Goal: Task Accomplishment & Management: Complete application form

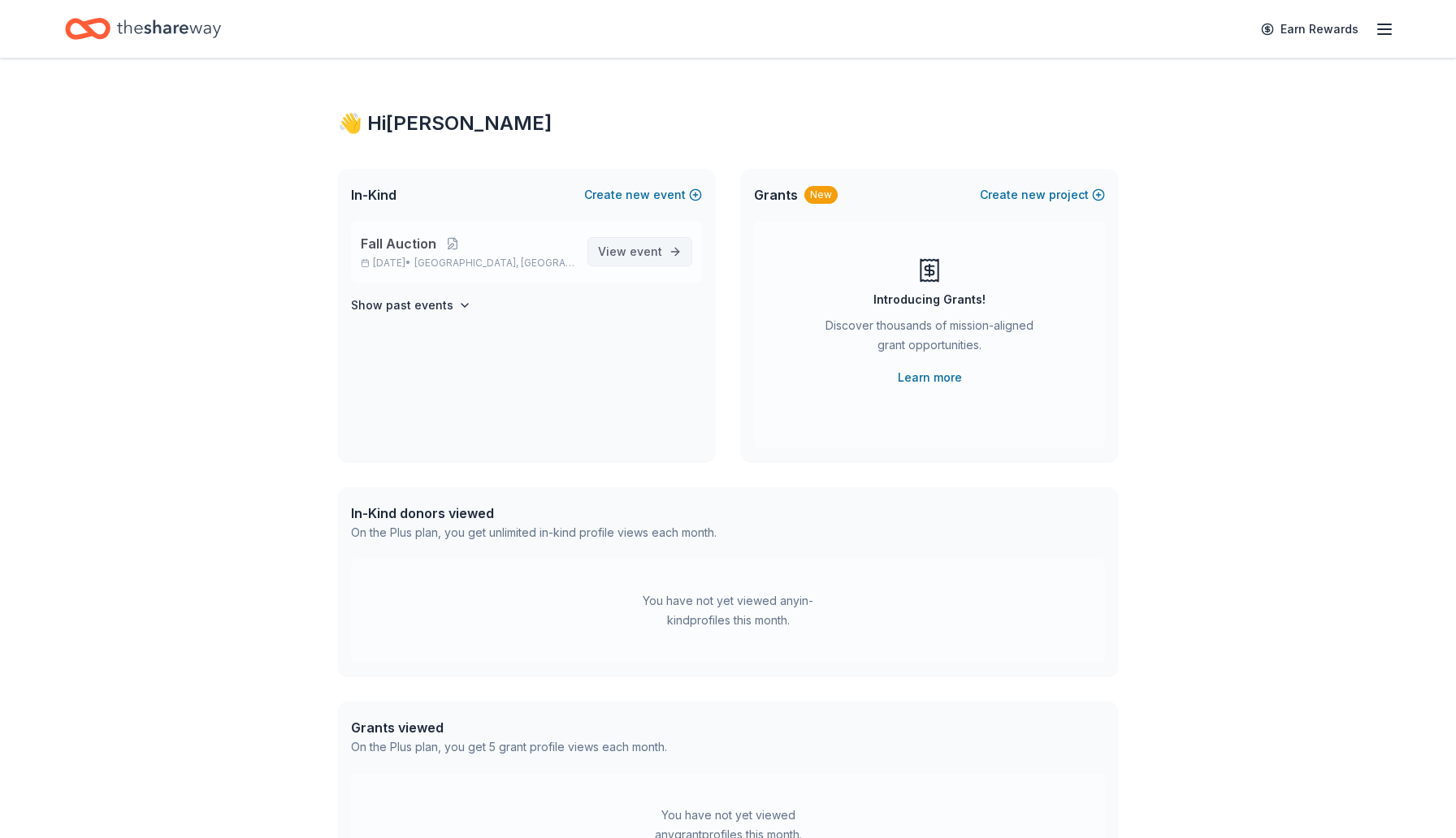
click at [638, 255] on span "event" at bounding box center [646, 251] width 33 height 14
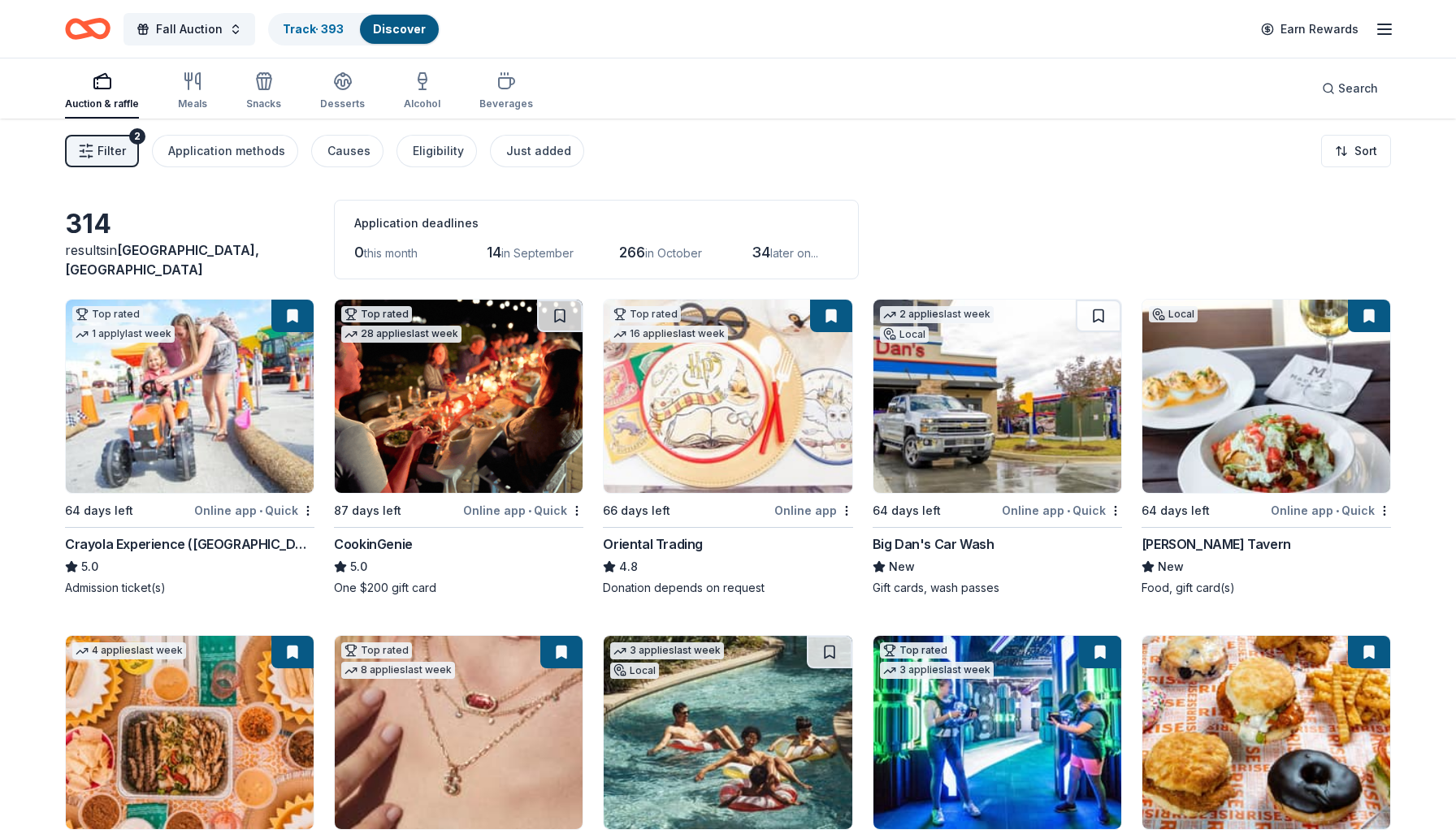
click at [176, 373] on img at bounding box center [190, 397] width 248 height 193
click at [486, 418] on img at bounding box center [458, 397] width 248 height 193
click at [295, 309] on button at bounding box center [292, 316] width 42 height 33
click at [560, 312] on button at bounding box center [559, 316] width 46 height 33
click at [557, 324] on button at bounding box center [560, 316] width 42 height 33
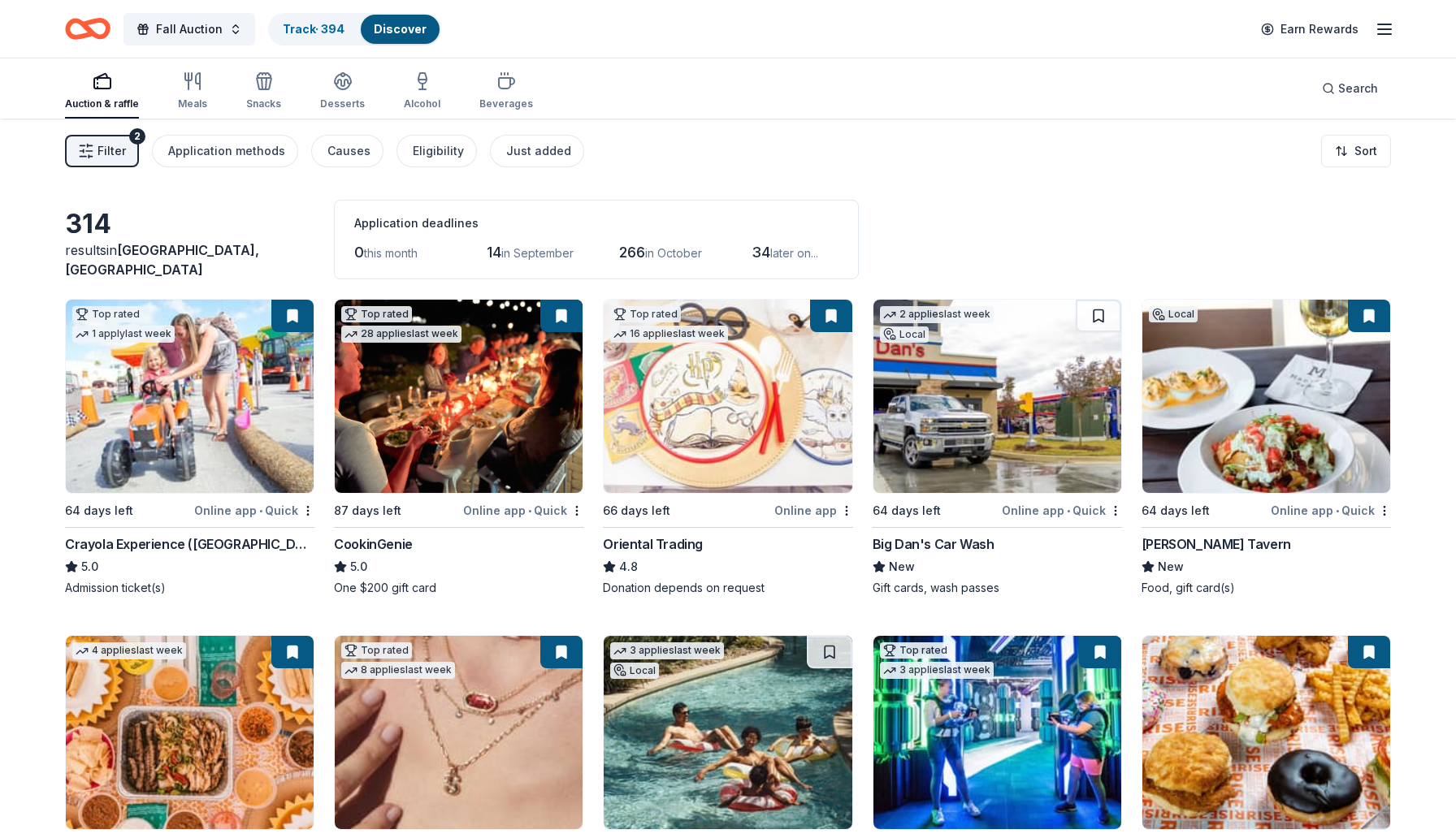
click at [558, 313] on button at bounding box center [560, 316] width 42 height 33
click at [560, 313] on button at bounding box center [560, 316] width 42 height 33
click at [664, 137] on div "Filter 2 Application methods Causes Eligibility Just added Sort" at bounding box center [728, 151] width 1456 height 65
click at [561, 319] on button at bounding box center [560, 316] width 42 height 33
click at [177, 384] on img at bounding box center [190, 397] width 248 height 193
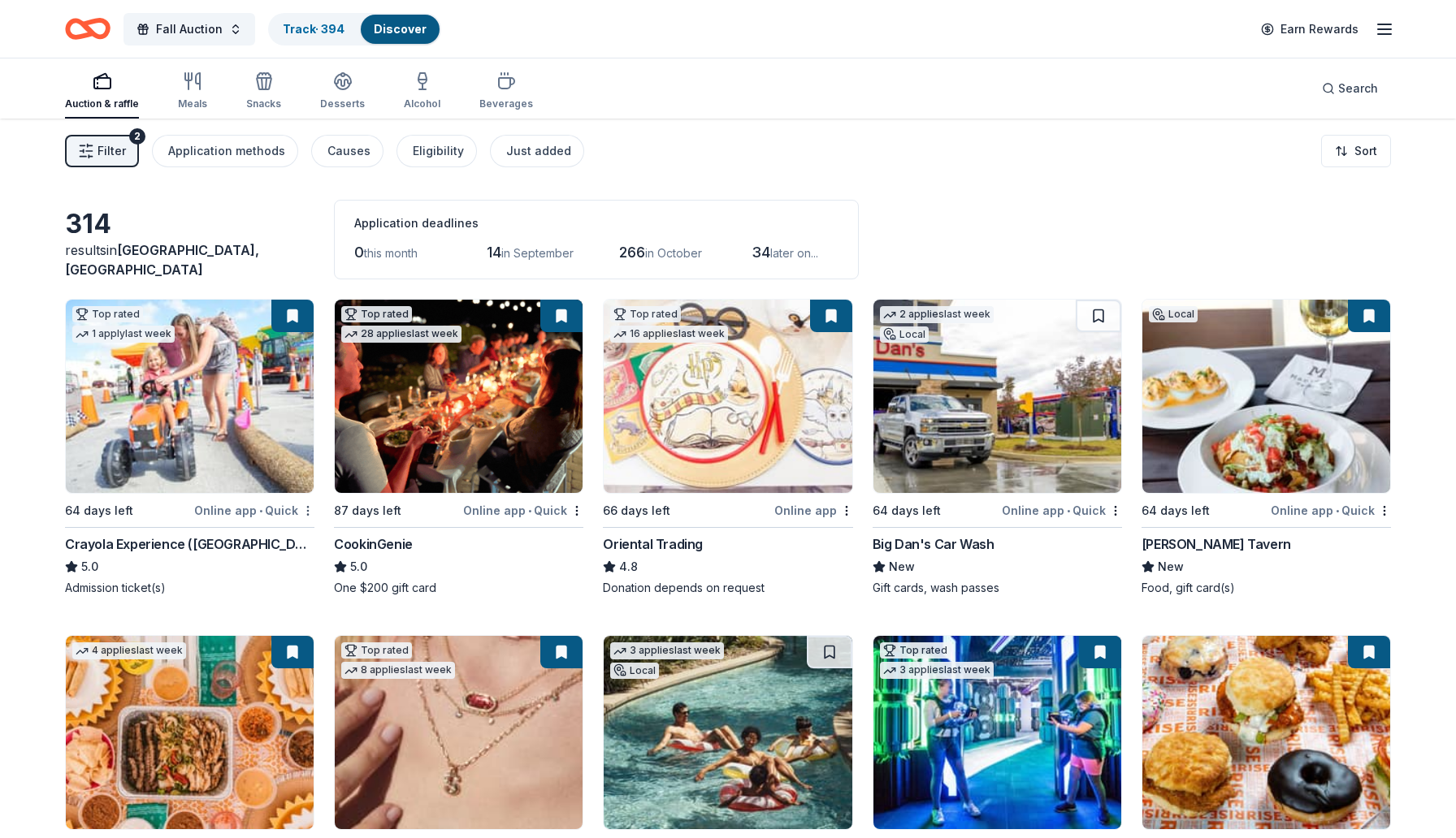
click at [304, 509] on html "Fall Auction Track · 394 Discover Earn Rewards Auction & raffle Meals Snacks De…" at bounding box center [728, 419] width 1456 height 838
click at [177, 397] on img at bounding box center [190, 397] width 248 height 193
click at [305, 507] on html "Fall Auction Track · 394 Discover Earn Rewards Auction & raffle Meals Snacks De…" at bounding box center [728, 419] width 1456 height 838
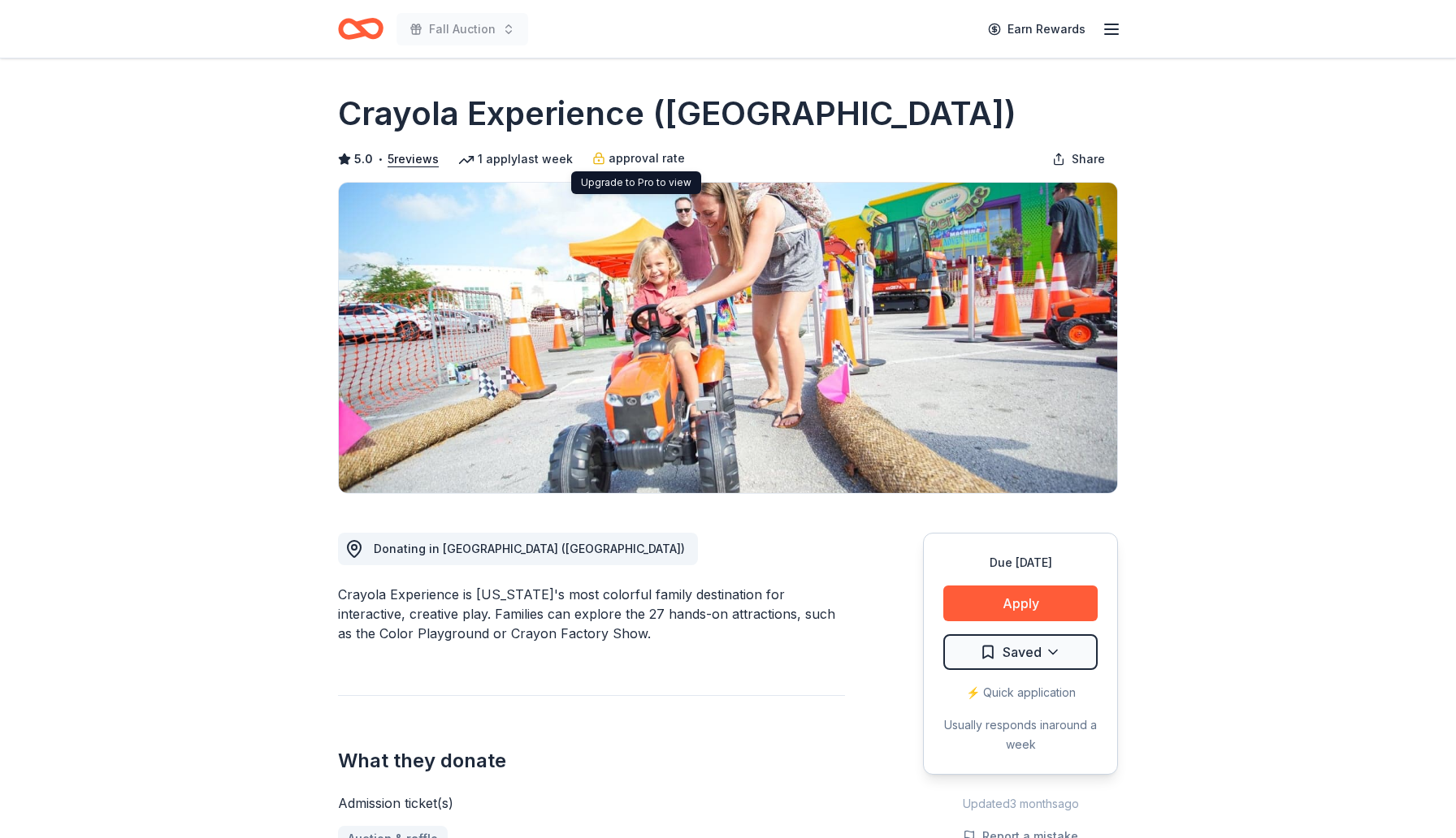
click at [610, 157] on span "approval rate" at bounding box center [647, 158] width 76 height 20
click at [1114, 26] on icon "button" at bounding box center [1110, 29] width 20 height 20
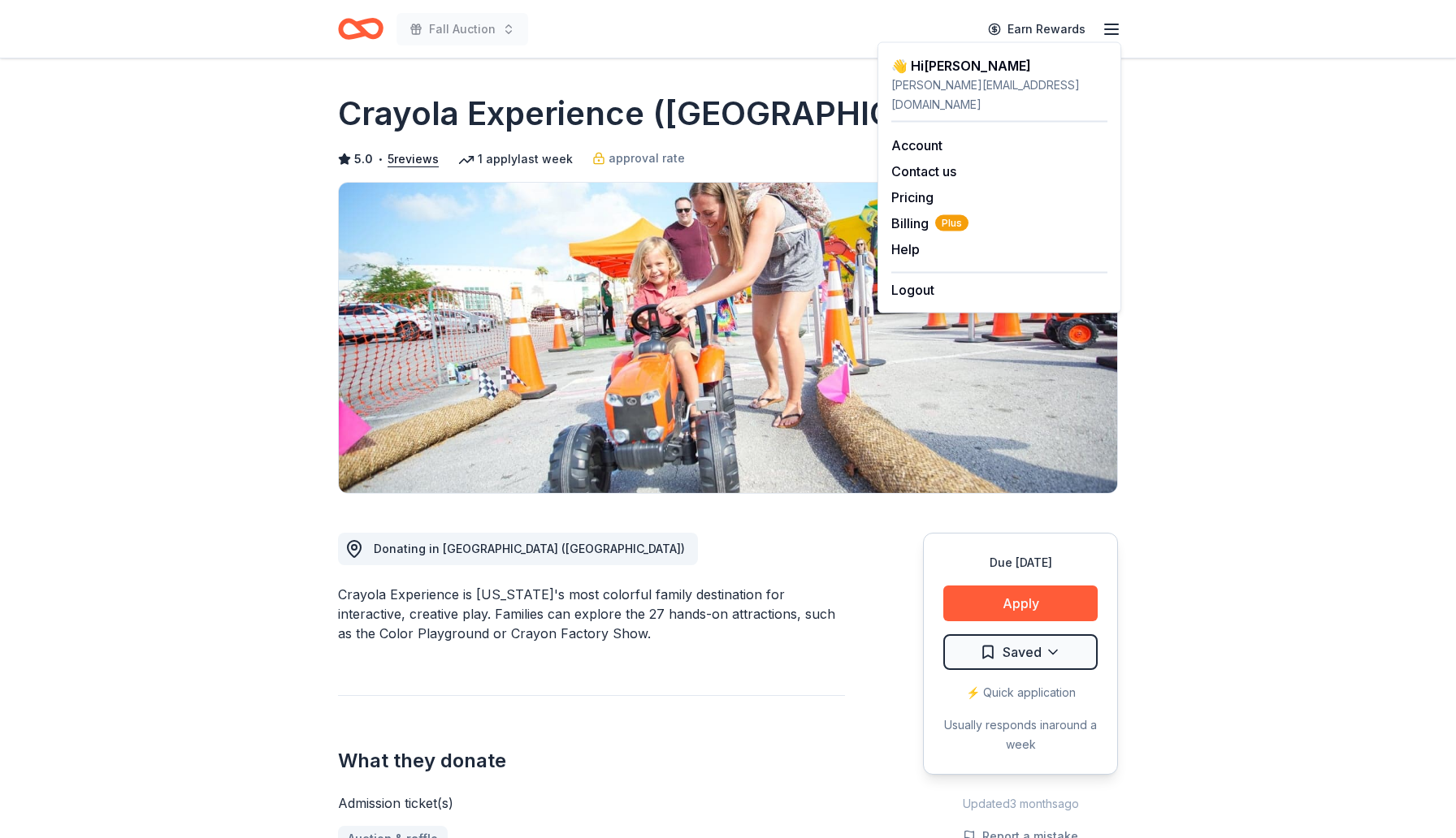
click at [1114, 26] on icon "button" at bounding box center [1110, 29] width 20 height 20
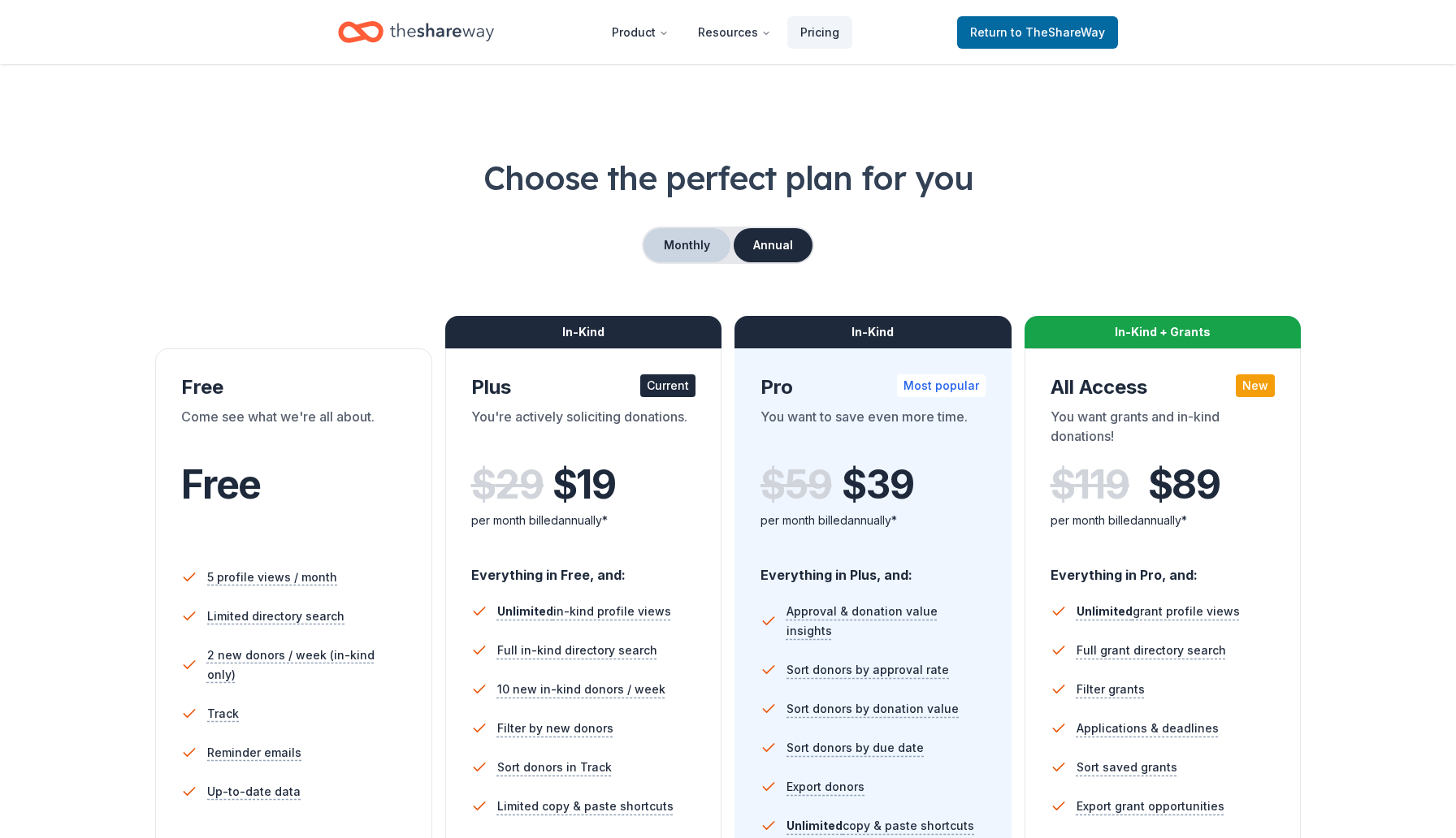
click at [703, 239] on button "Monthly" at bounding box center [687, 245] width 87 height 34
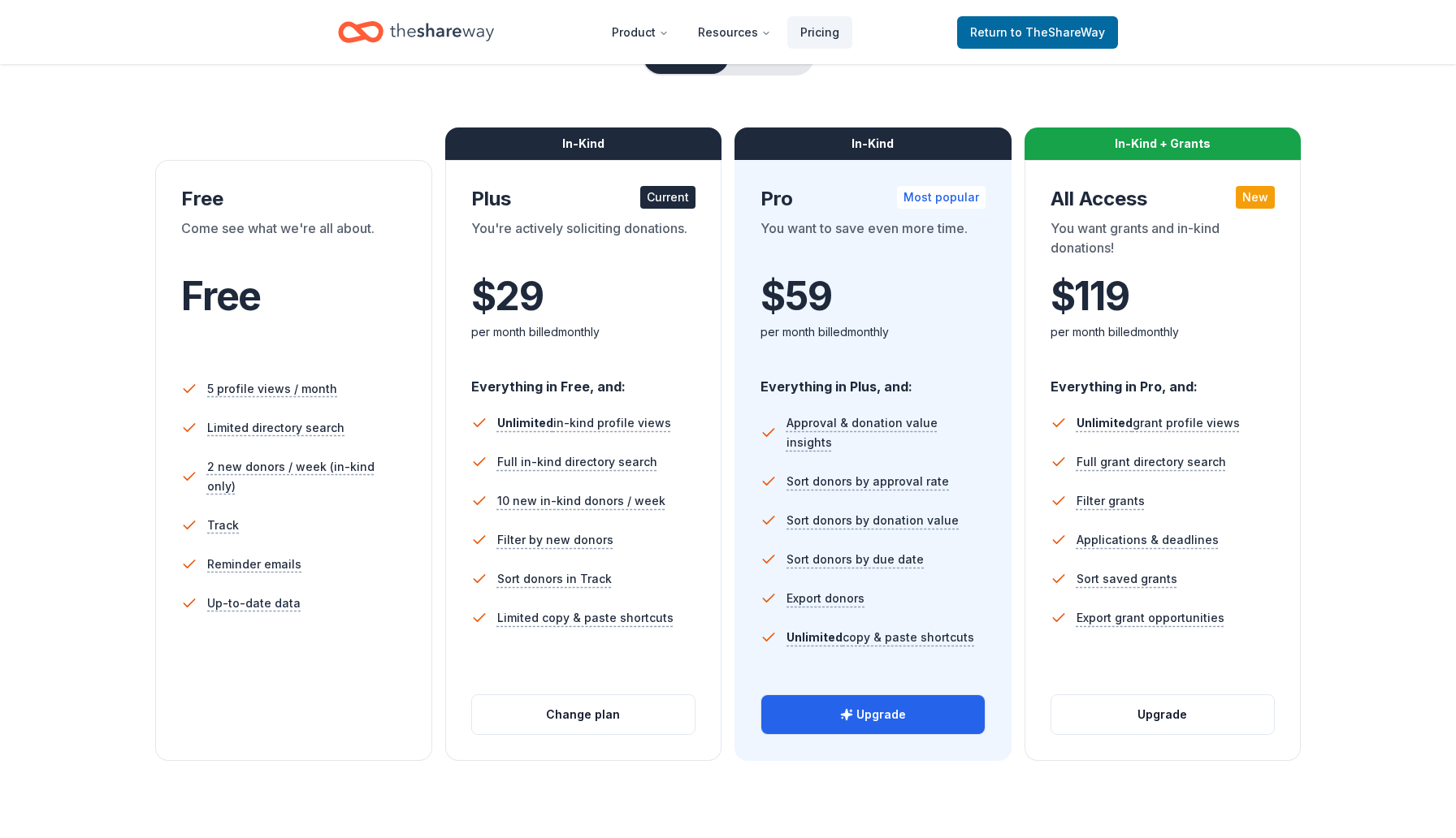
scroll to position [190, 0]
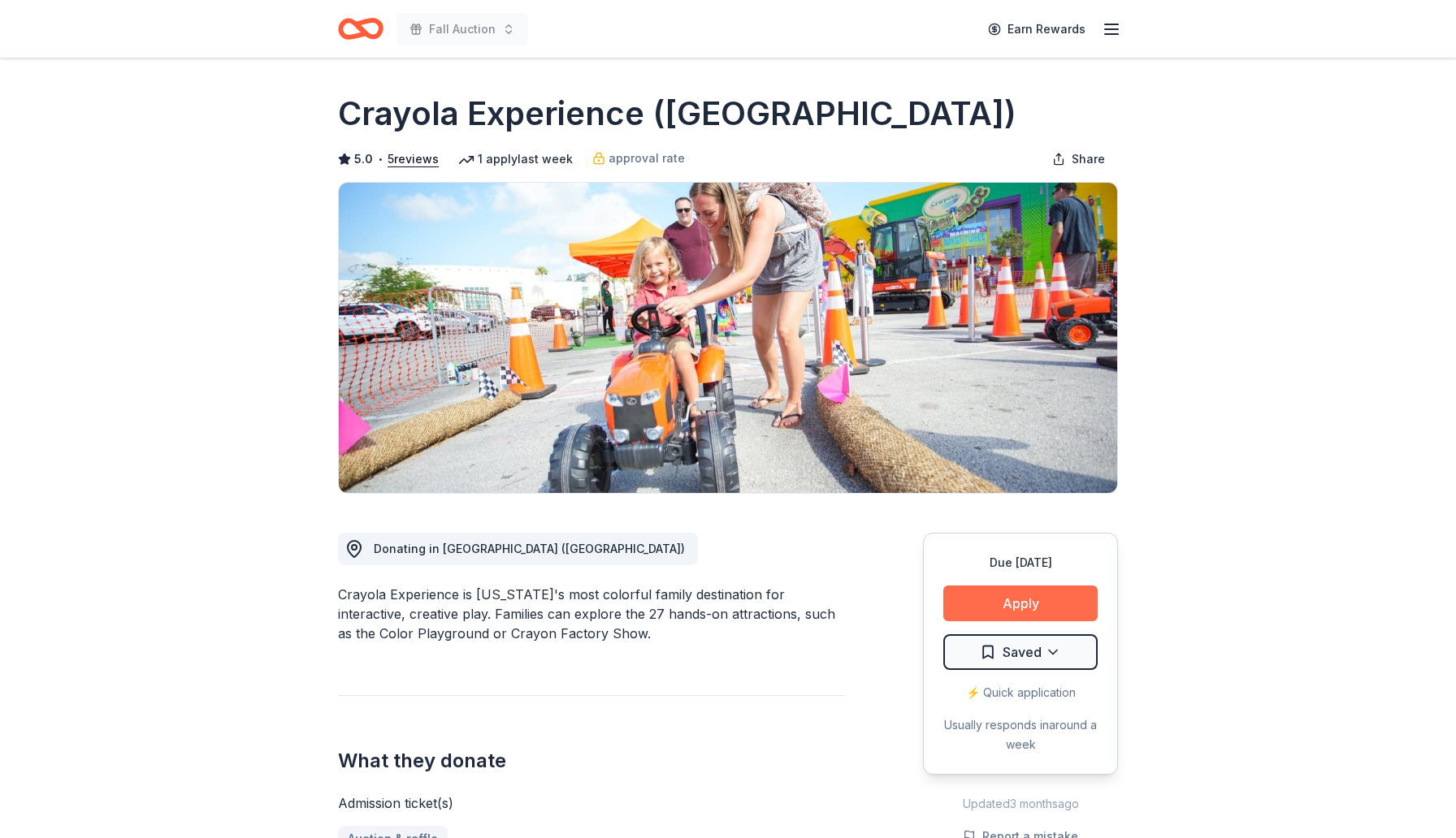
click at [1000, 600] on button "Apply" at bounding box center [1020, 603] width 154 height 35
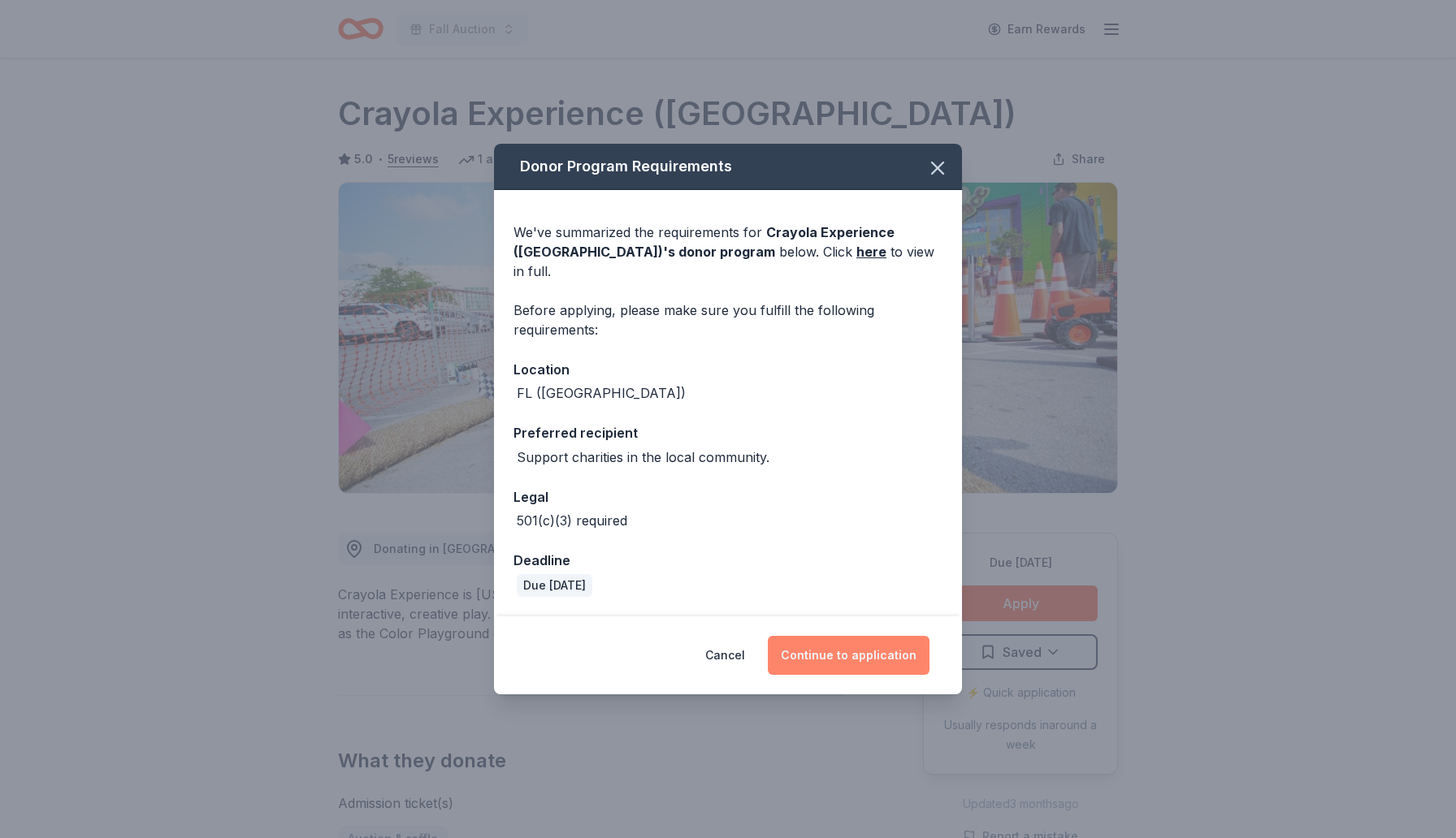
click at [828, 645] on button "Continue to application" at bounding box center [848, 656] width 162 height 39
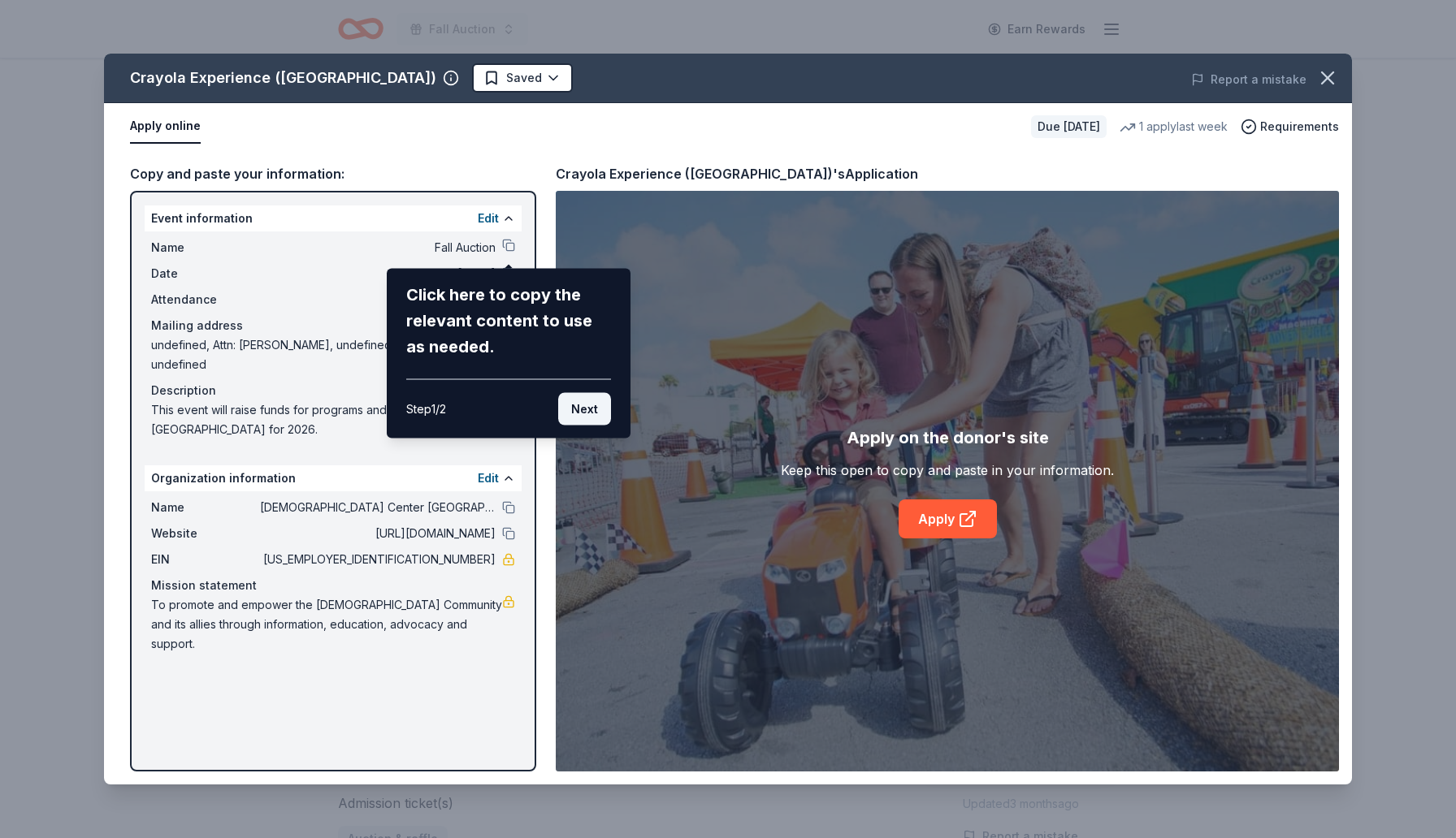
click at [578, 410] on button "Next" at bounding box center [584, 409] width 53 height 33
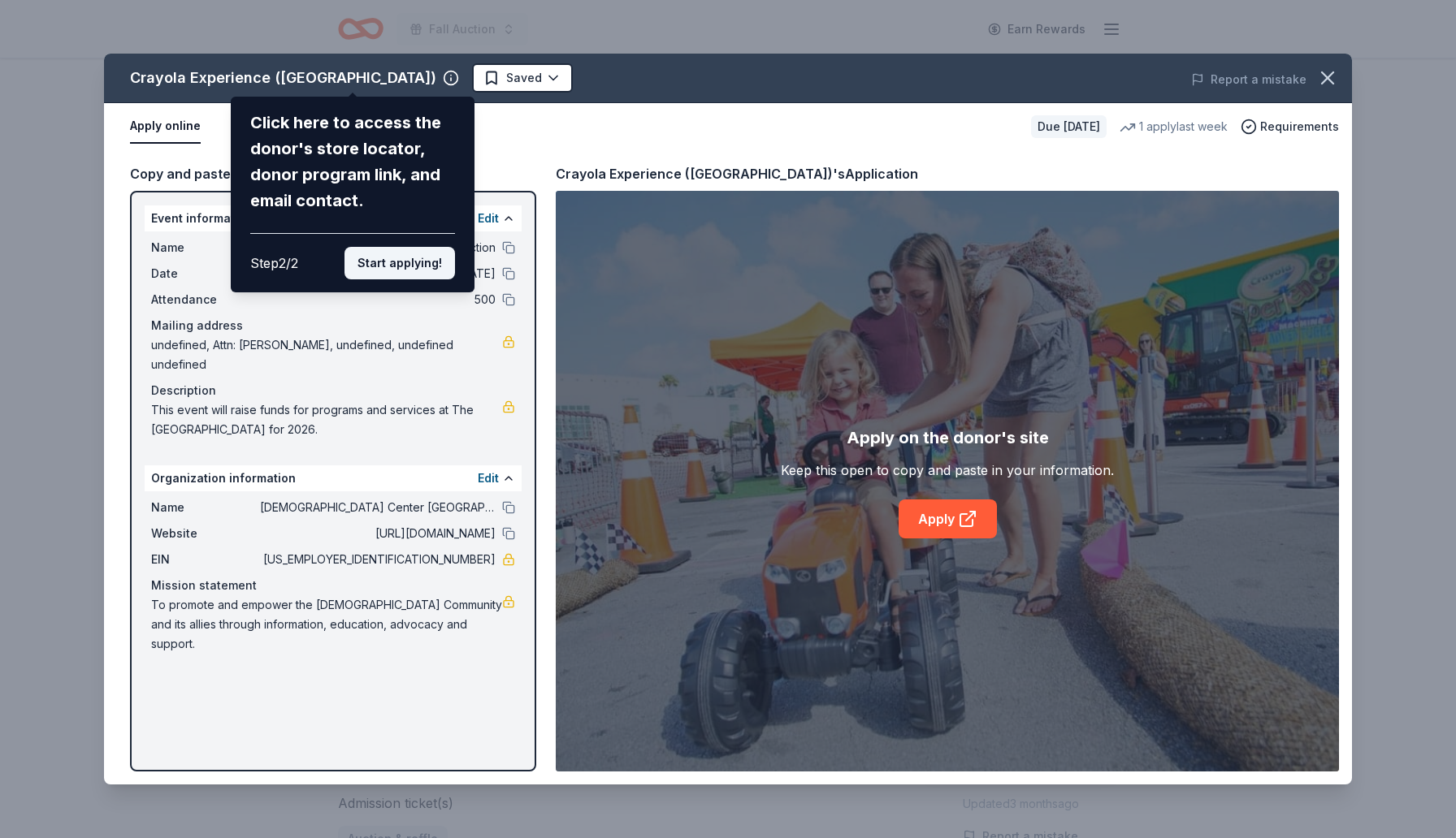
click at [394, 261] on button "Start applying!" at bounding box center [400, 263] width 111 height 33
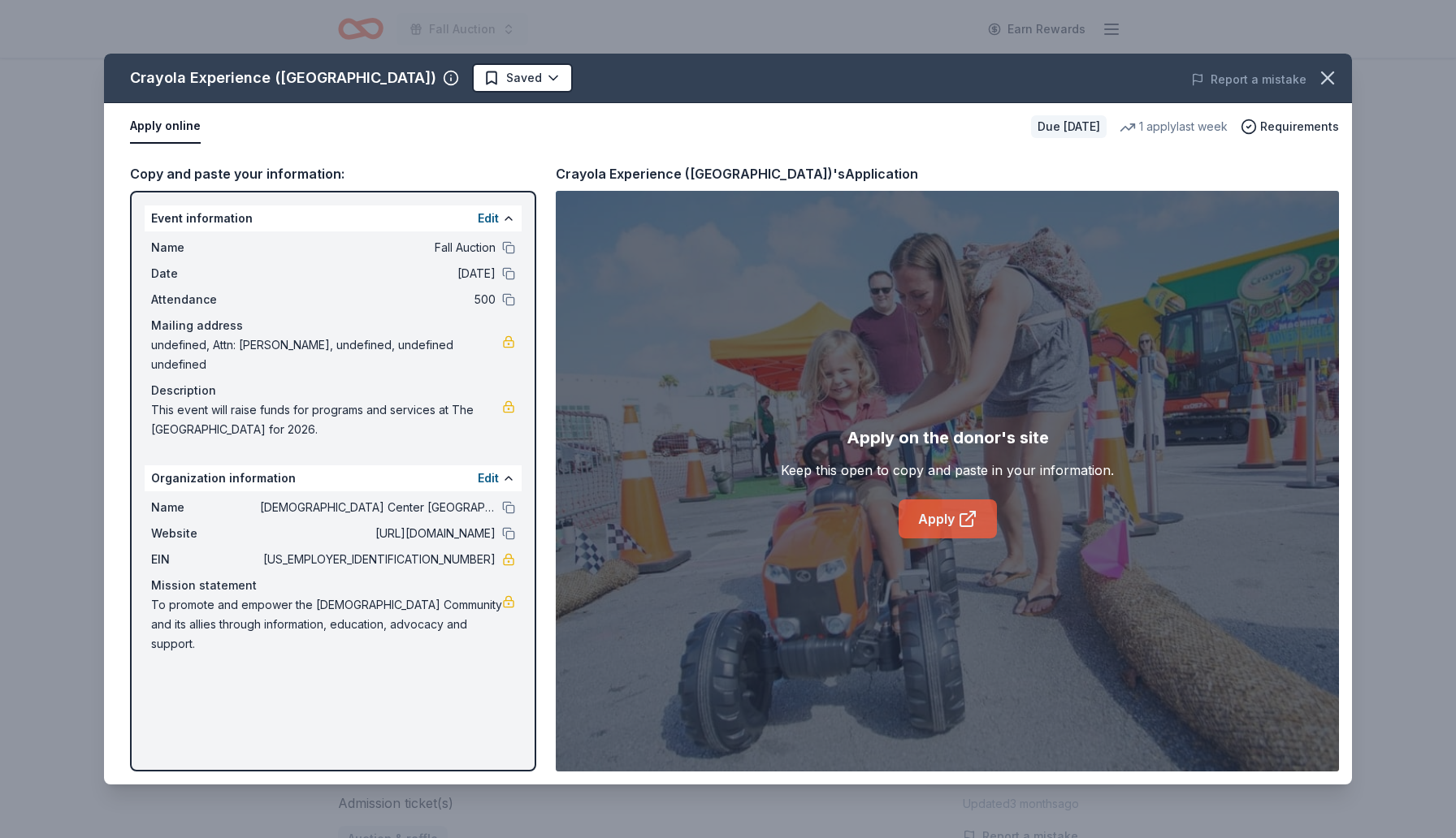
click at [960, 521] on icon at bounding box center [965, 519] width 12 height 12
click at [463, 559] on span "59-1884445" at bounding box center [378, 559] width 236 height 20
drag, startPoint x: 493, startPoint y: 562, endPoint x: 442, endPoint y: 561, distance: 51.0
click at [442, 561] on span "59-1884445" at bounding box center [378, 559] width 236 height 20
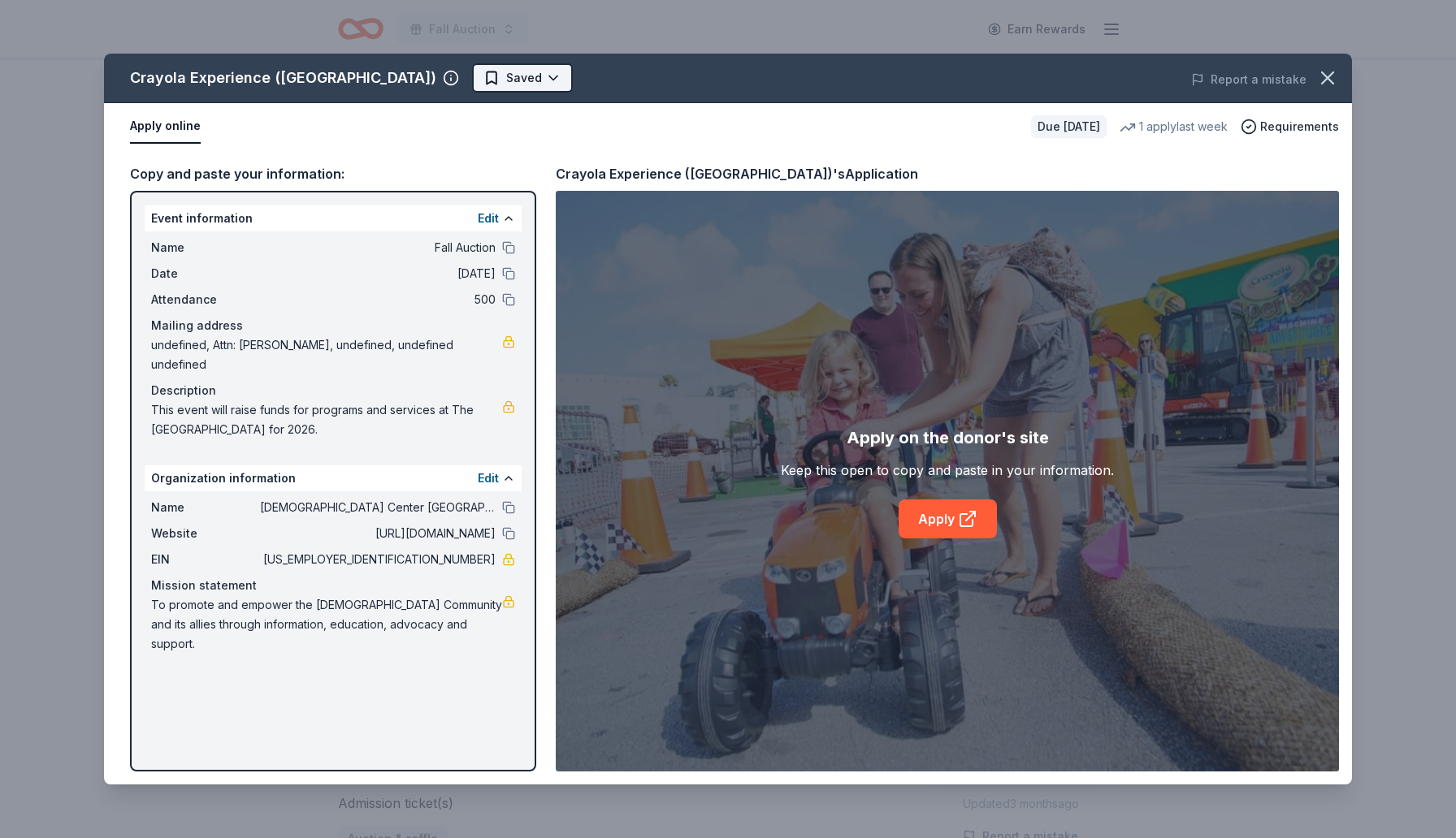
click at [456, 74] on html "Fall Auction Earn Rewards Due in 64 days Share Crayola Experience (Orlando) 5.0…" at bounding box center [728, 419] width 1456 height 838
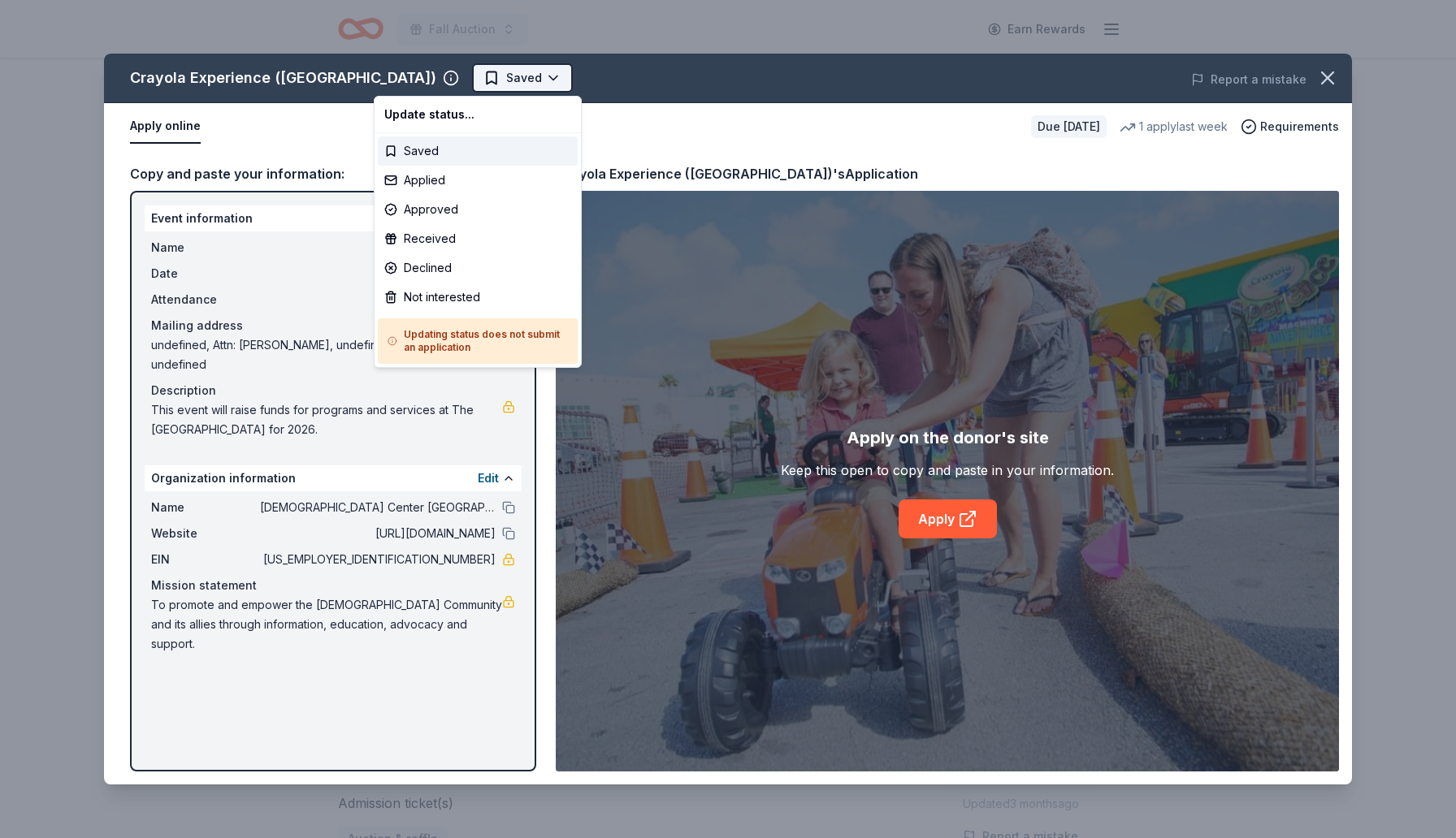
click at [456, 74] on html "Fall Auction Earn Rewards Due in 64 days Share Crayola Experience (Orlando) 5.0…" at bounding box center [728, 419] width 1456 height 838
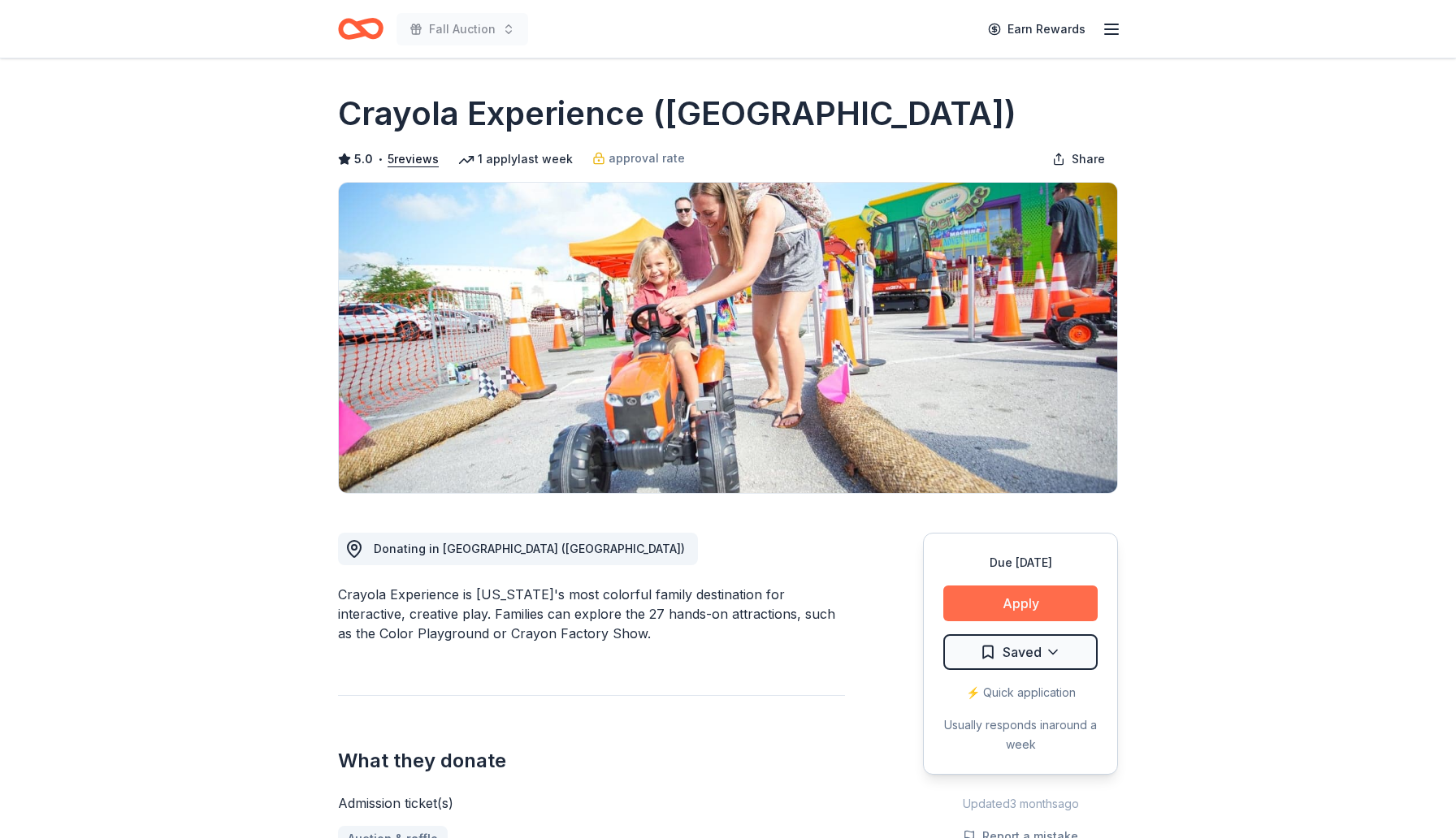
click at [1025, 599] on button "Apply" at bounding box center [1020, 603] width 154 height 35
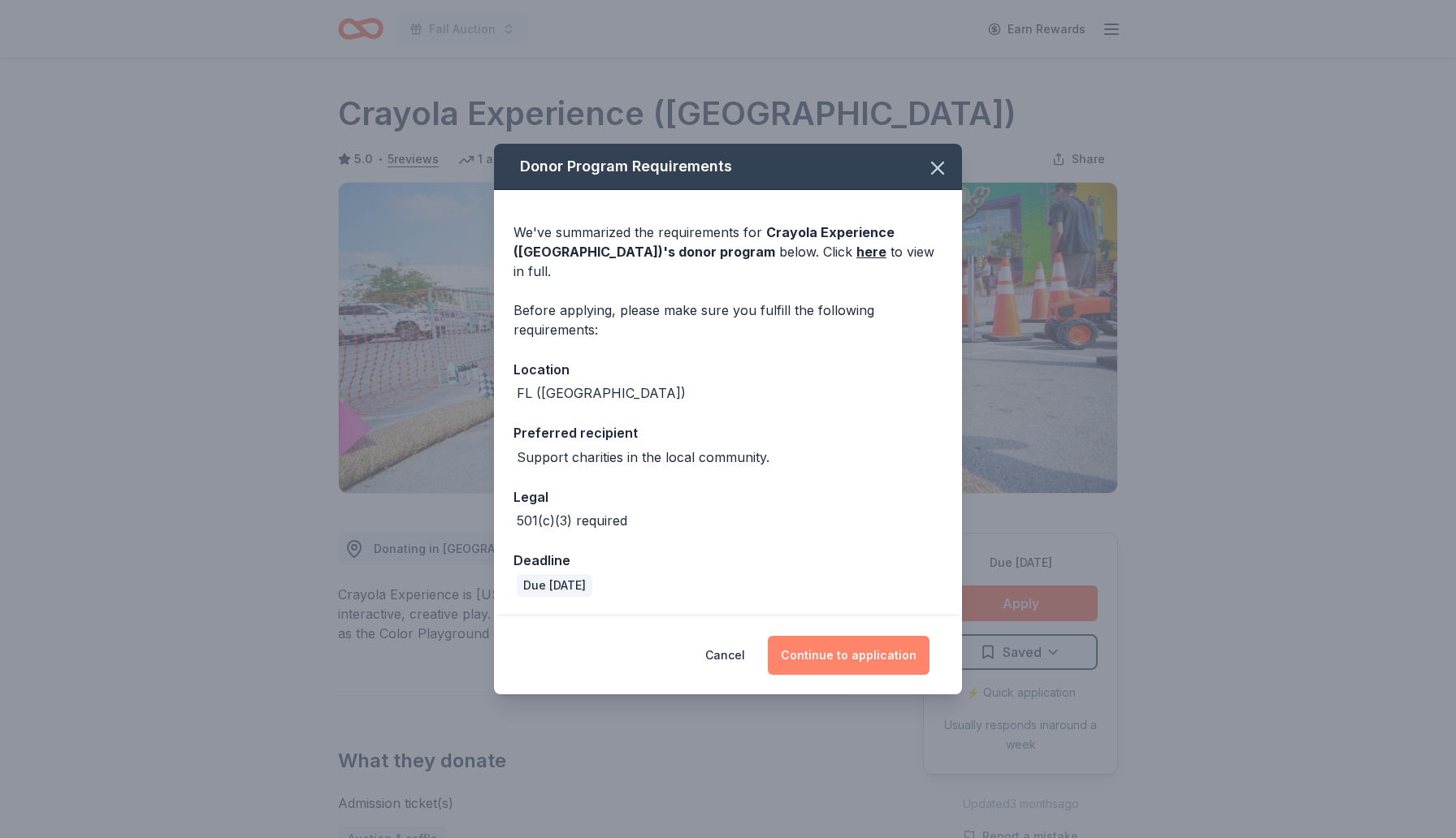
click at [830, 643] on button "Continue to application" at bounding box center [848, 656] width 162 height 39
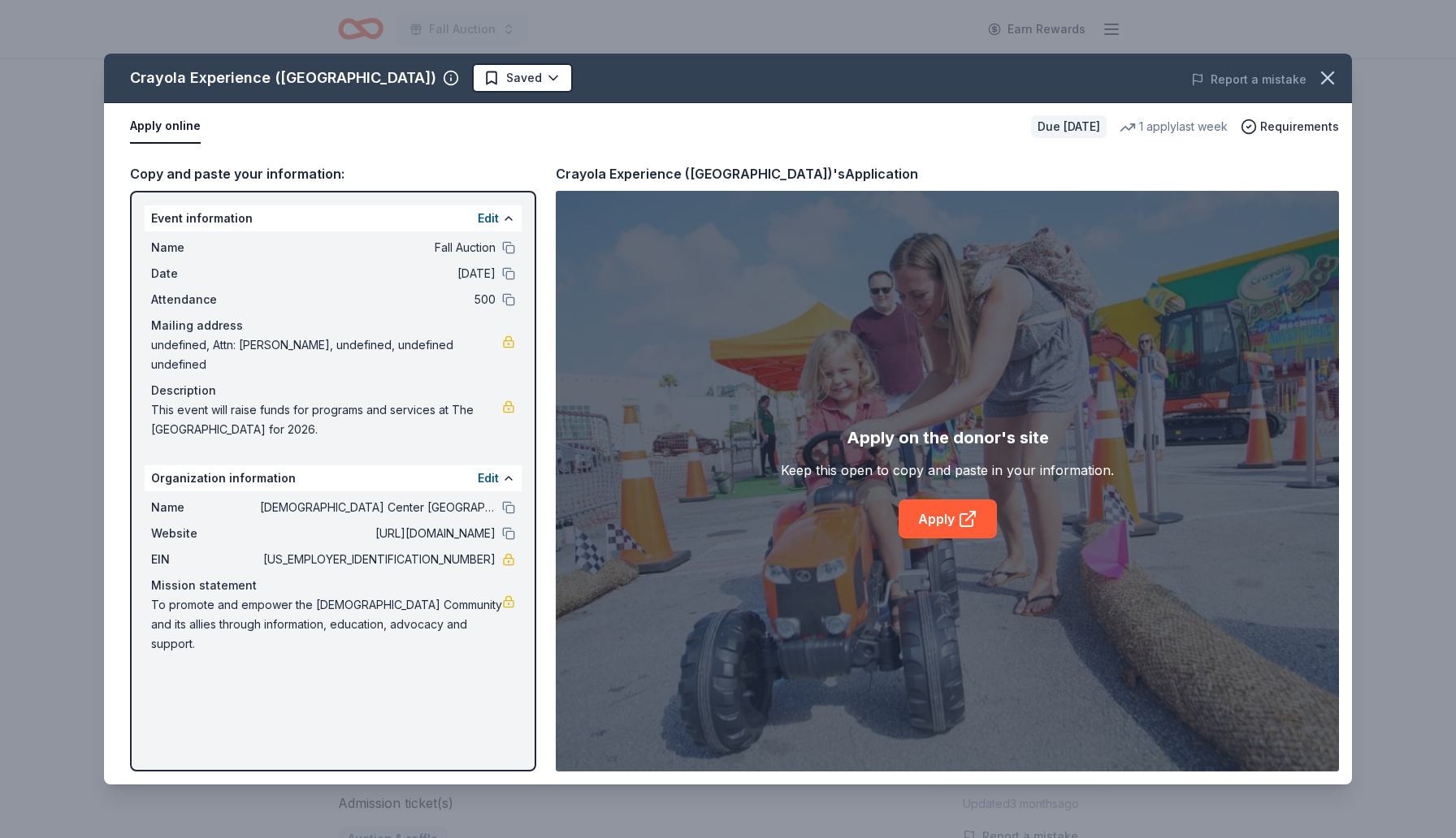
click at [450, 558] on span "59-1884445" at bounding box center [378, 559] width 236 height 20
drag, startPoint x: 428, startPoint y: 563, endPoint x: 442, endPoint y: 562, distance: 14.0
click at [442, 562] on span "59-1884445" at bounding box center [378, 559] width 236 height 20
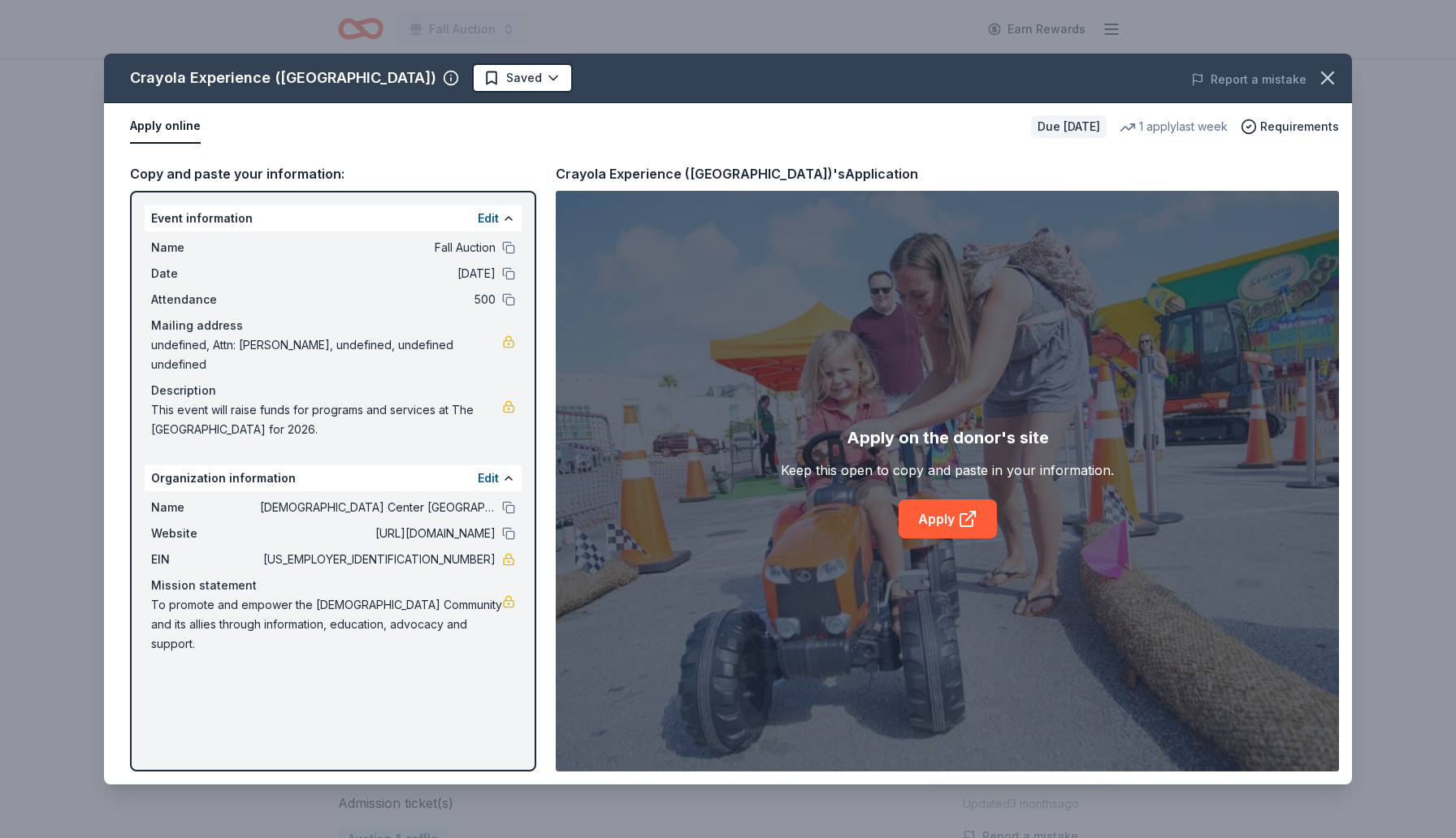
click at [442, 562] on span "59-1884445" at bounding box center [378, 559] width 236 height 20
drag, startPoint x: 442, startPoint y: 562, endPoint x: 428, endPoint y: 553, distance: 16.6
click at [428, 553] on span "59-1884445" at bounding box center [378, 559] width 236 height 20
click at [512, 508] on button at bounding box center [508, 507] width 13 height 13
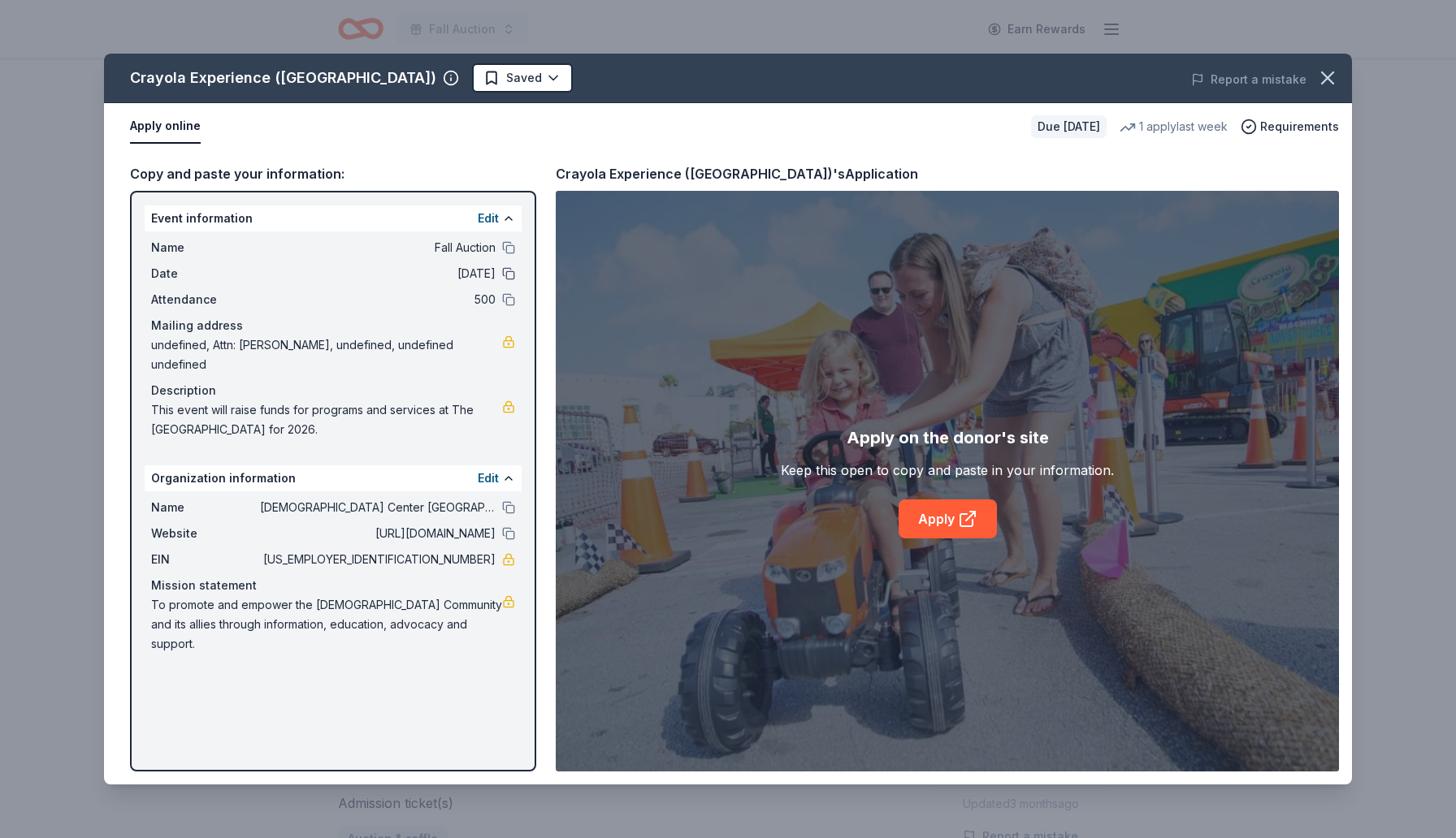
click at [513, 273] on button at bounding box center [508, 274] width 13 height 13
click at [507, 504] on button at bounding box center [508, 507] width 13 height 13
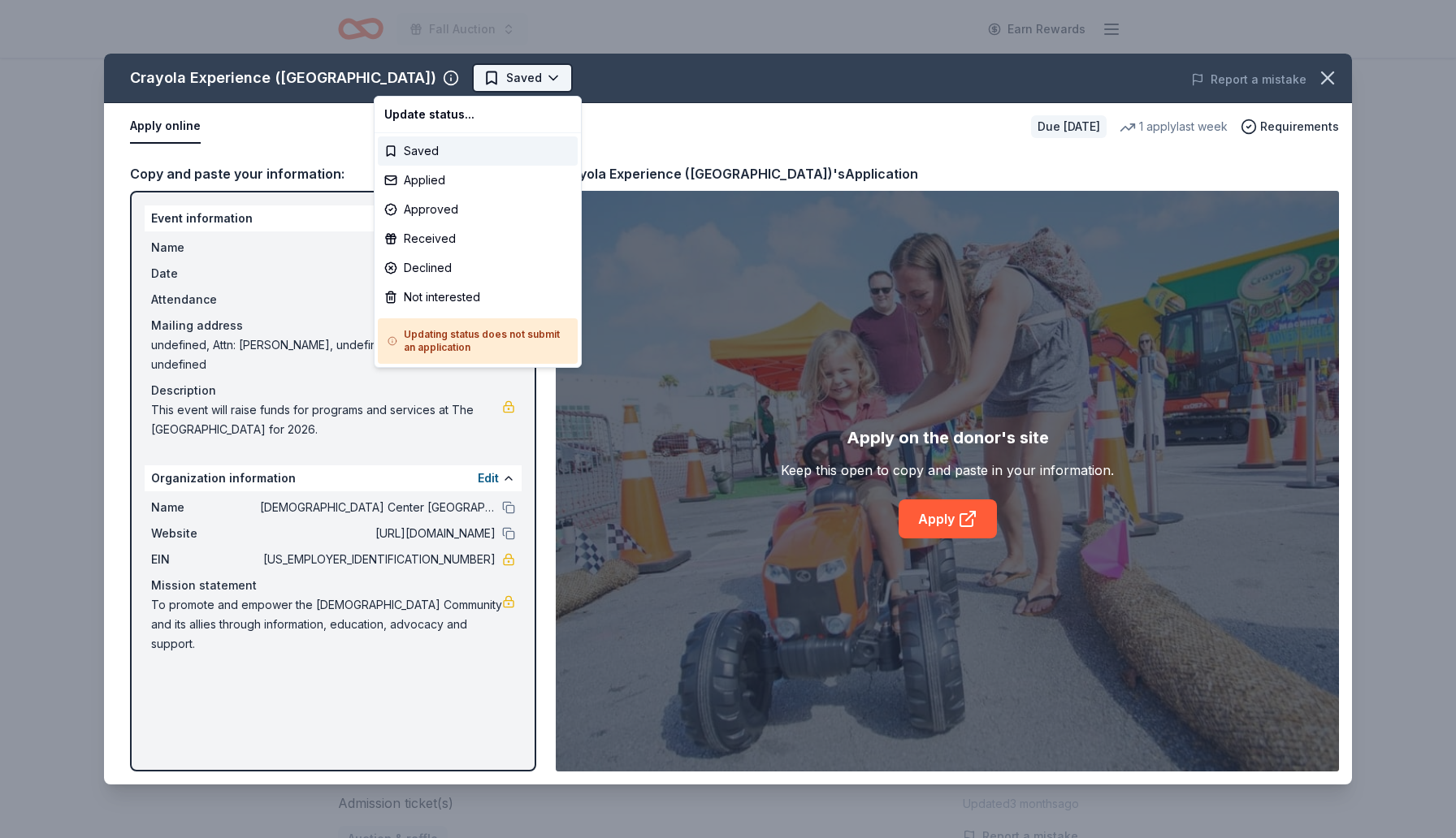
click at [441, 79] on html "Fall Auction Earn Rewards Due in 64 days Share Crayola Experience (Orlando) 5.0…" at bounding box center [728, 419] width 1456 height 838
click at [440, 183] on div "Applied" at bounding box center [478, 179] width 200 height 29
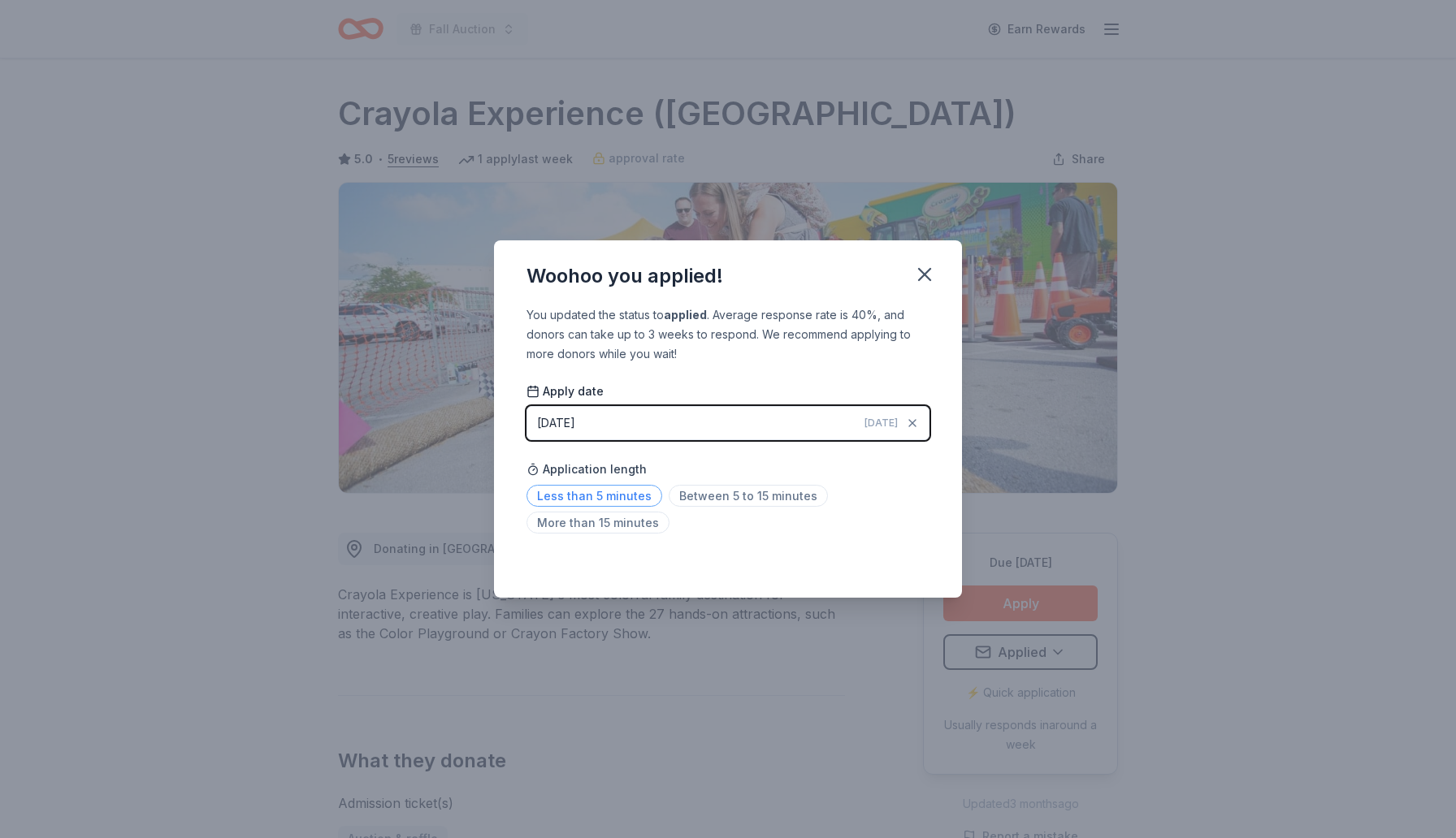
click at [621, 499] on span "Less than 5 minutes" at bounding box center [594, 496] width 136 height 22
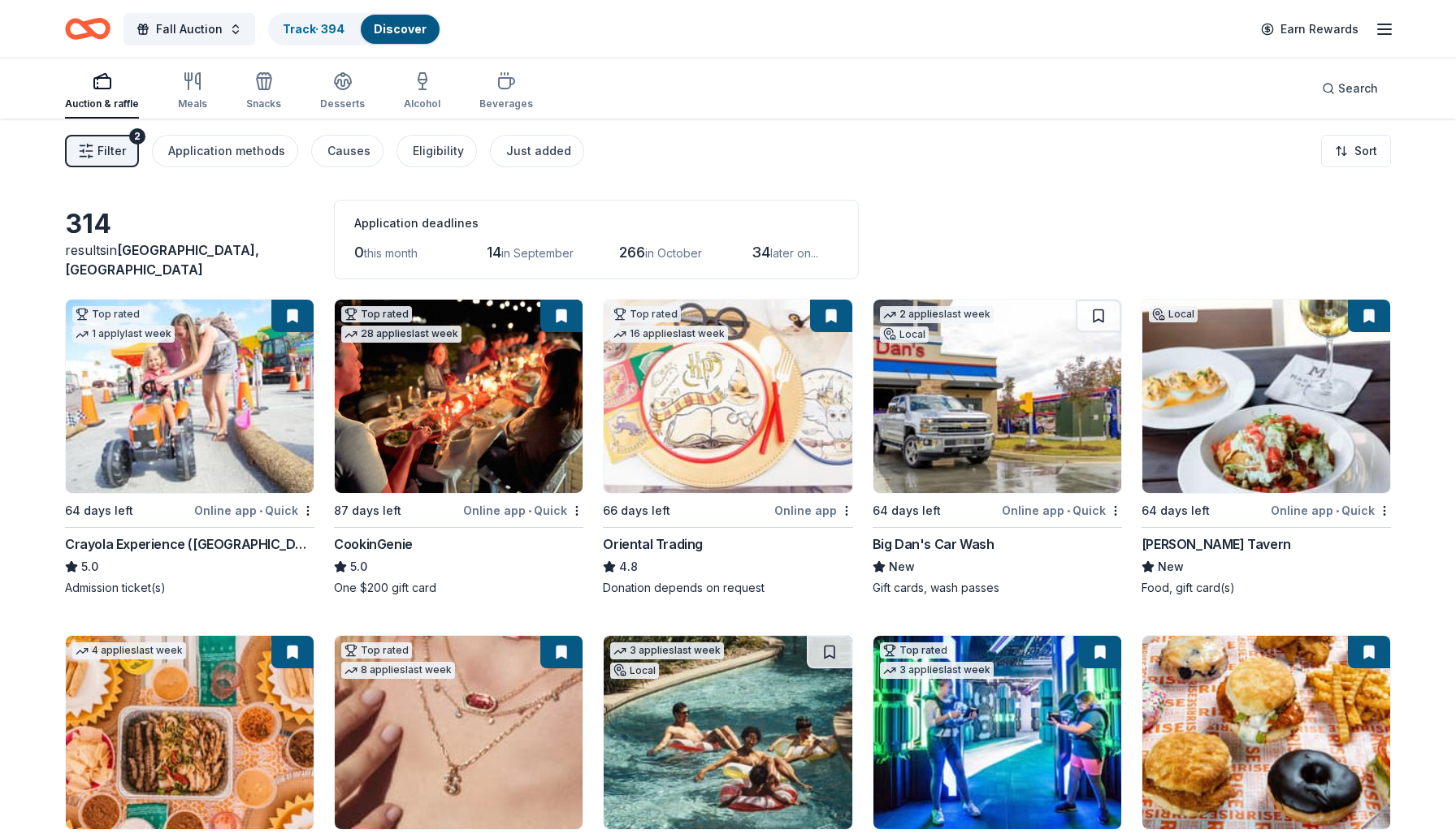
click at [172, 406] on img at bounding box center [190, 397] width 248 height 193
click at [447, 420] on img at bounding box center [458, 397] width 248 height 193
click at [213, 29] on span "Fall Auction" at bounding box center [190, 29] width 67 height 20
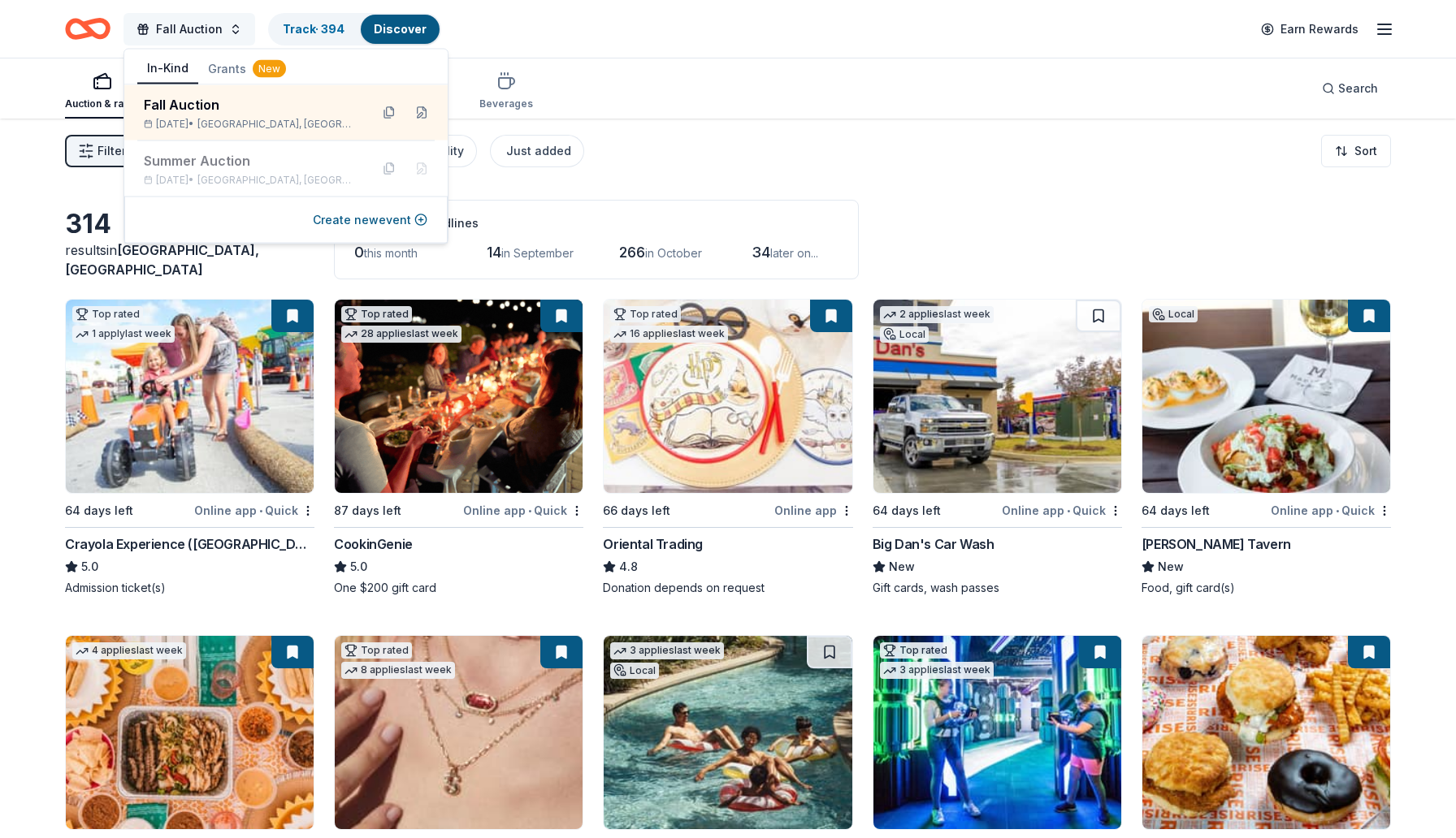
click at [213, 29] on span "Fall Auction" at bounding box center [190, 29] width 67 height 20
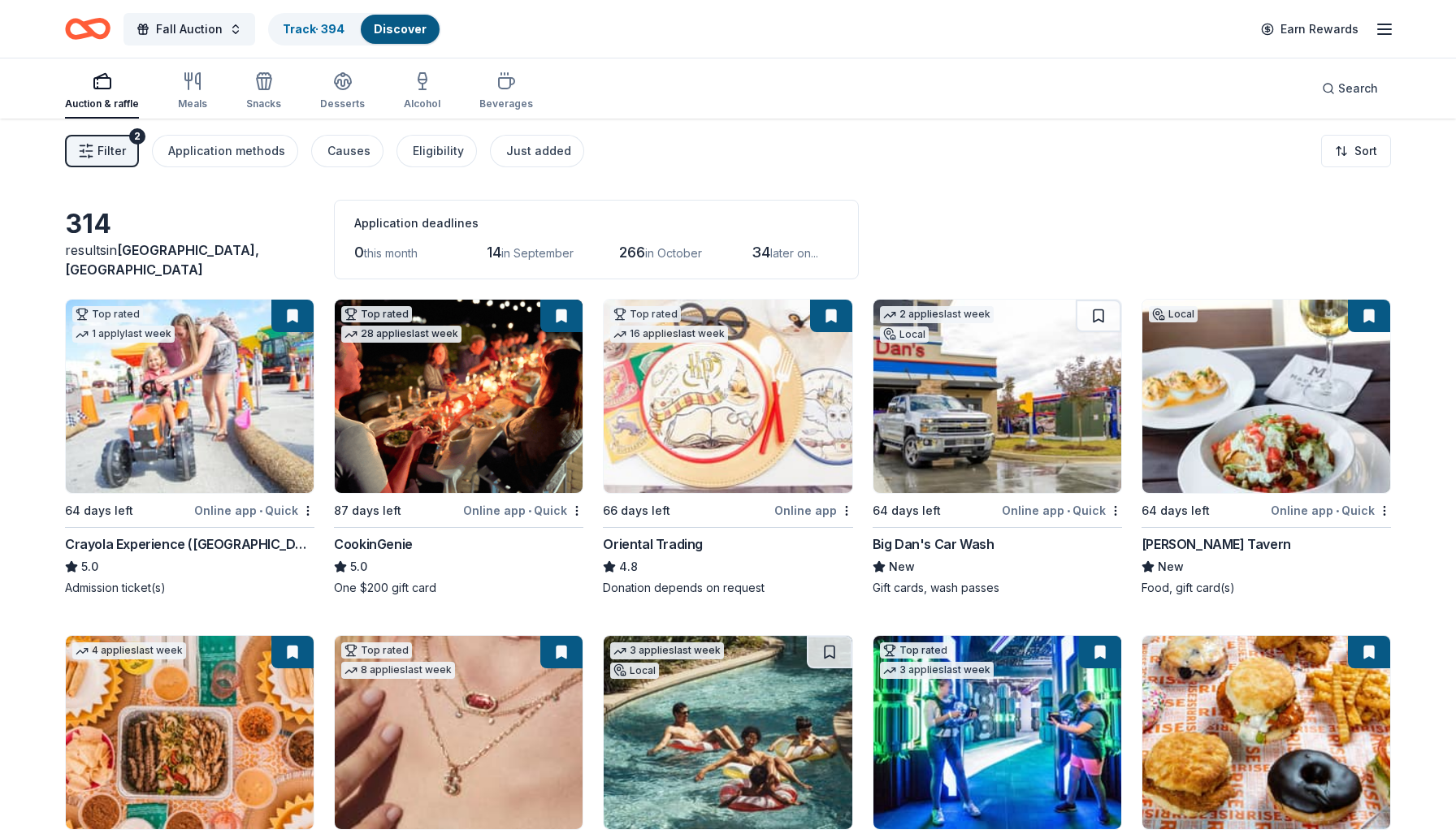
click at [104, 152] on span "Filter" at bounding box center [111, 151] width 29 height 20
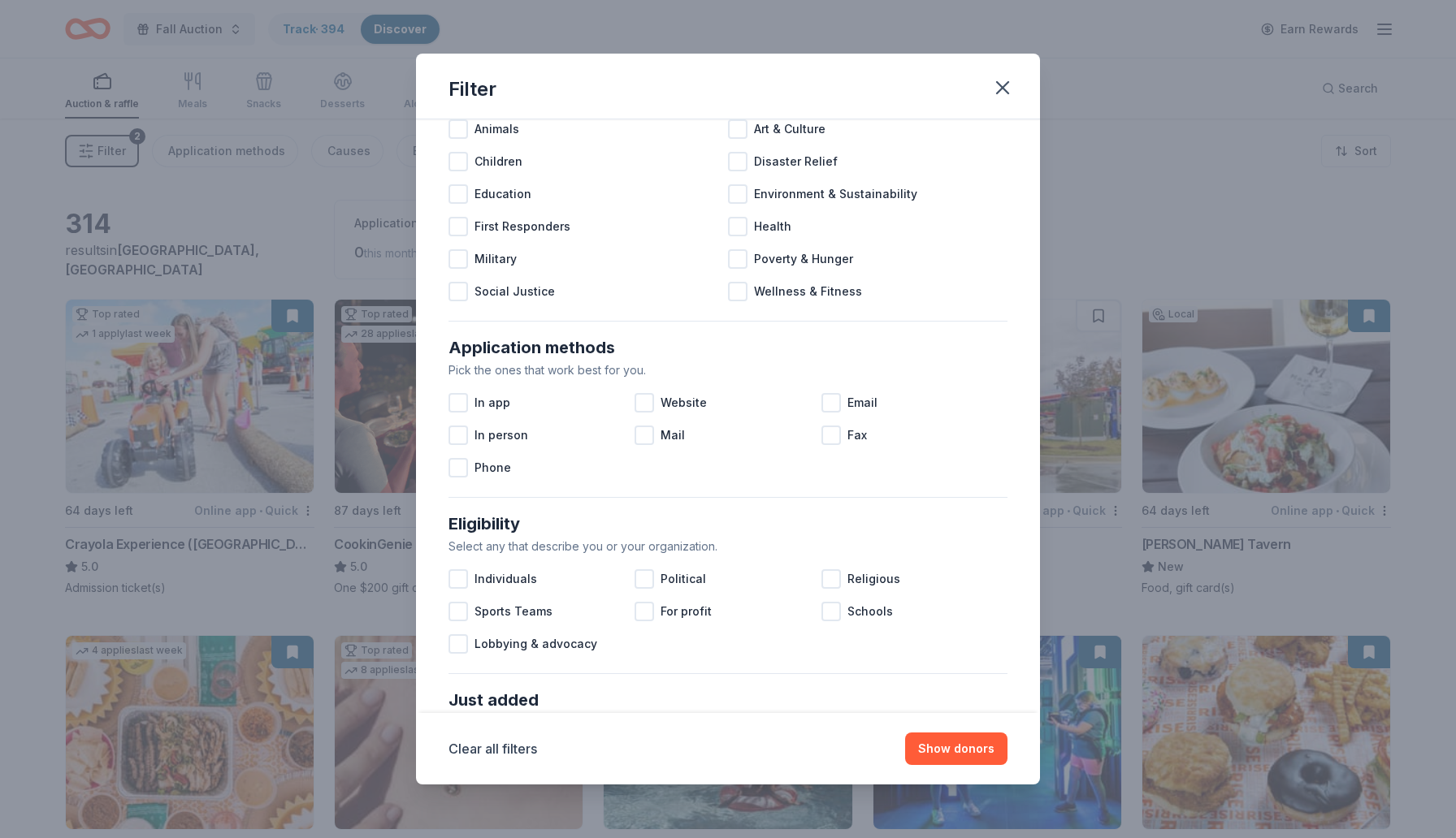
scroll to position [86, 0]
click at [646, 401] on div at bounding box center [644, 400] width 20 height 20
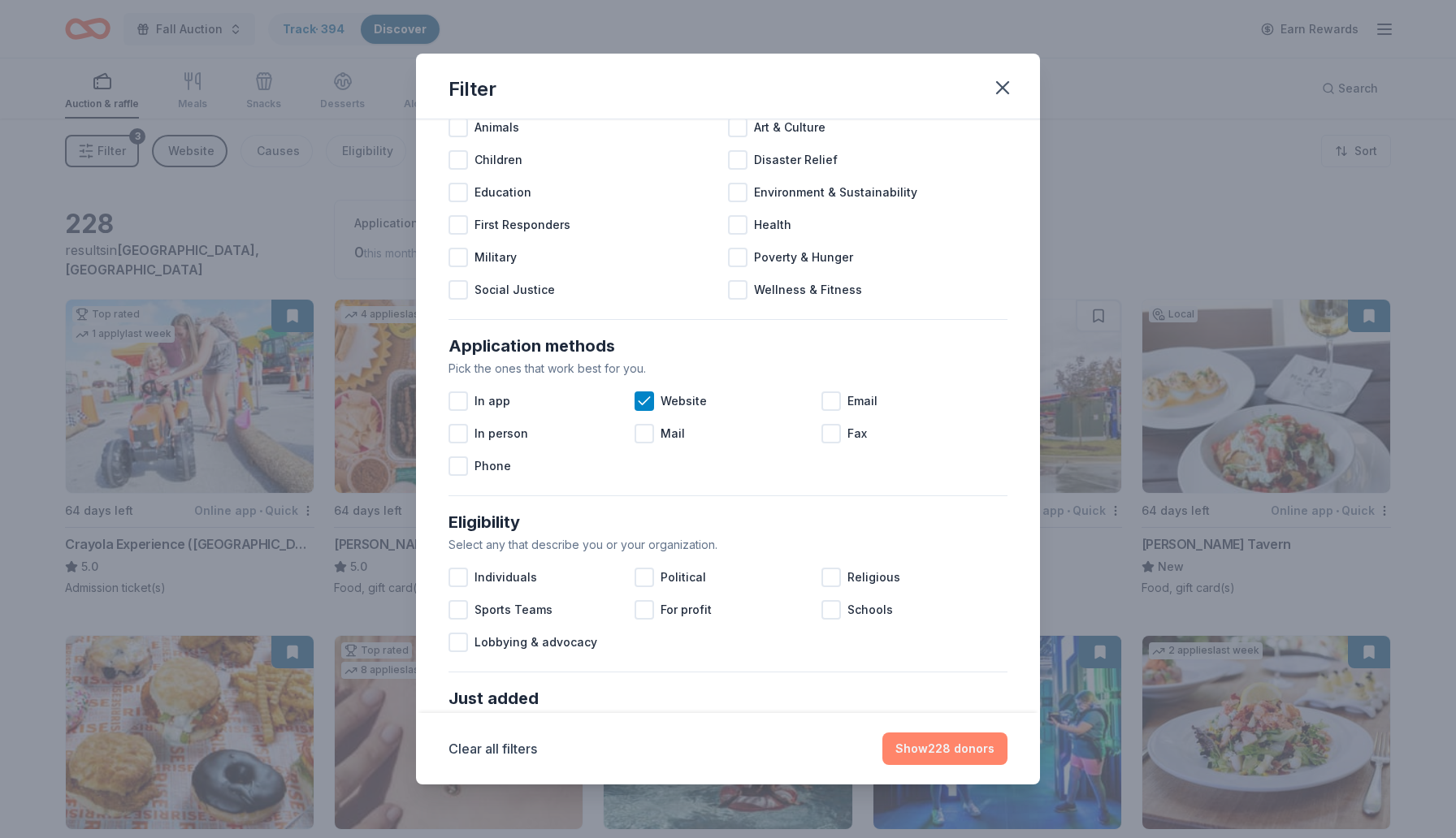
click at [966, 749] on button "Show 228 donors" at bounding box center [944, 749] width 125 height 33
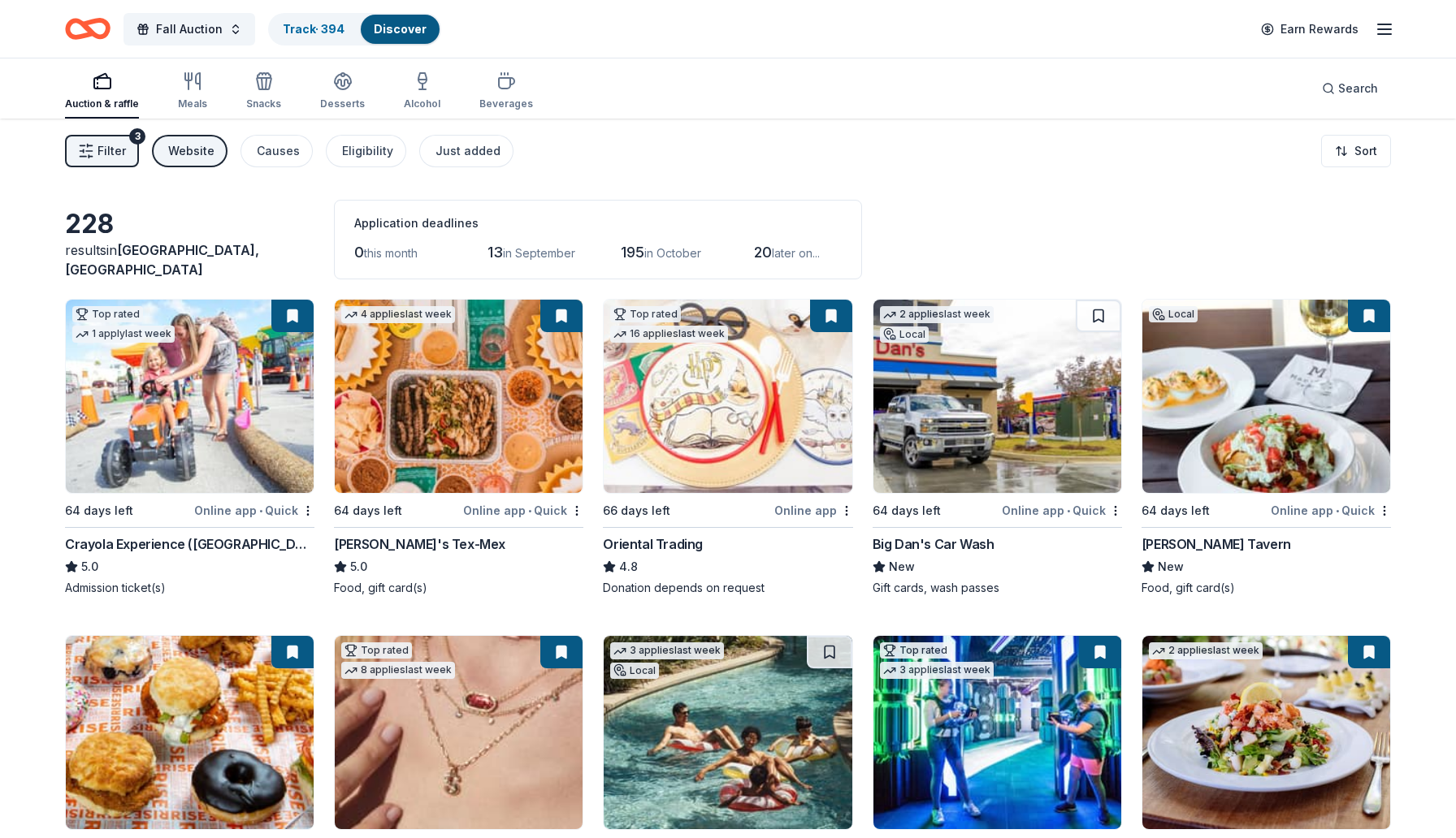
click at [479, 397] on img at bounding box center [458, 397] width 248 height 193
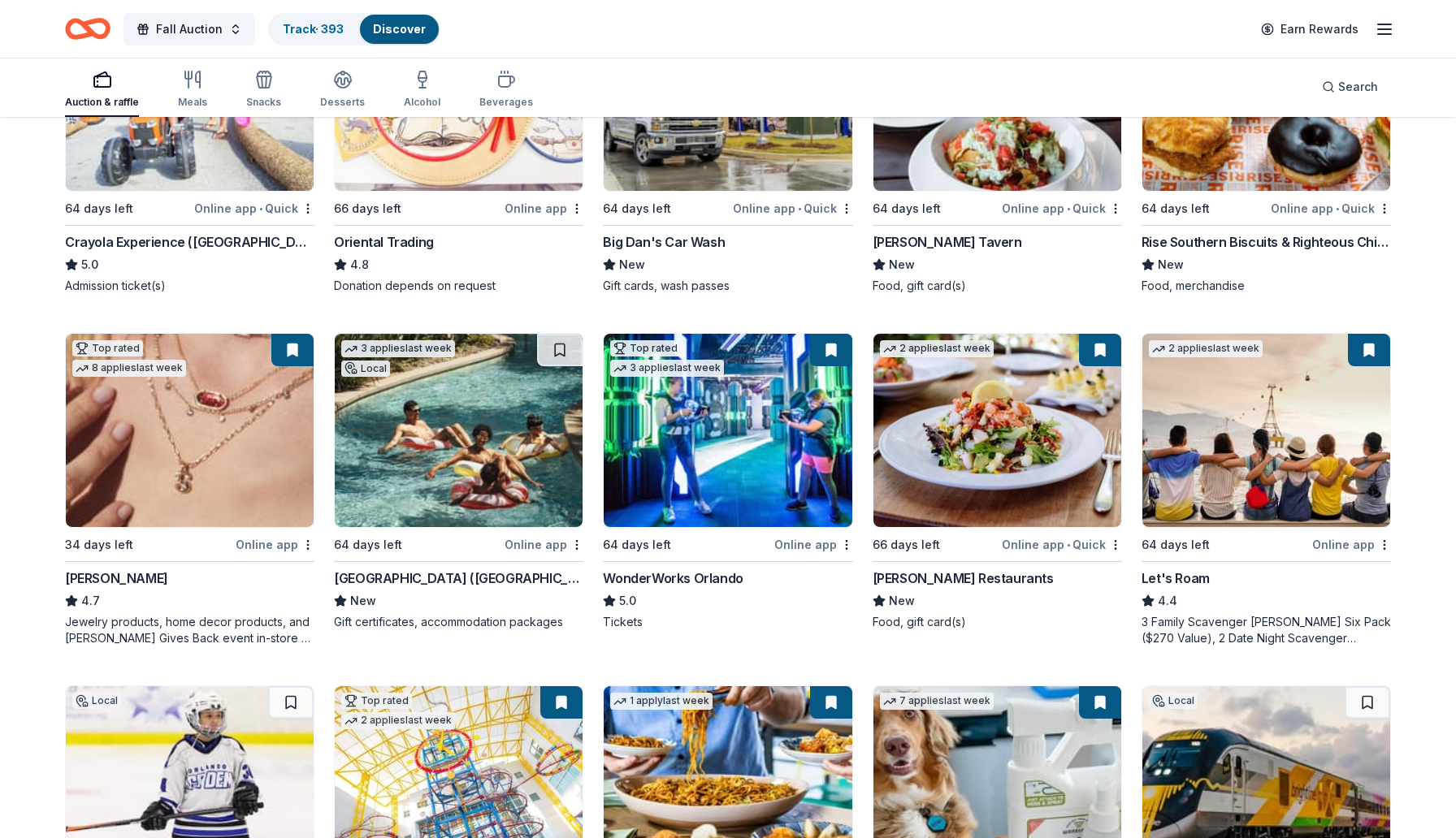
scroll to position [303, 0]
click at [435, 402] on img at bounding box center [458, 429] width 248 height 193
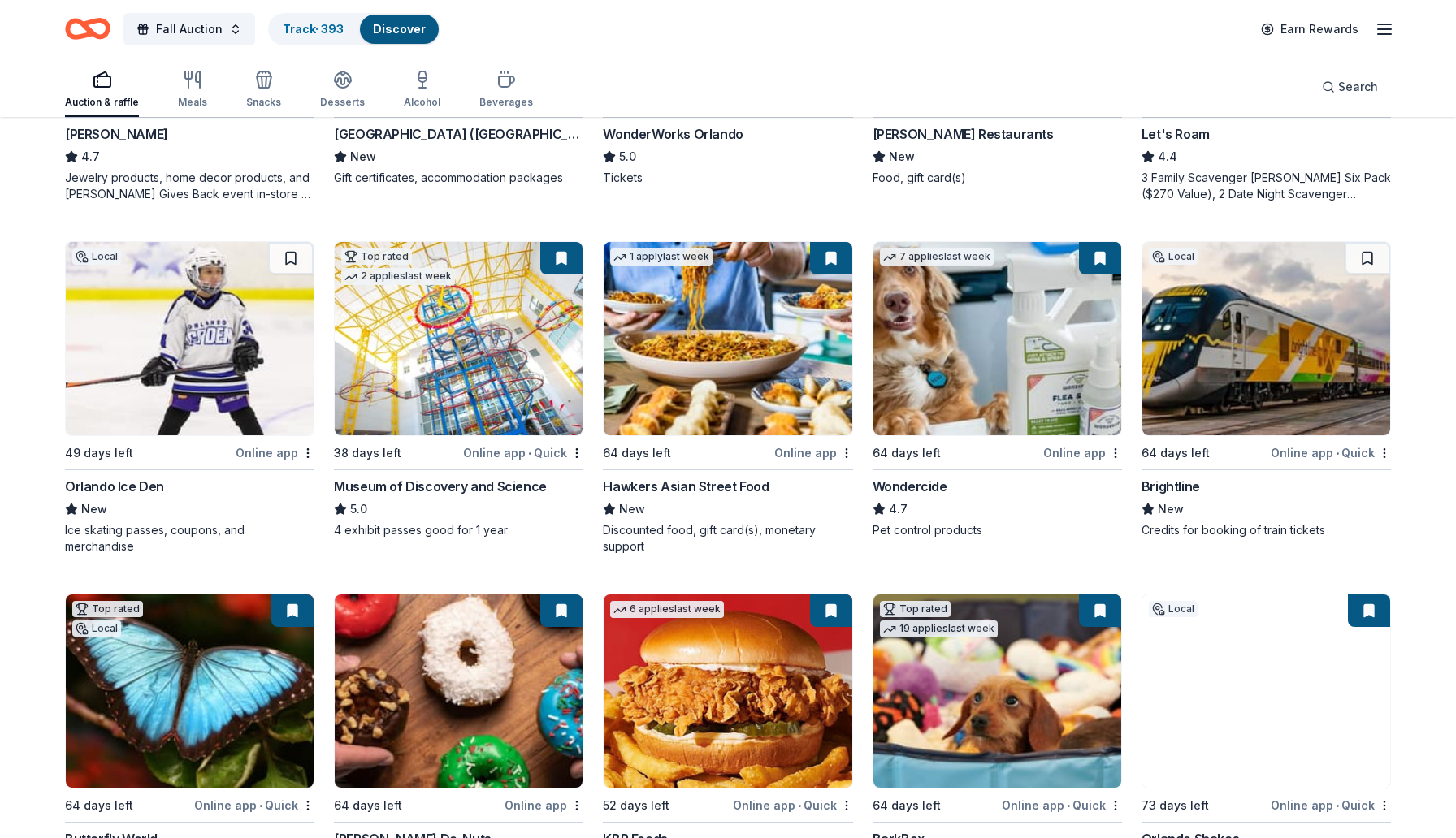
scroll to position [753, 0]
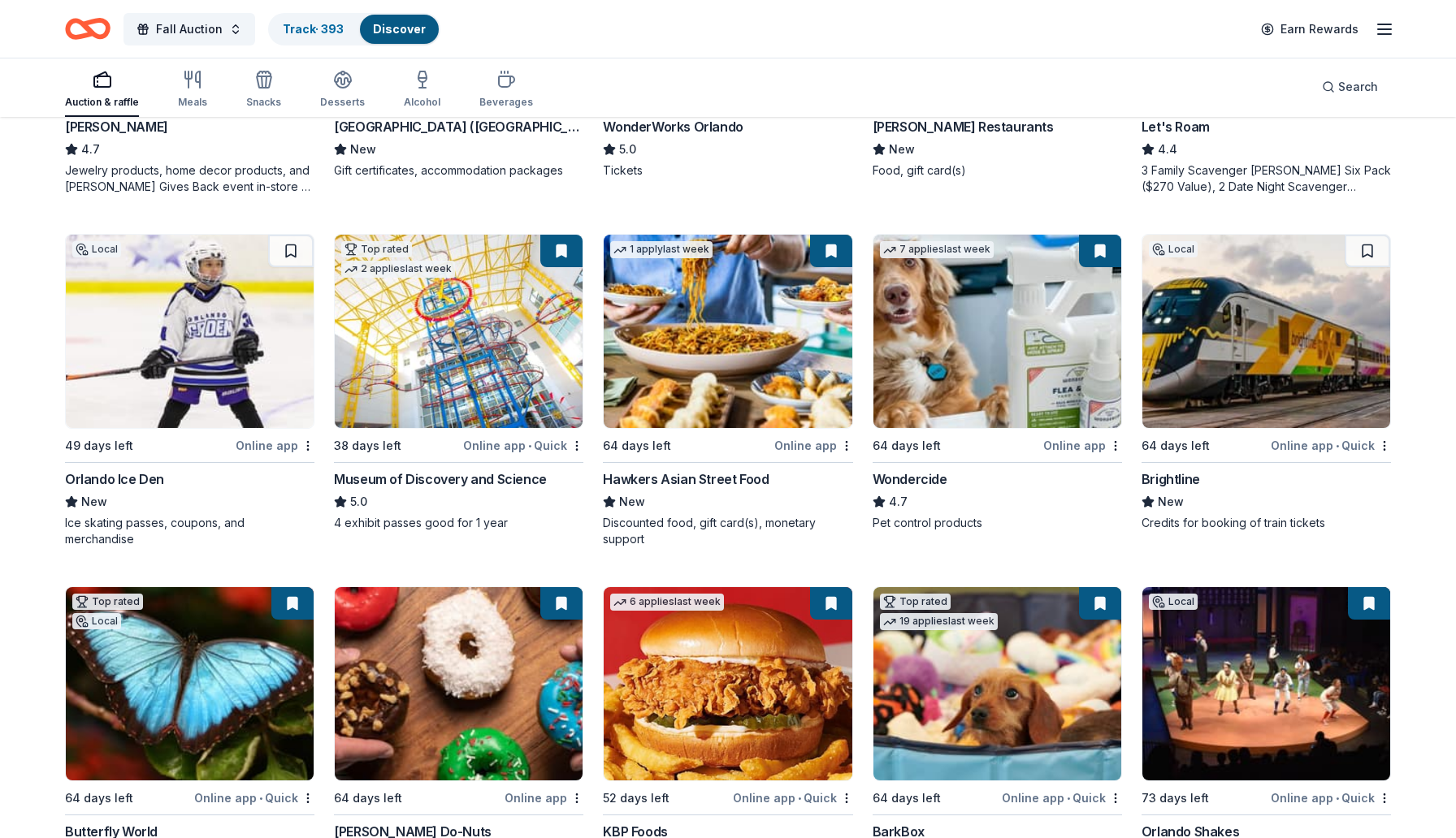
click at [437, 346] on img at bounding box center [458, 332] width 248 height 193
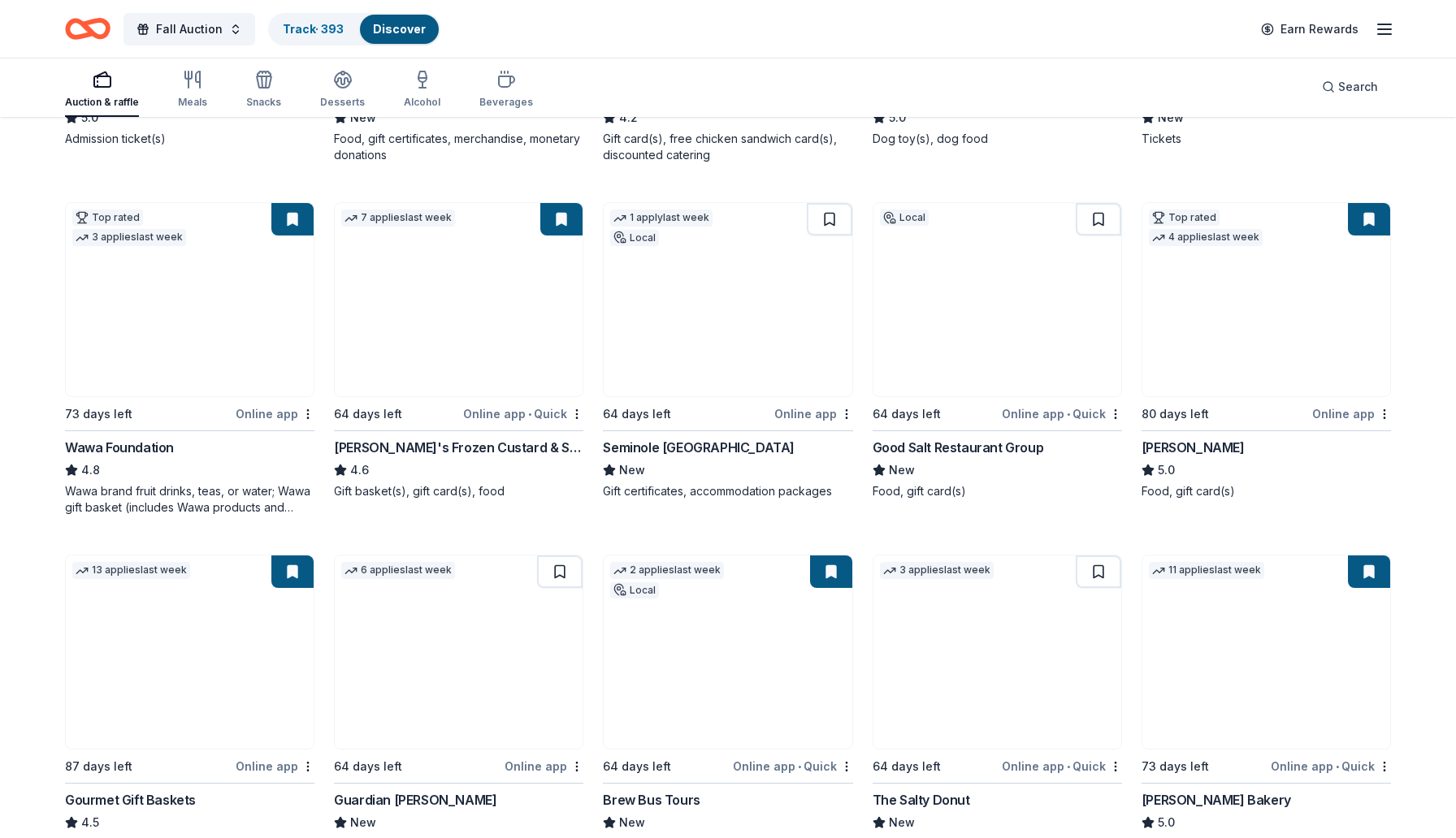
scroll to position [1492, 0]
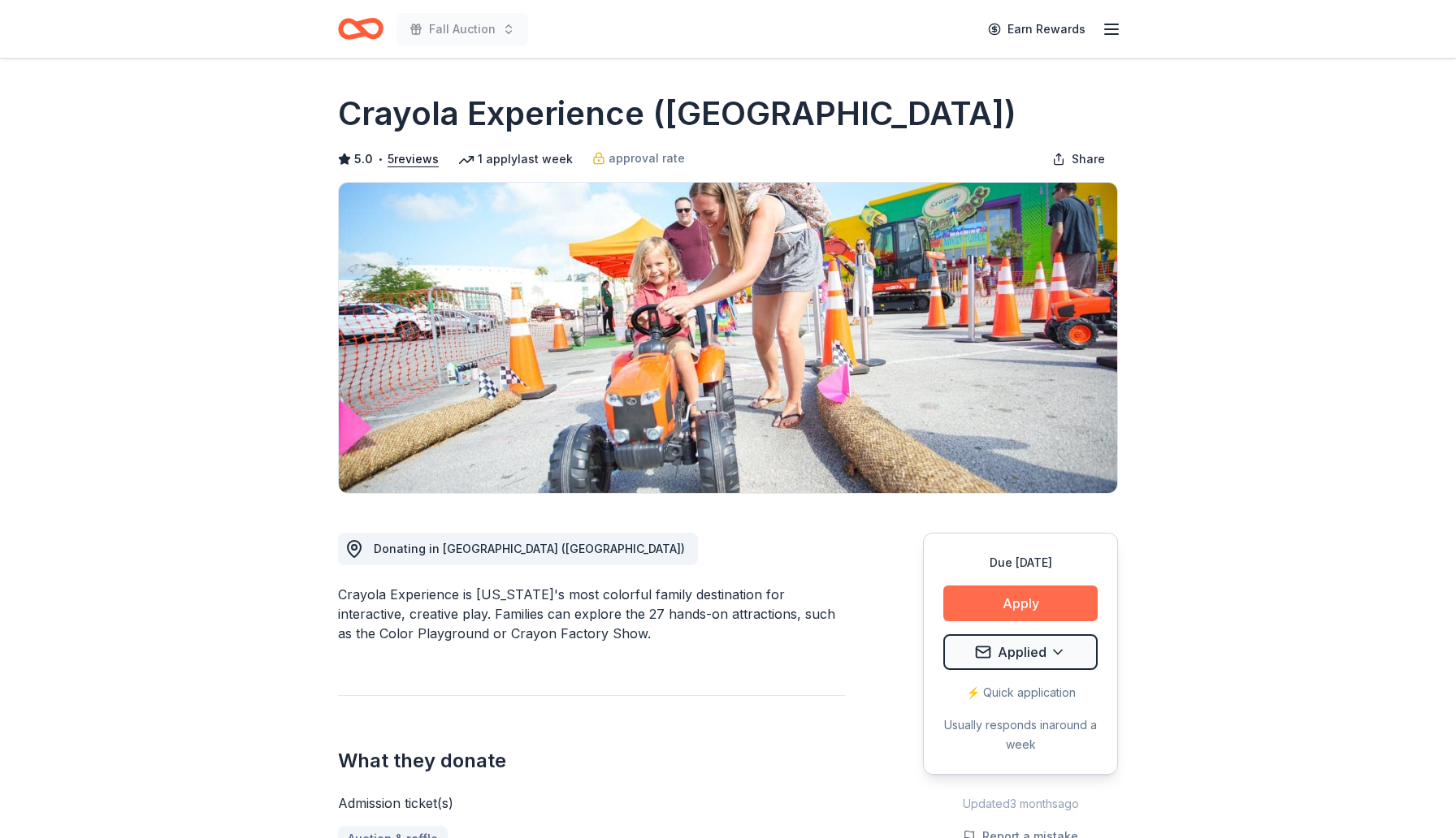
click at [1045, 604] on button "Apply" at bounding box center [1020, 603] width 154 height 35
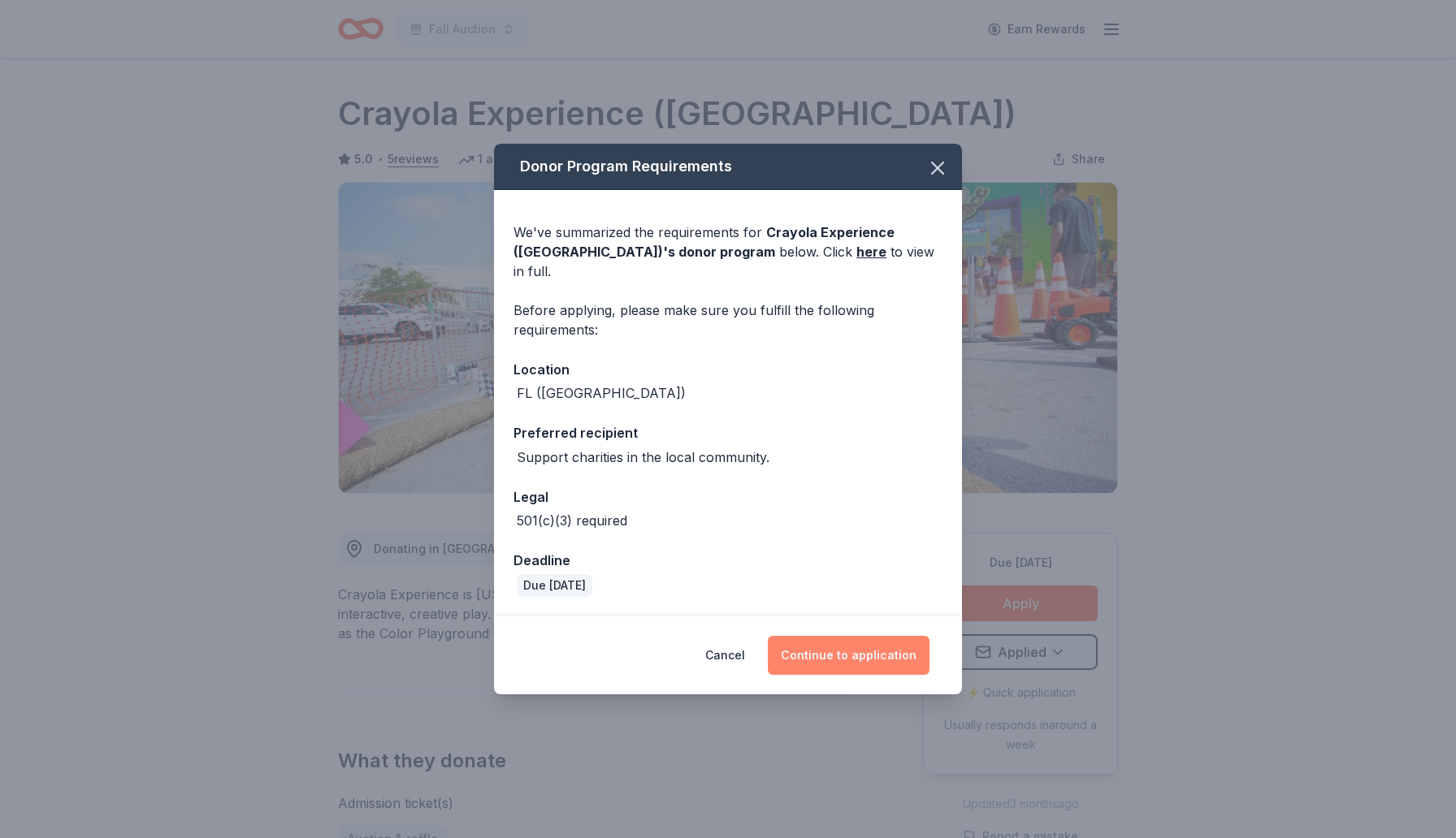
click at [853, 654] on button "Continue to application" at bounding box center [848, 656] width 162 height 39
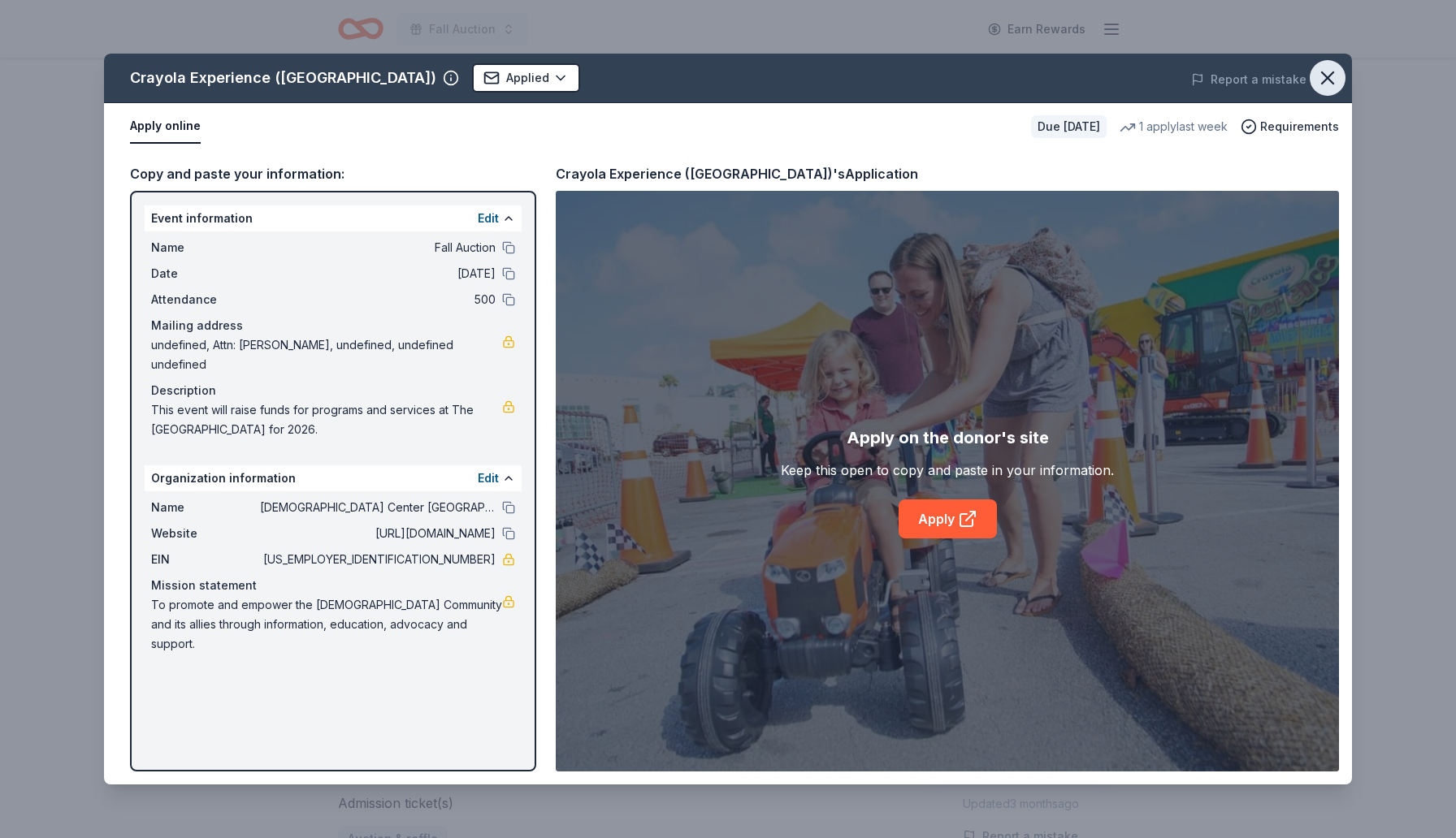
click at [1330, 75] on icon "button" at bounding box center [1327, 78] width 11 height 11
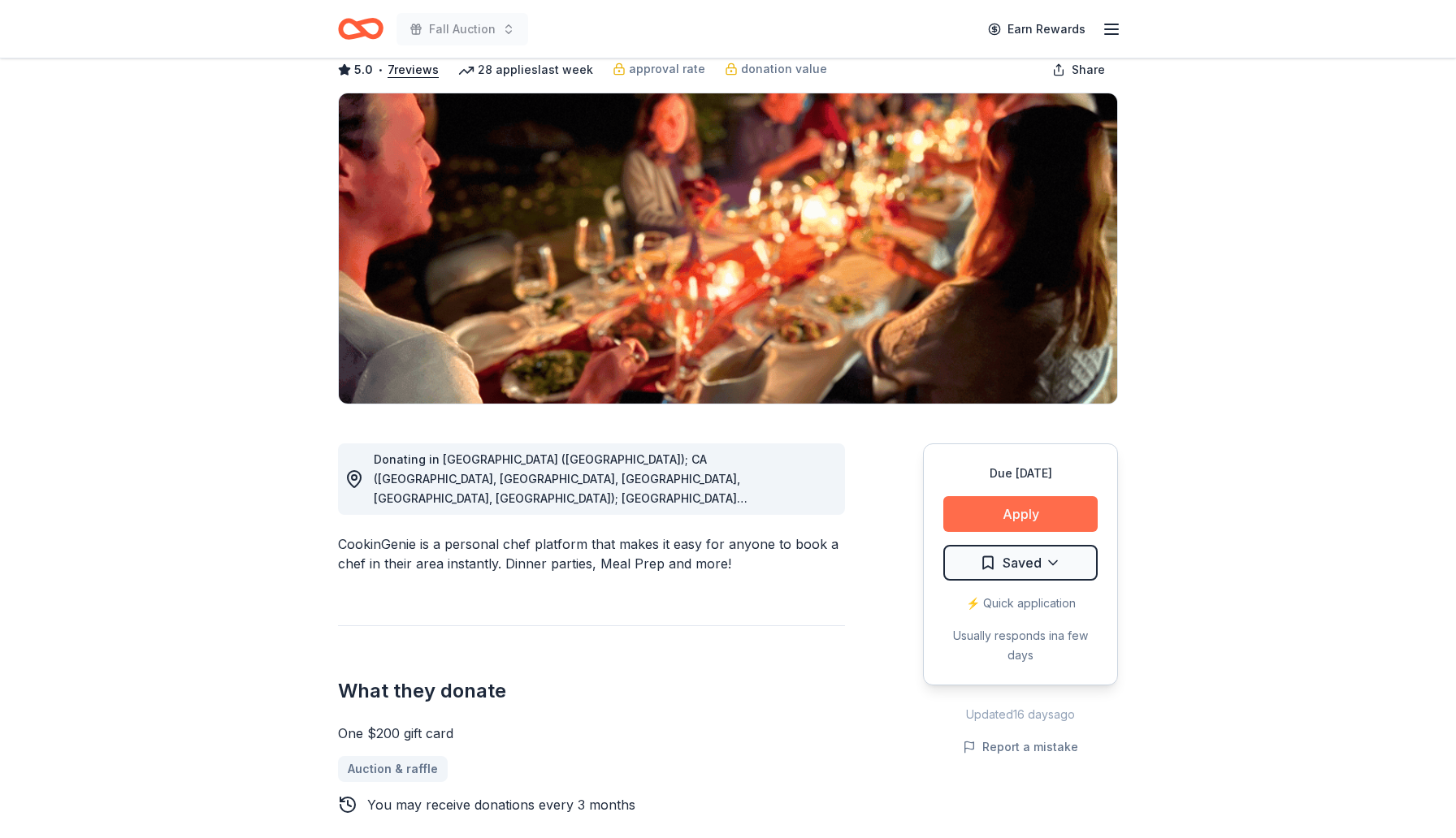
scroll to position [84, 0]
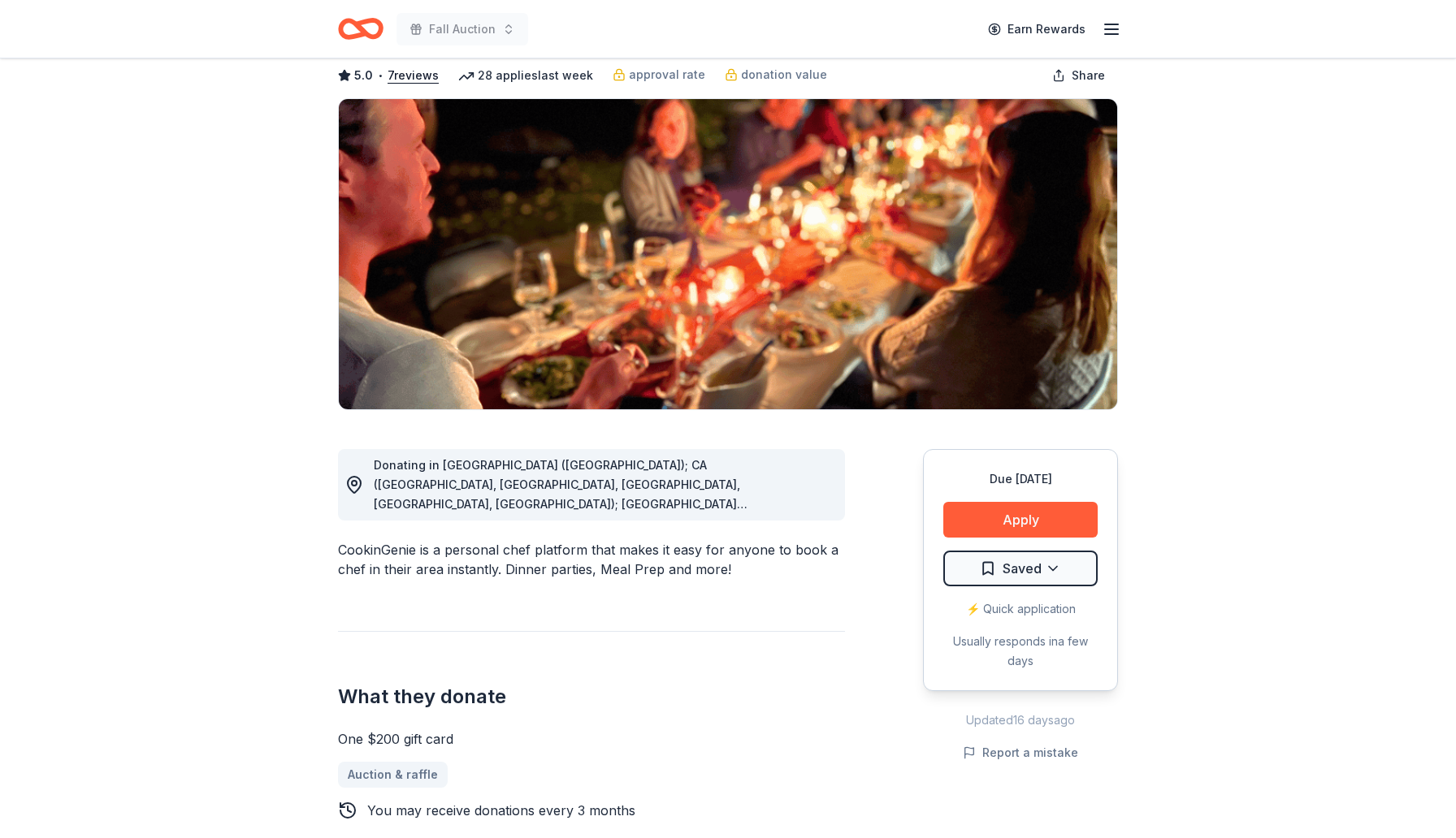
click at [783, 504] on span "Donating in [GEOGRAPHIC_DATA] ([GEOGRAPHIC_DATA]); CA ([GEOGRAPHIC_DATA], [GEOG…" at bounding box center [588, 660] width 430 height 403
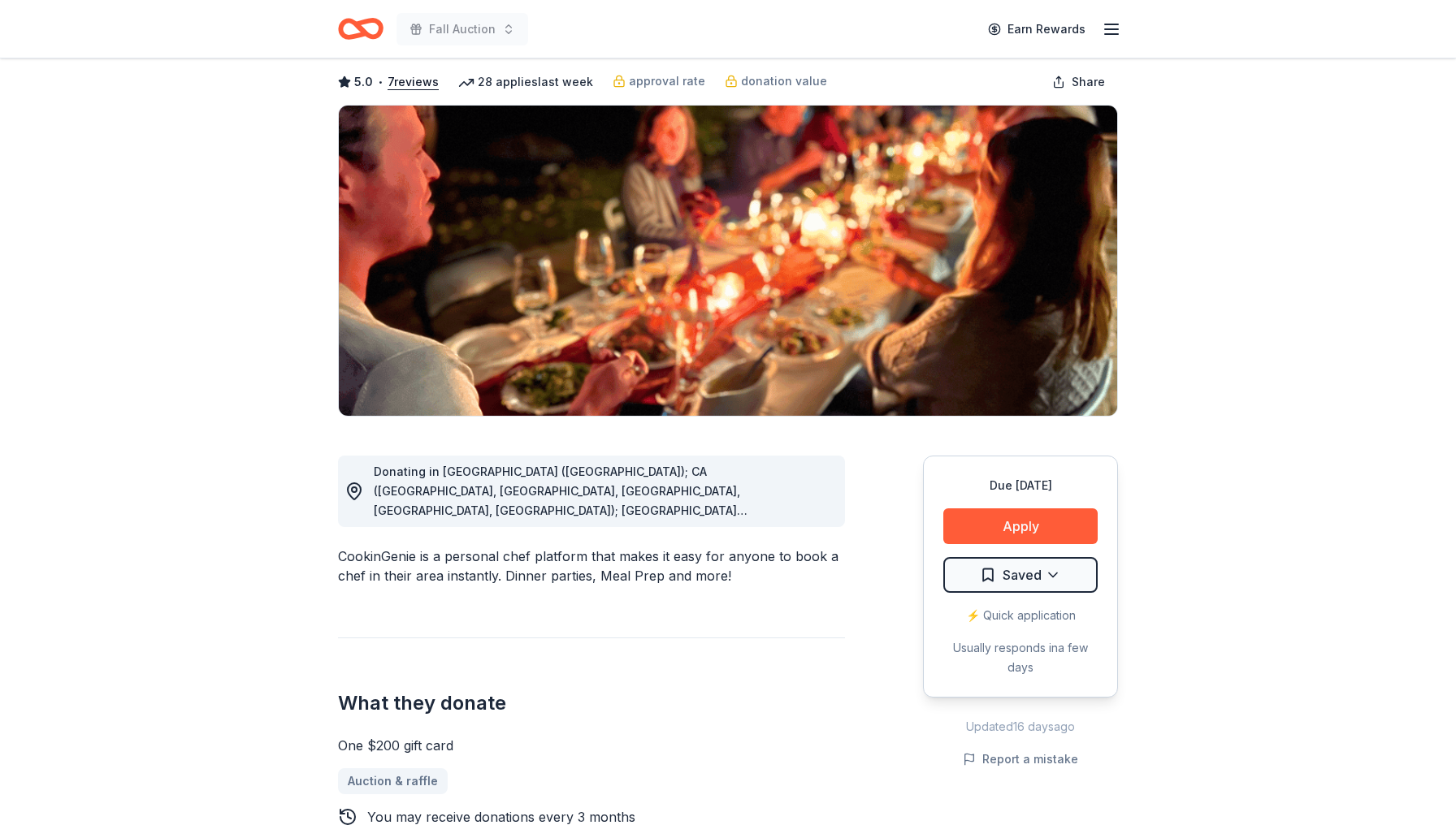
scroll to position [0, 0]
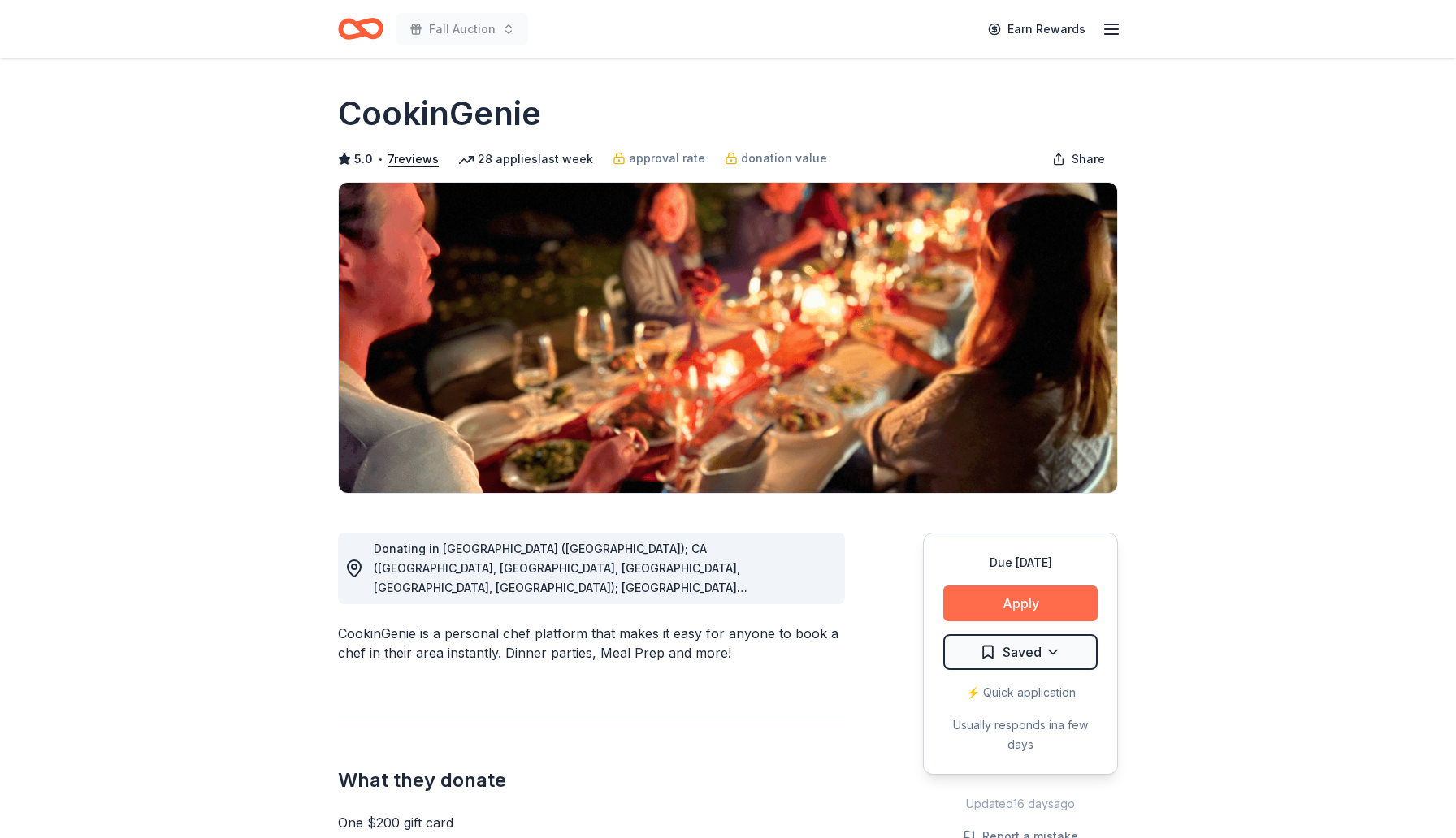
click at [1003, 609] on button "Apply" at bounding box center [1020, 603] width 154 height 35
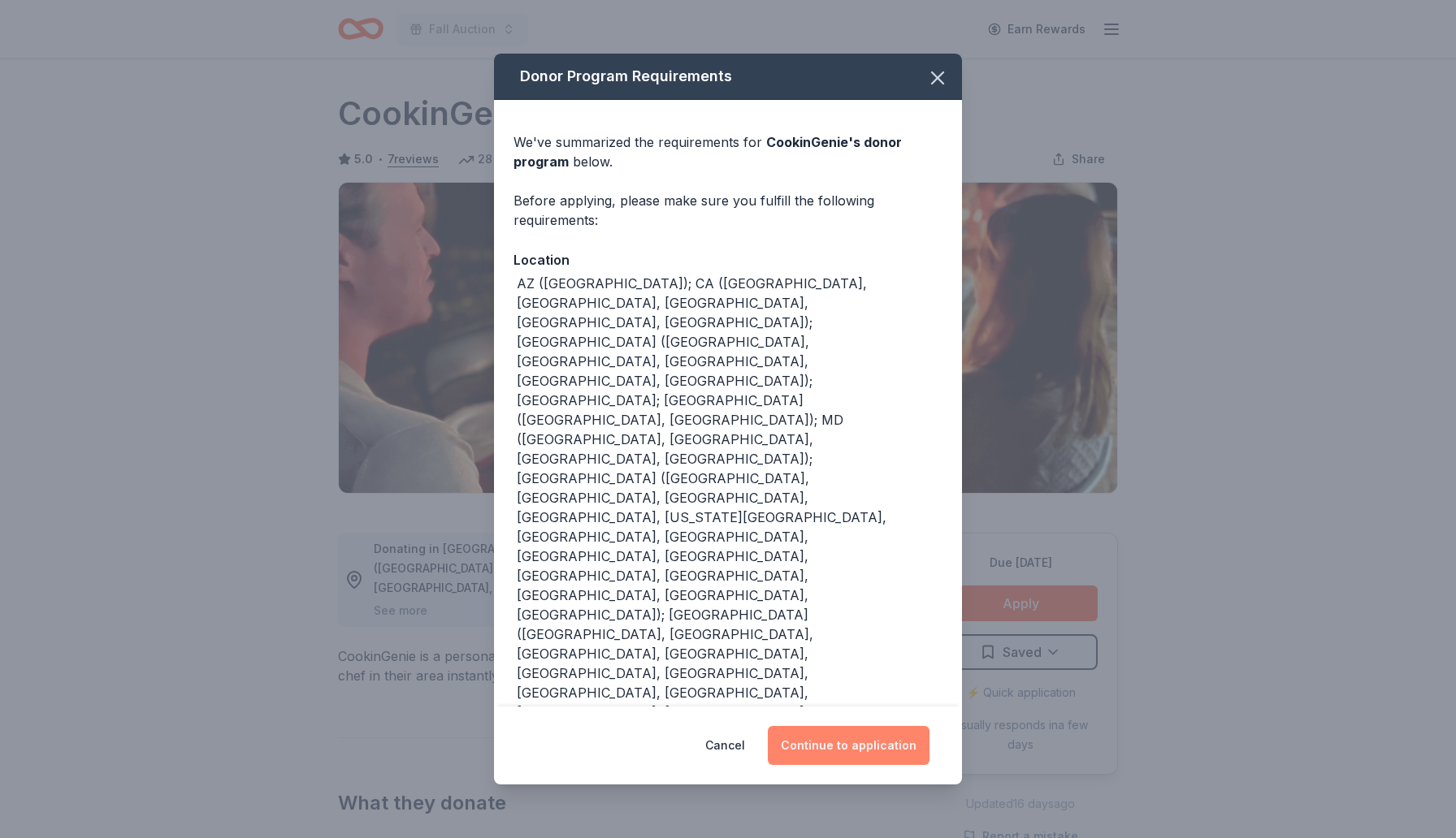
click at [811, 745] on button "Continue to application" at bounding box center [848, 746] width 162 height 39
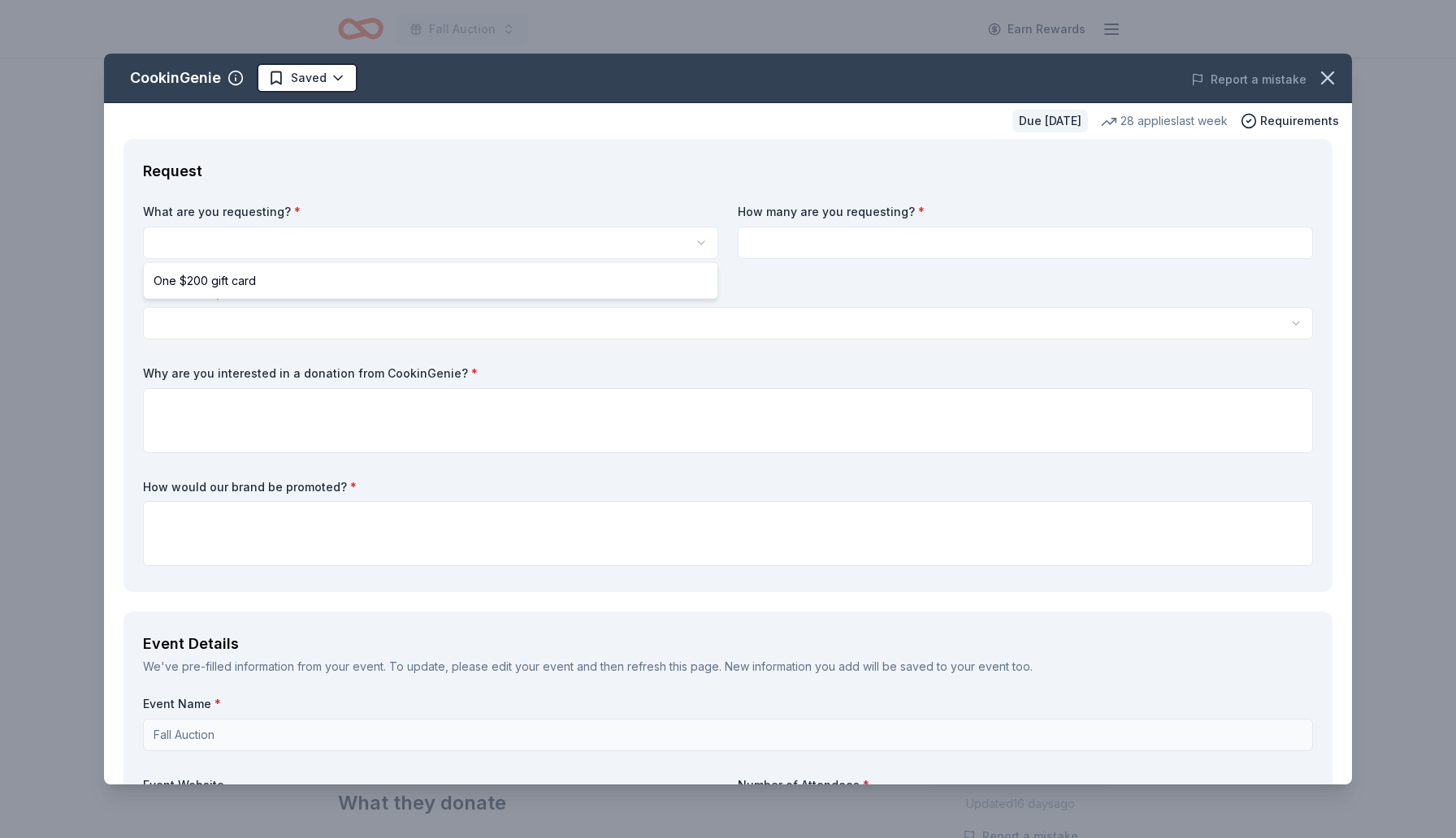
click at [700, 243] on html "Fall Auction Earn Rewards Due in 87 days Share CookinGenie 5.0 • 7 reviews 28 a…" at bounding box center [728, 419] width 1456 height 838
select select "One $200 gift card"
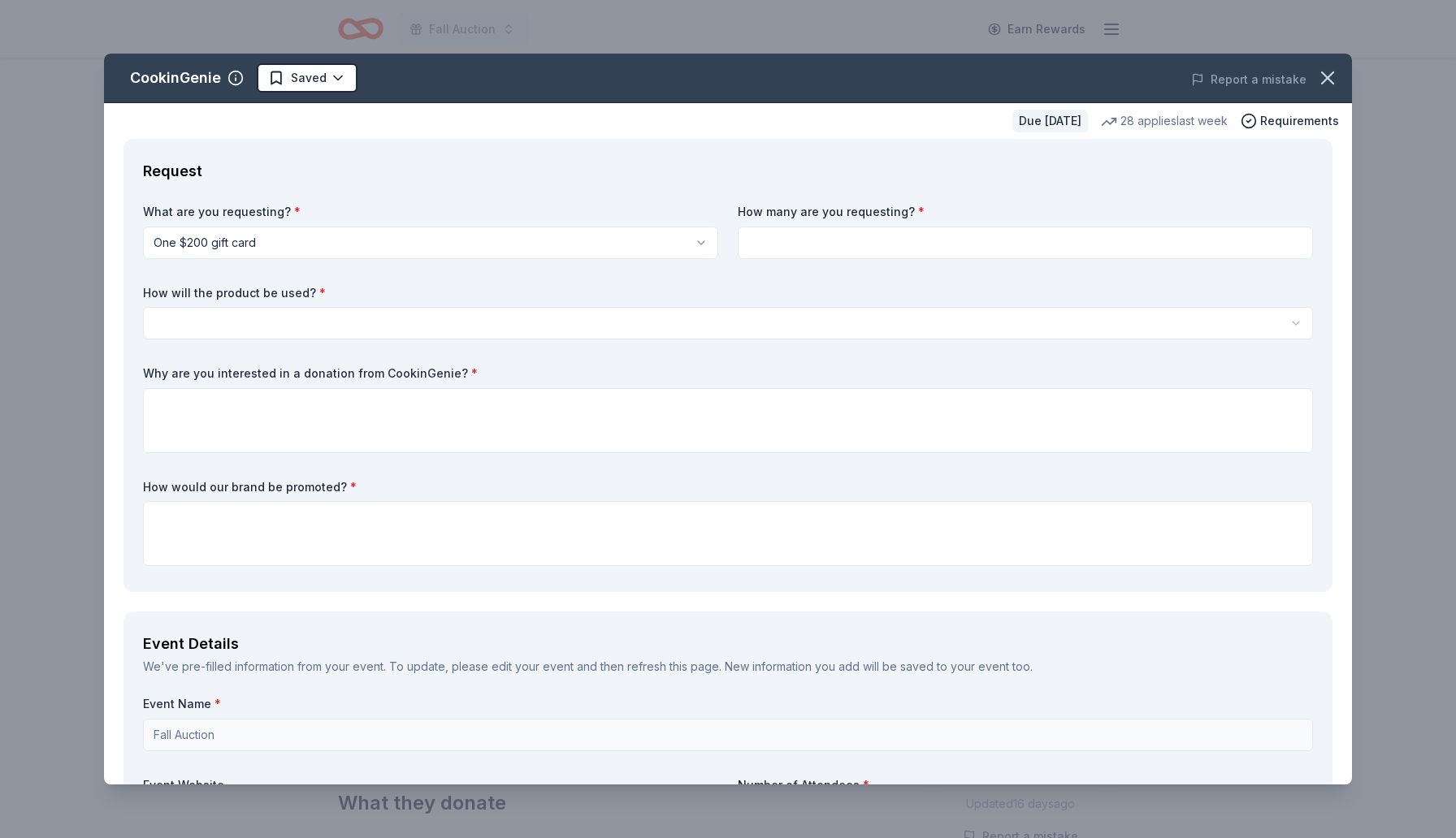
click at [794, 237] on input at bounding box center [1025, 242] width 575 height 33
type input "1"
click at [696, 320] on html "Fall Auction Earn Rewards Due in 87 days Share CookinGenie 5.0 • 7 reviews 28 a…" at bounding box center [728, 419] width 1456 height 838
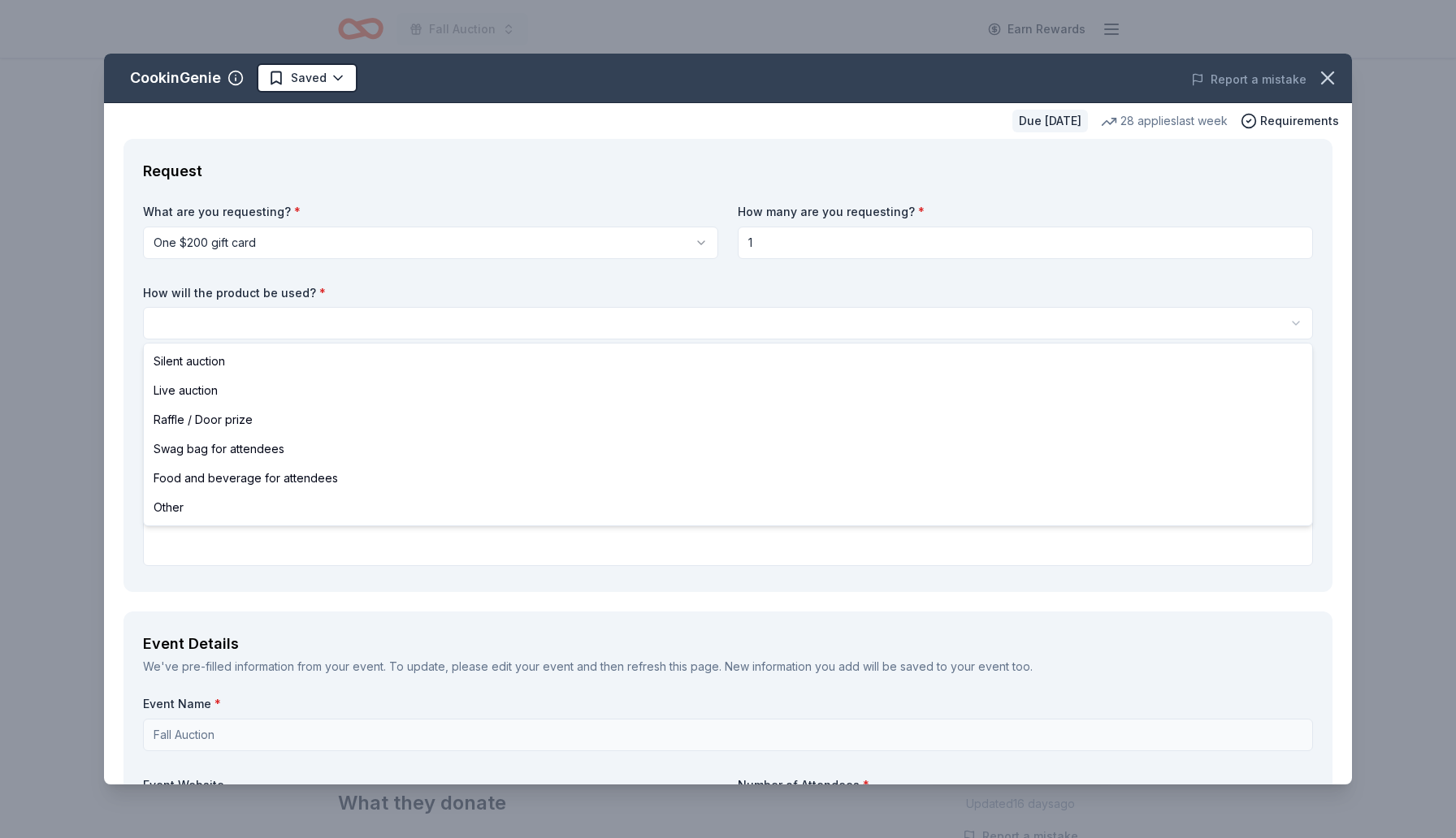
select select "liveAuction"
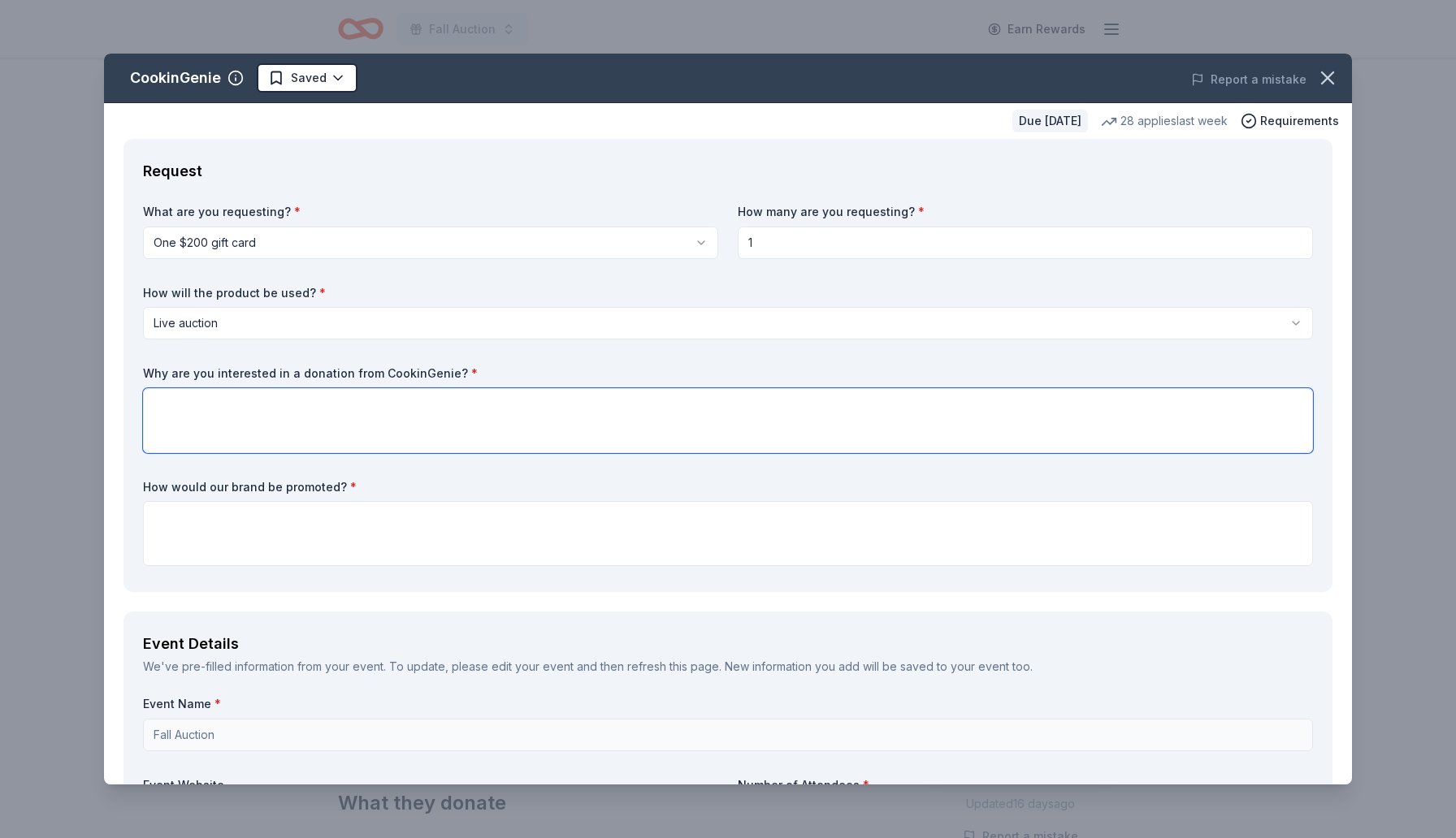
click at [312, 404] on textarea at bounding box center [728, 421] width 1170 height 65
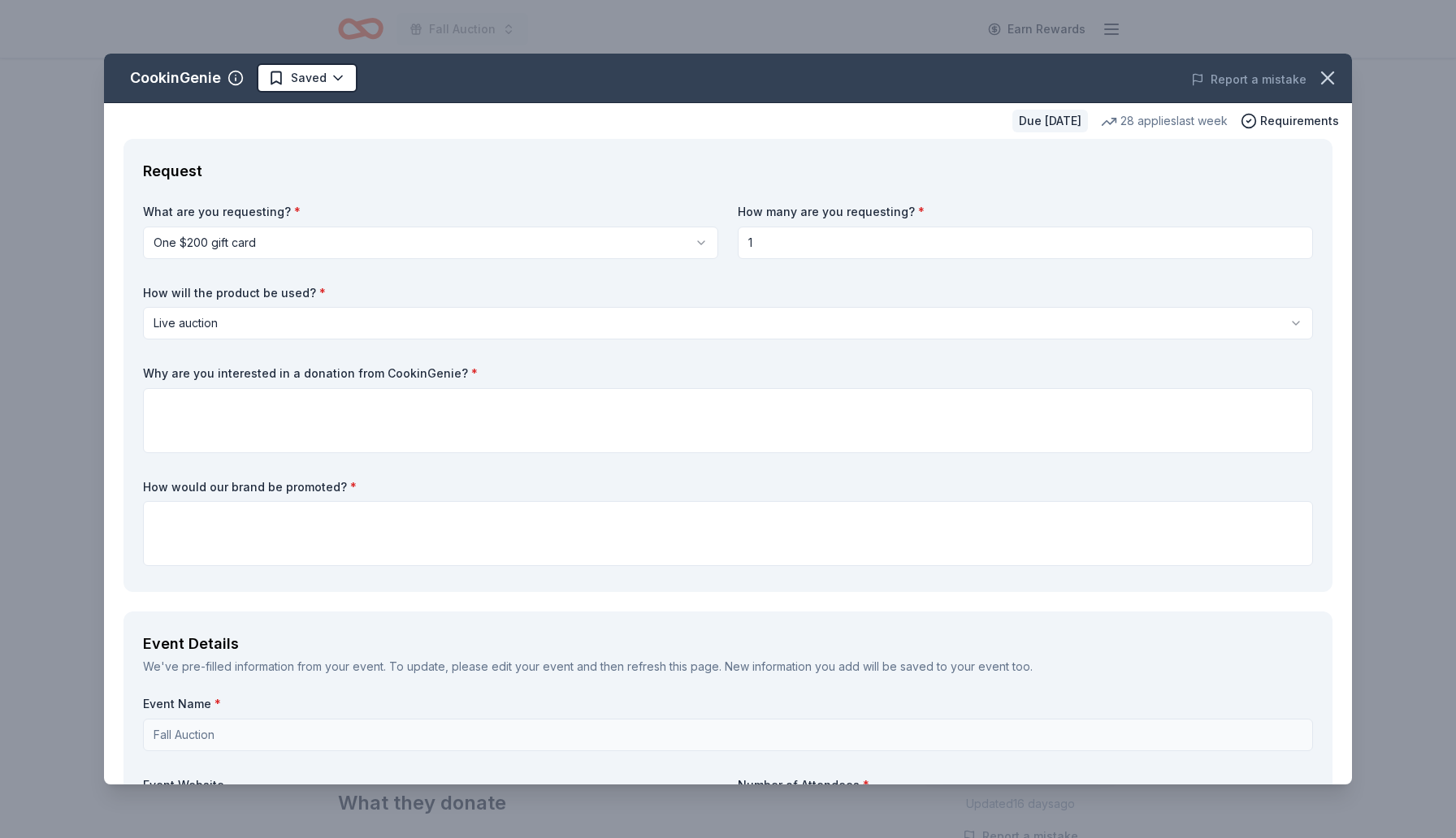
drag, startPoint x: 374, startPoint y: 371, endPoint x: 431, endPoint y: 377, distance: 57.3
click at [431, 377] on label "Why are you interested in a donation from CookinGenie? *" at bounding box center [728, 373] width 1170 height 16
click at [429, 377] on label "Why are you interested in a donation from CookinGenie? *" at bounding box center [728, 373] width 1170 height 16
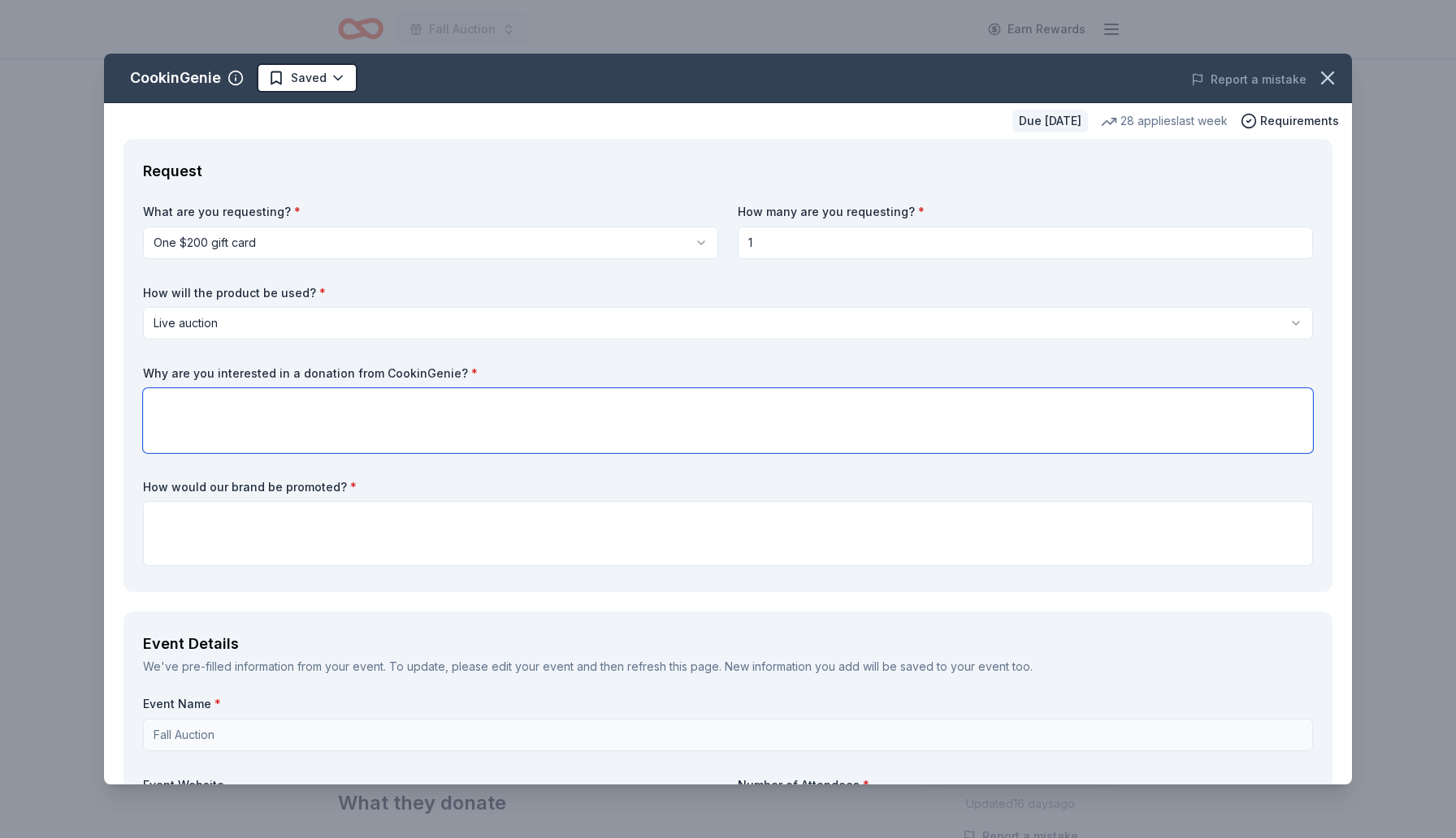
click at [283, 412] on textarea at bounding box center [728, 421] width 1170 height 65
click at [217, 405] on textarea at bounding box center [728, 421] width 1170 height 65
paste textarea "This $200 CookinGenie gift card offers our community members something truly me…"
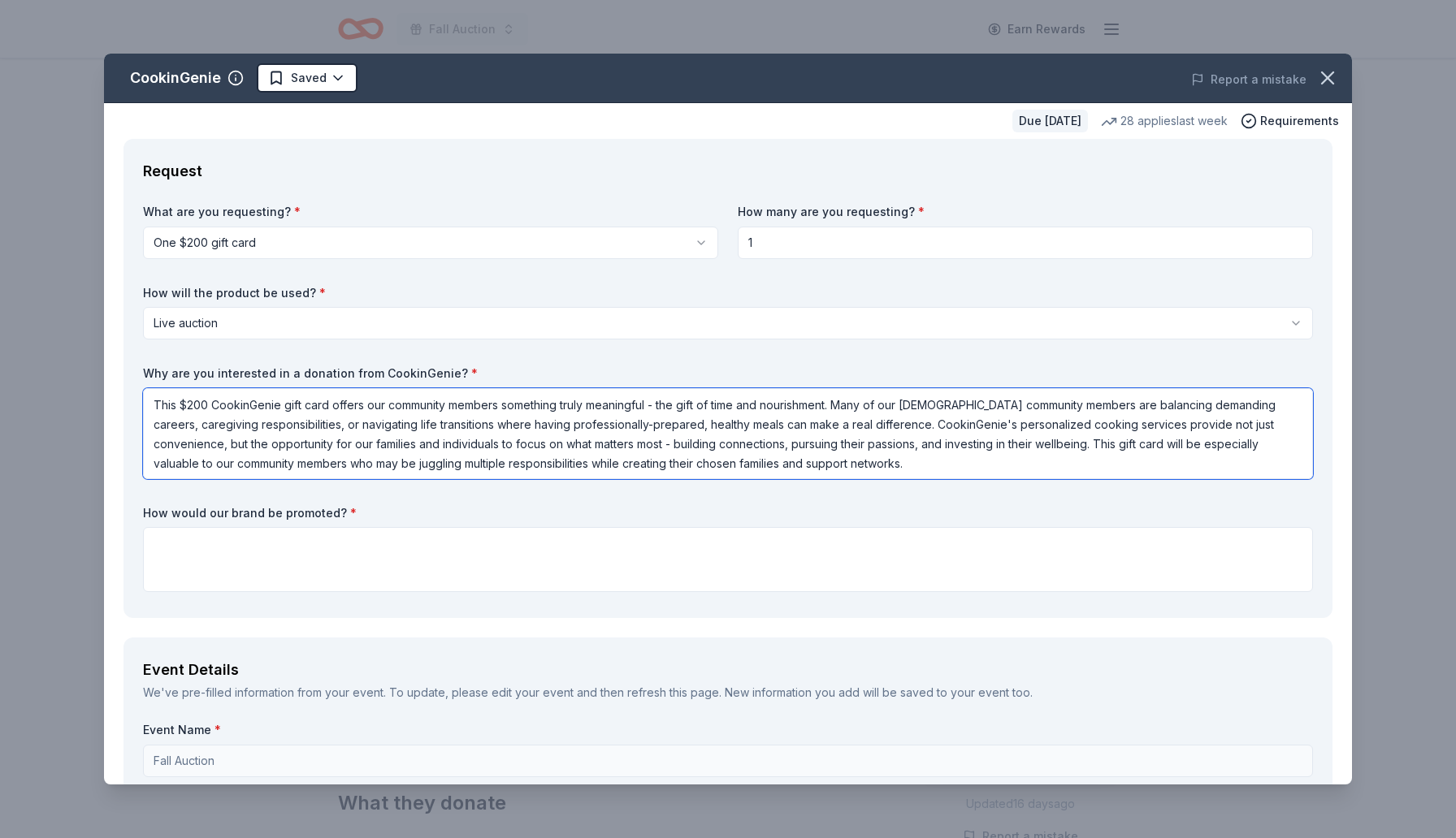
type textarea "This $200 CookinGenie gift card offers our community members something truly me…"
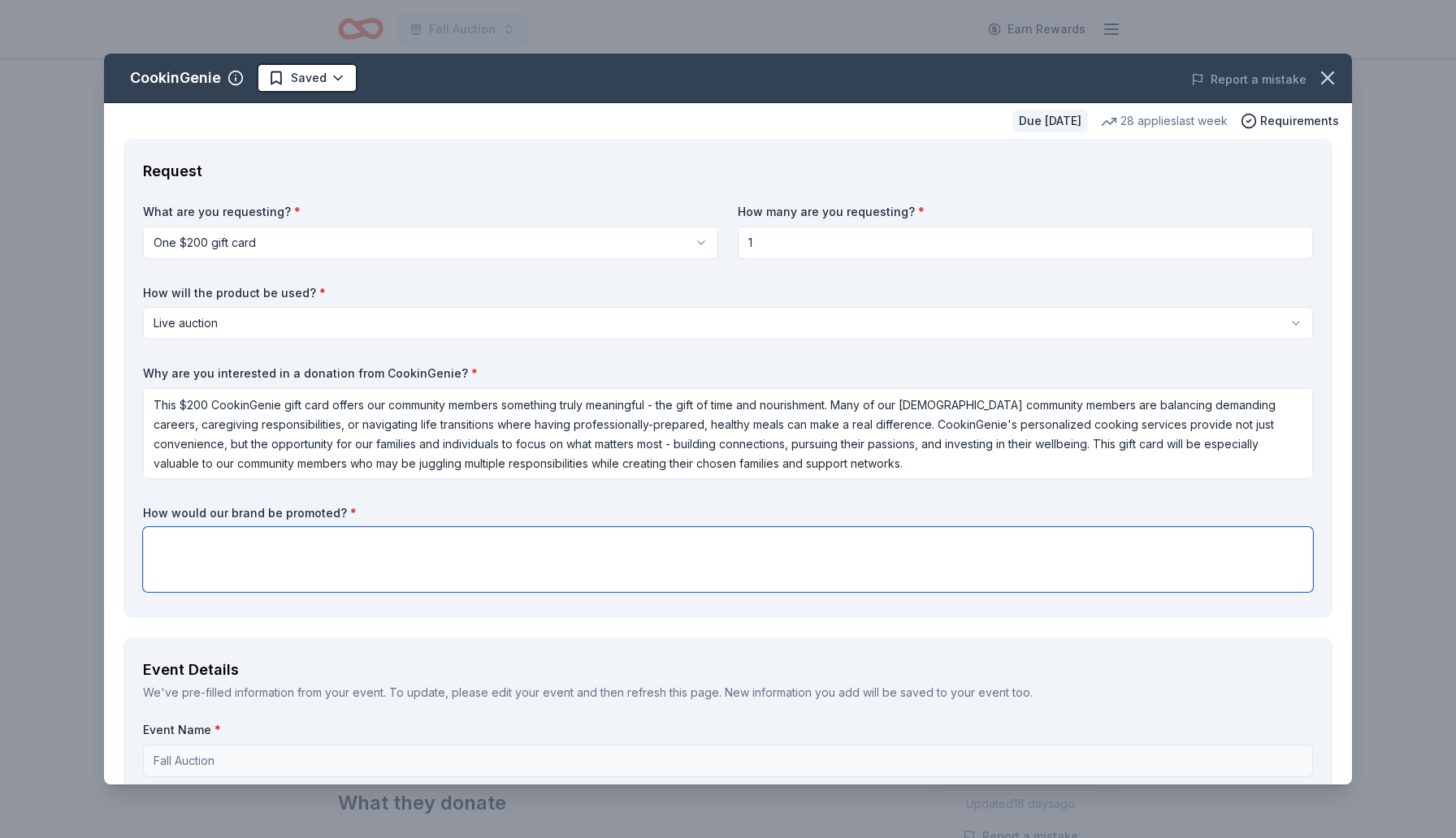
click at [230, 558] on textarea at bounding box center [728, 559] width 1170 height 65
paste textarea "CookinGenie will gain meaningful exposure to Orlando's engaged LGBTQ+ community…"
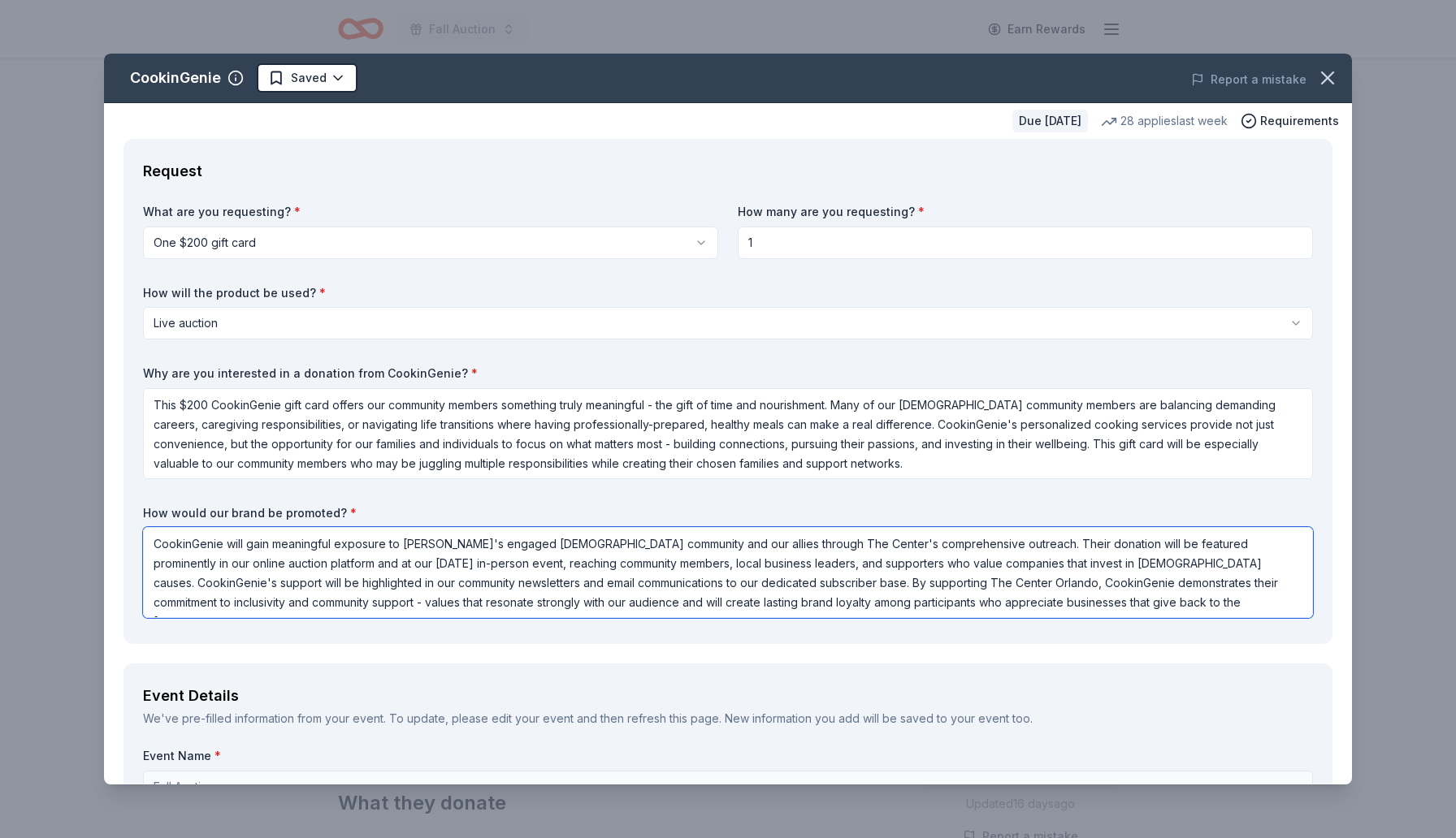
drag, startPoint x: 699, startPoint y: 580, endPoint x: 376, endPoint y: 580, distance: 323.0
click at [376, 580] on textarea "CookinGenie will gain meaningful exposure to Orlando's engaged LGBTQ+ community…" at bounding box center [728, 572] width 1170 height 91
click at [1181, 545] on textarea "CookinGenie will gain meaningful exposure to Orlando's engaged LGBTQ+ community…" at bounding box center [728, 572] width 1170 height 91
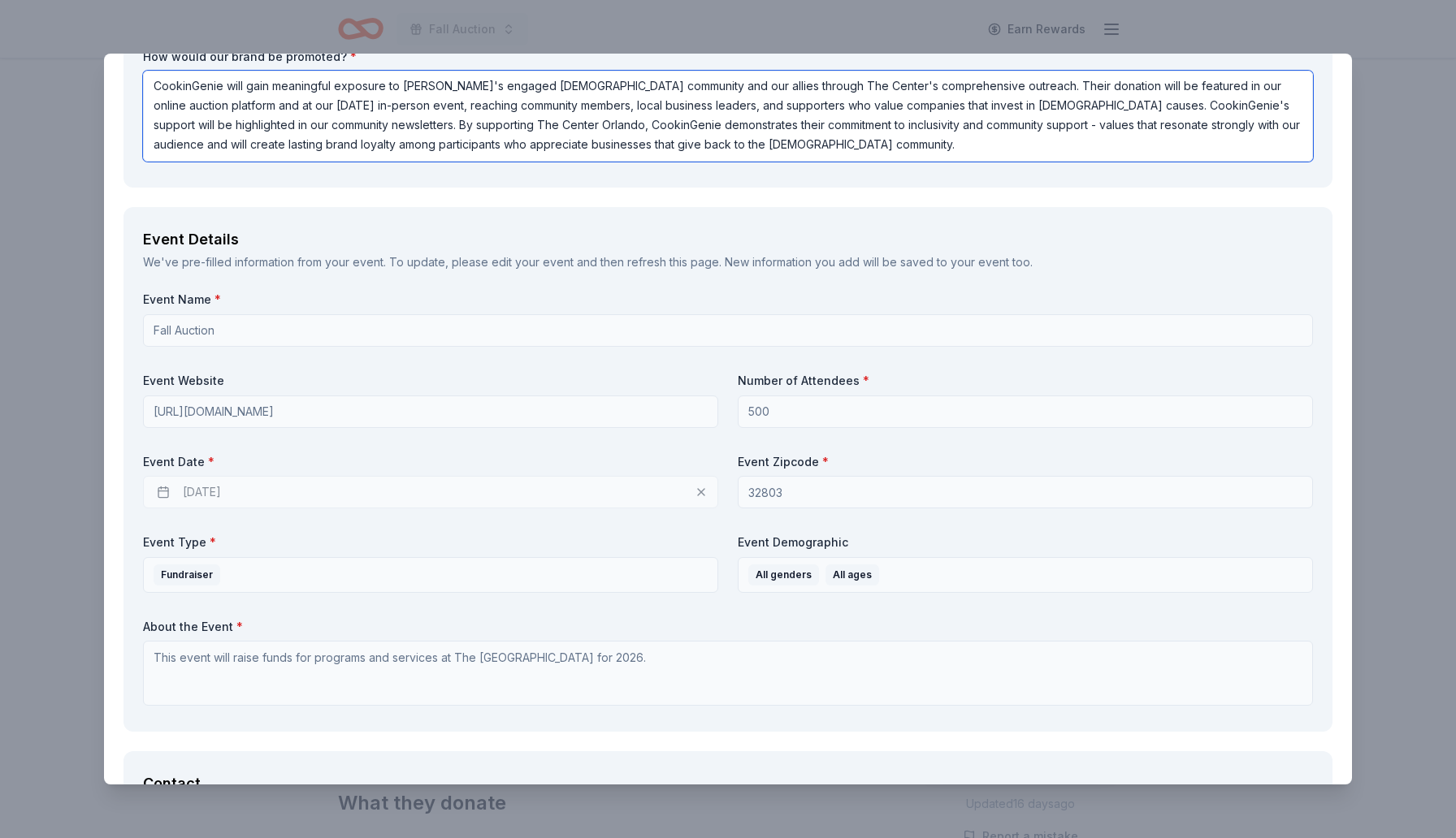
scroll to position [458, 0]
type textarea "CookinGenie will gain meaningful exposure to Orlando's engaged LGBTQ+ community…"
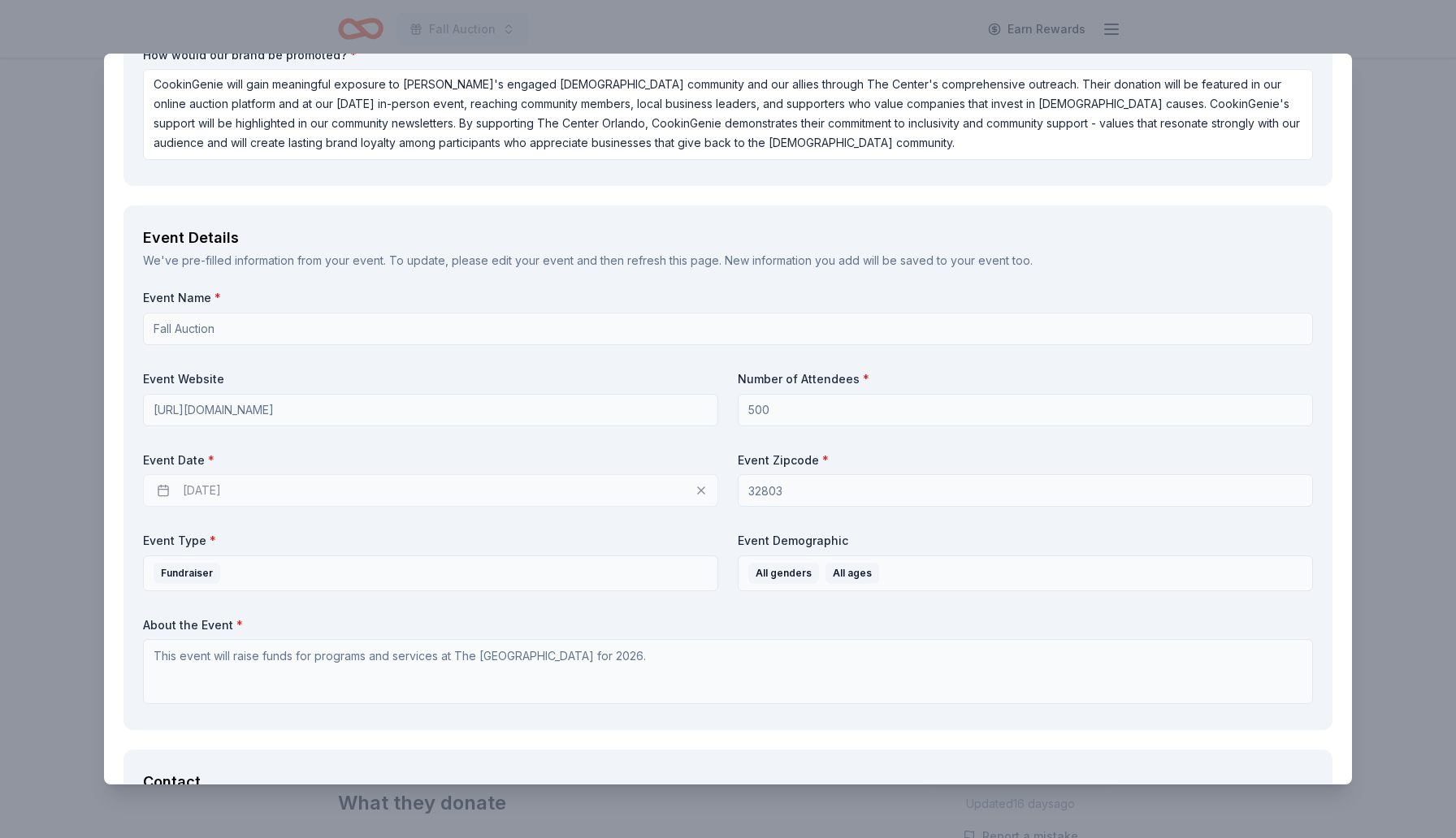
click at [204, 489] on div "11/29/2025" at bounding box center [430, 491] width 575 height 33
click at [160, 488] on div "11/29/2025" at bounding box center [430, 491] width 575 height 33
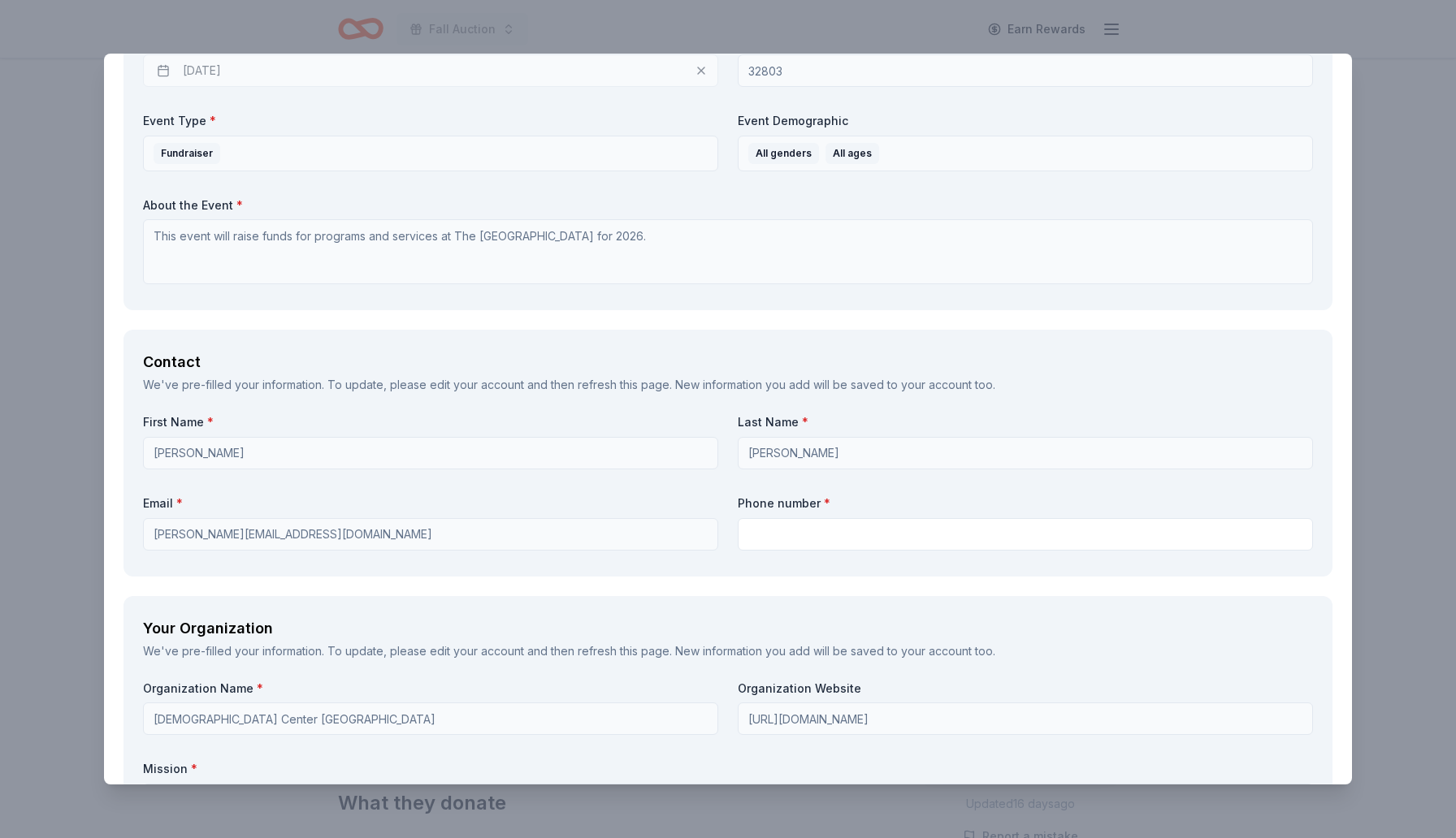
scroll to position [879, 0]
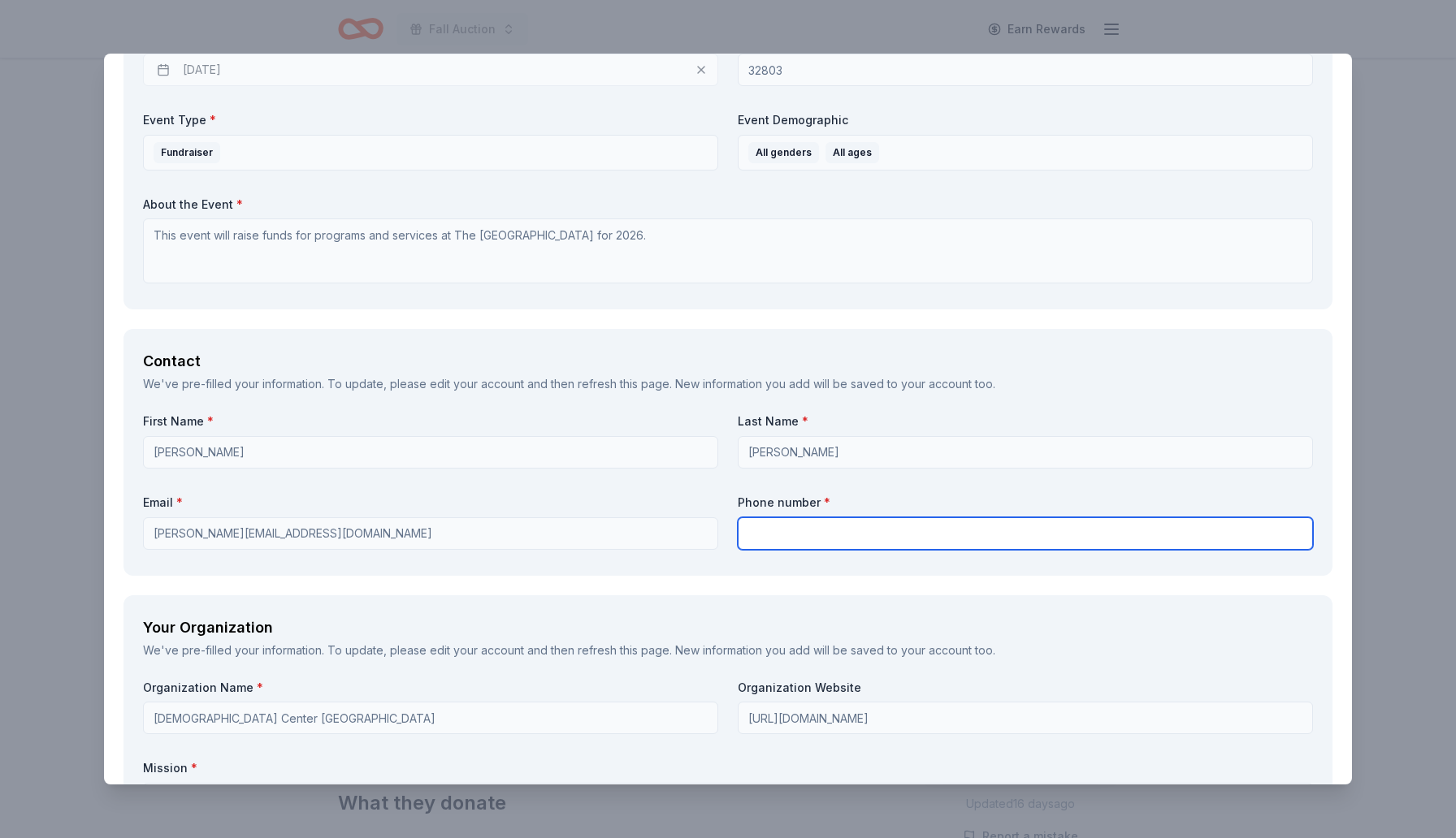
click at [796, 523] on input "text" at bounding box center [1025, 533] width 575 height 33
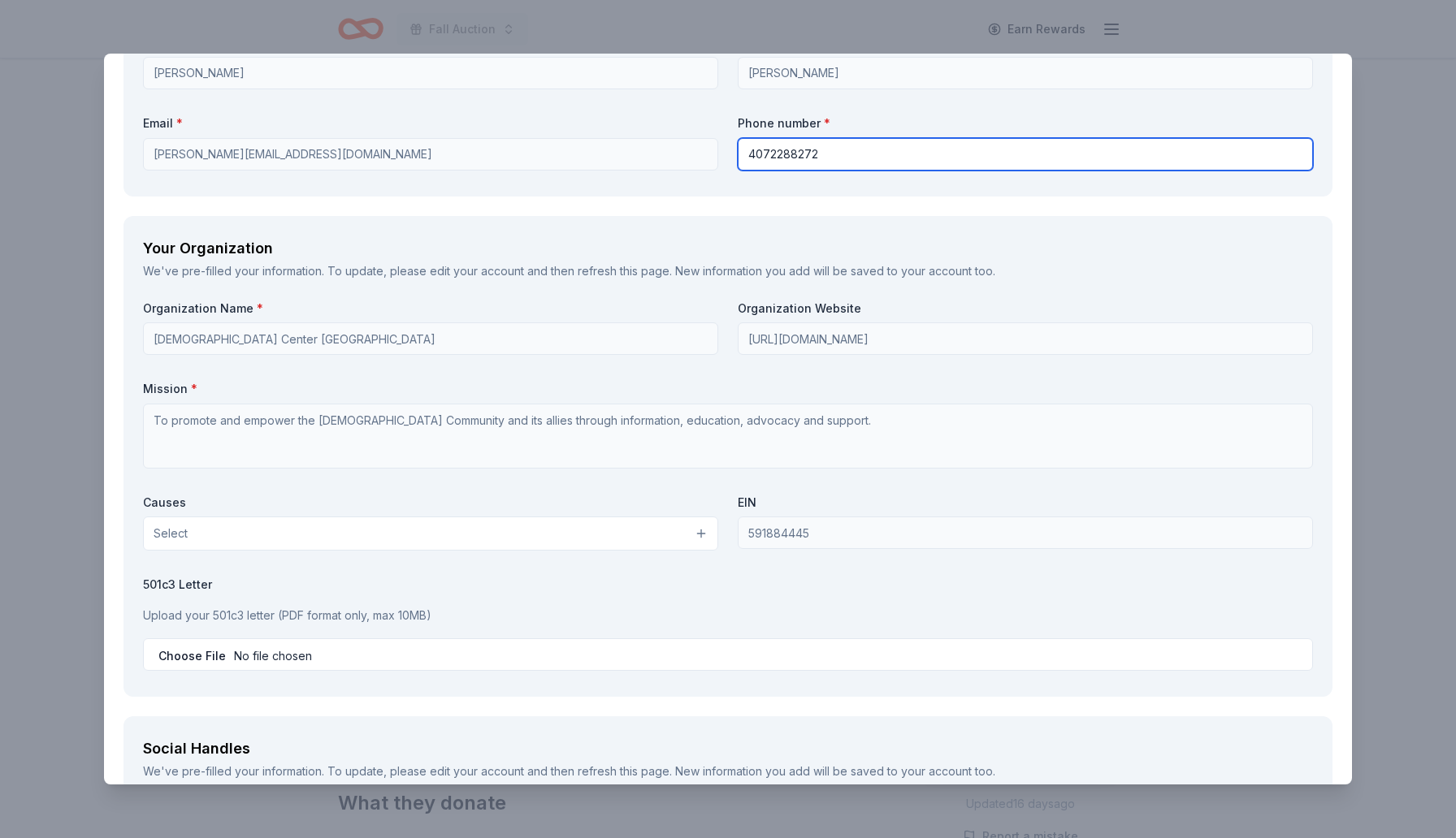
scroll to position [1260, 0]
type input "4072288272"
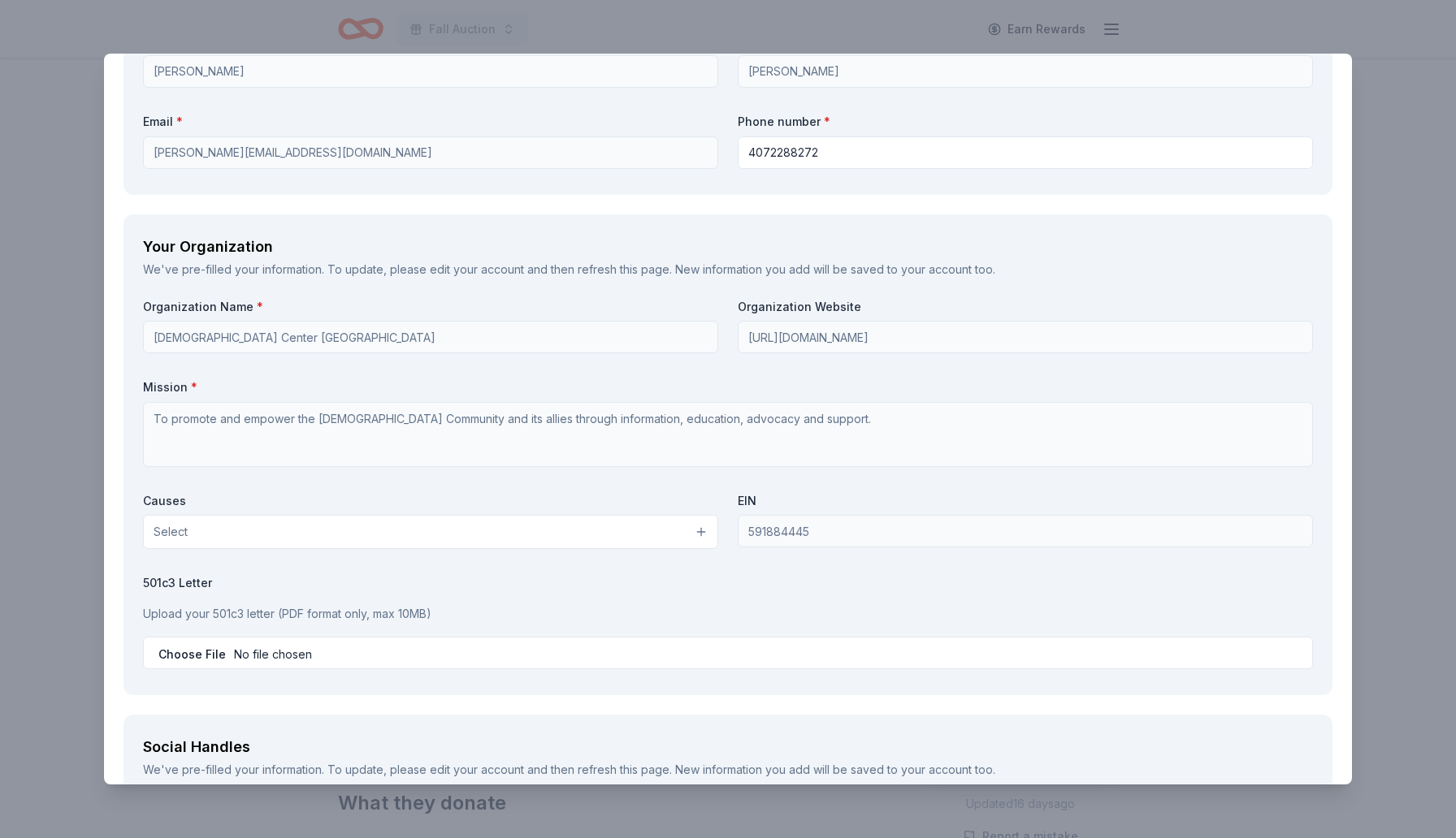
click at [494, 530] on button "Select" at bounding box center [430, 531] width 575 height 34
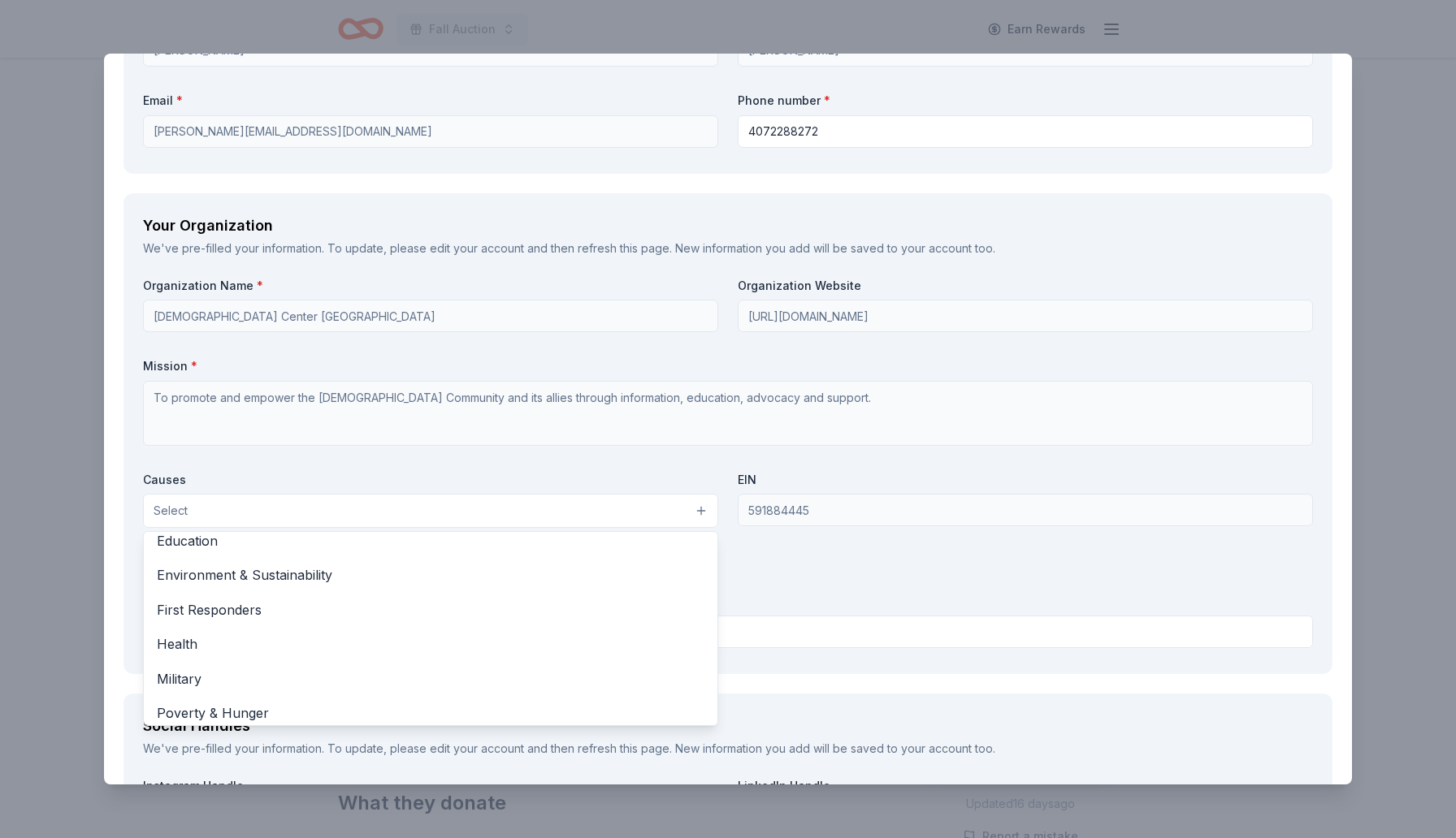
scroll to position [163, 0]
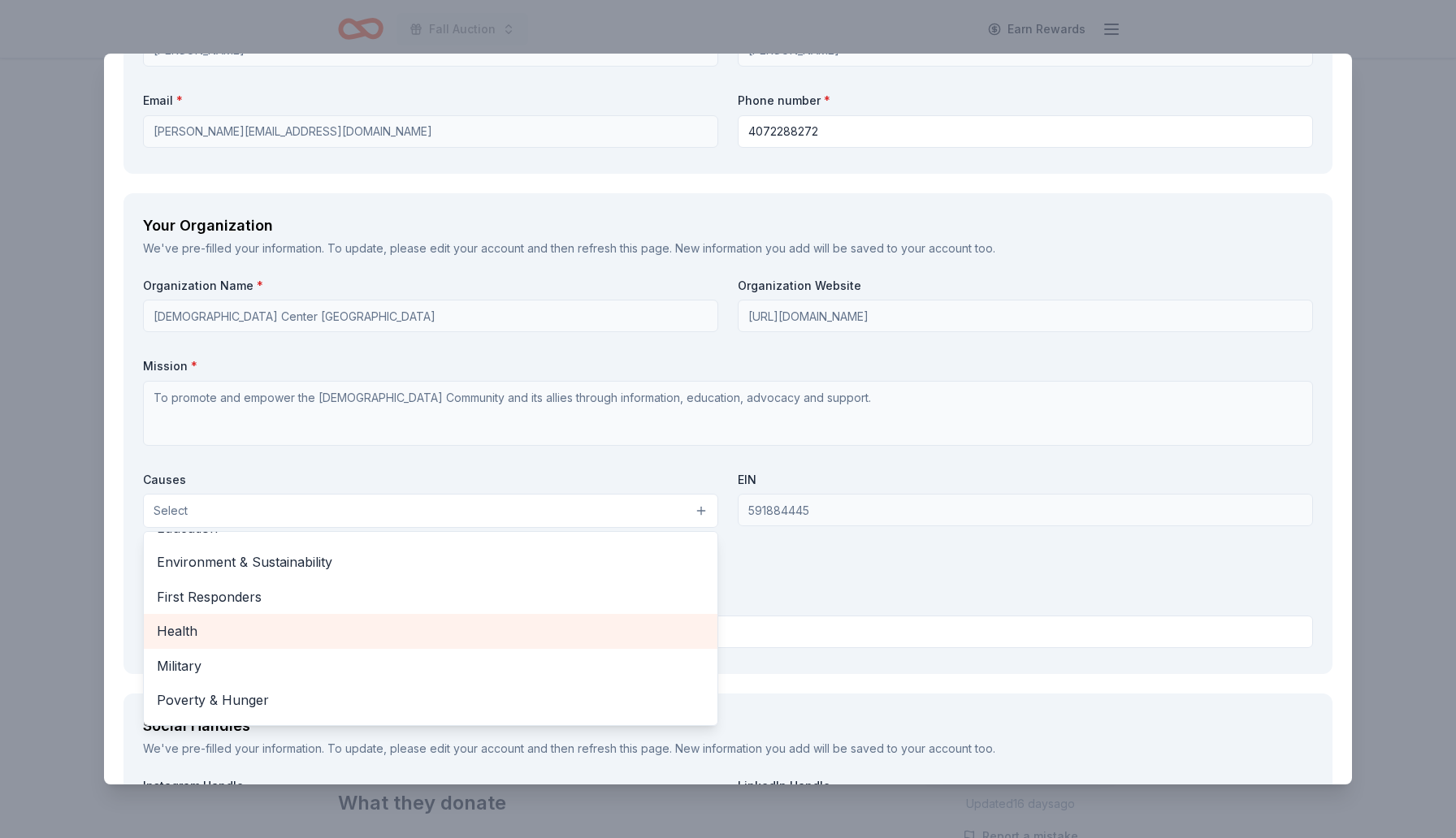
click at [205, 634] on span "Health" at bounding box center [430, 631] width 547 height 21
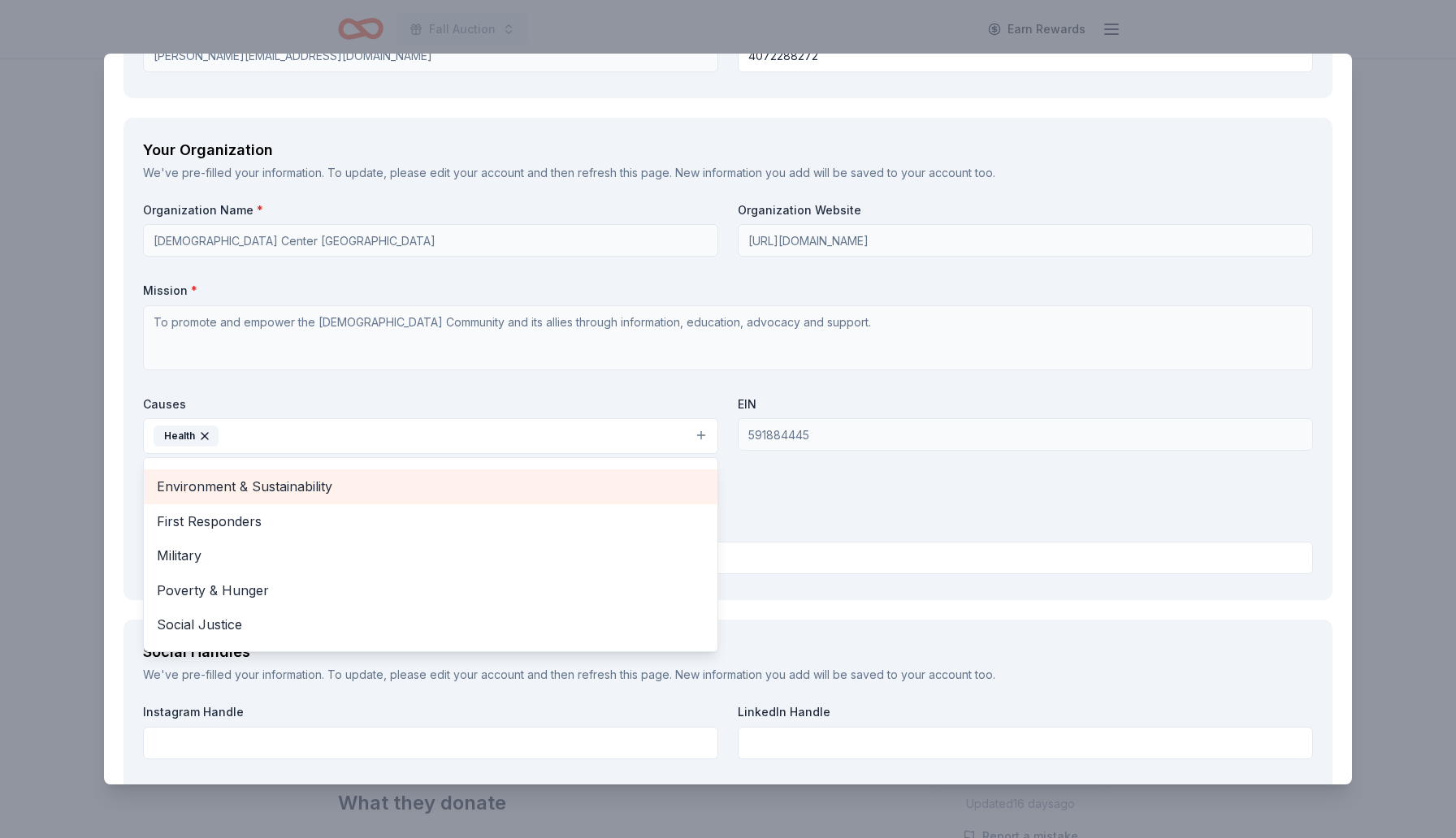
scroll to position [191, 0]
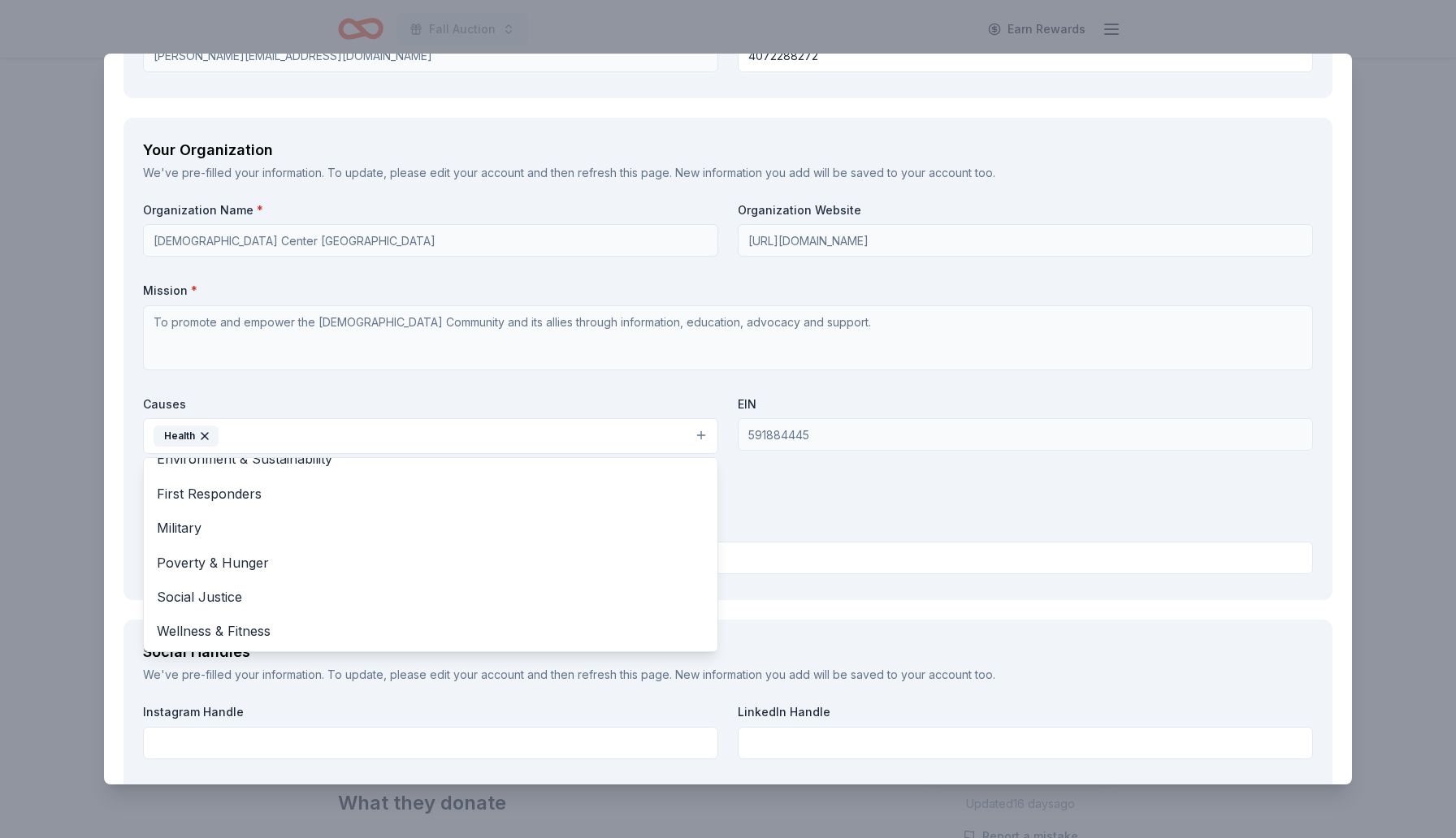
click at [303, 377] on div "Organization Name * LGBT+ Center Orlando - The Center Organization Website http…" at bounding box center [728, 391] width 1170 height 378
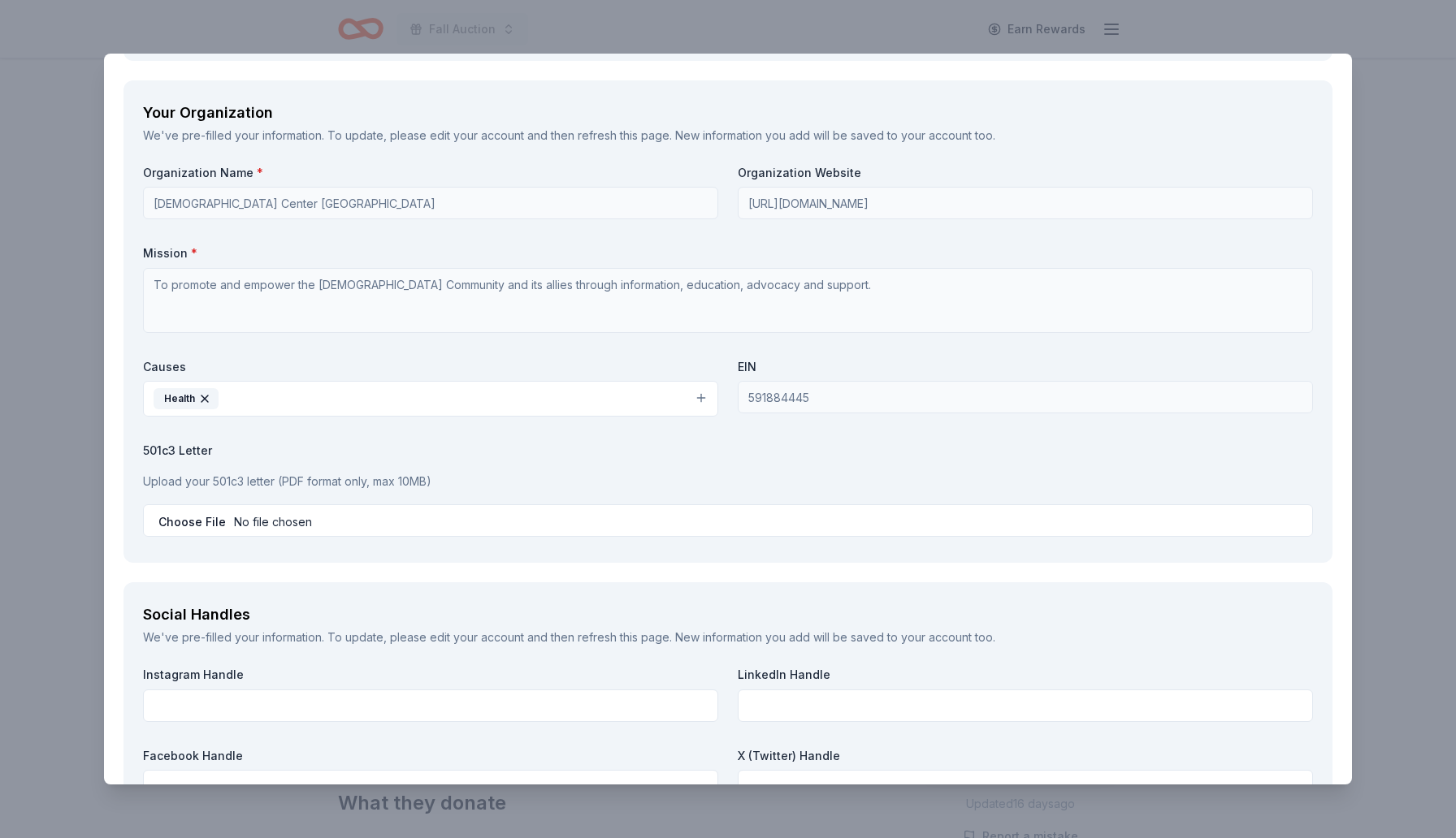
scroll to position [1440, 0]
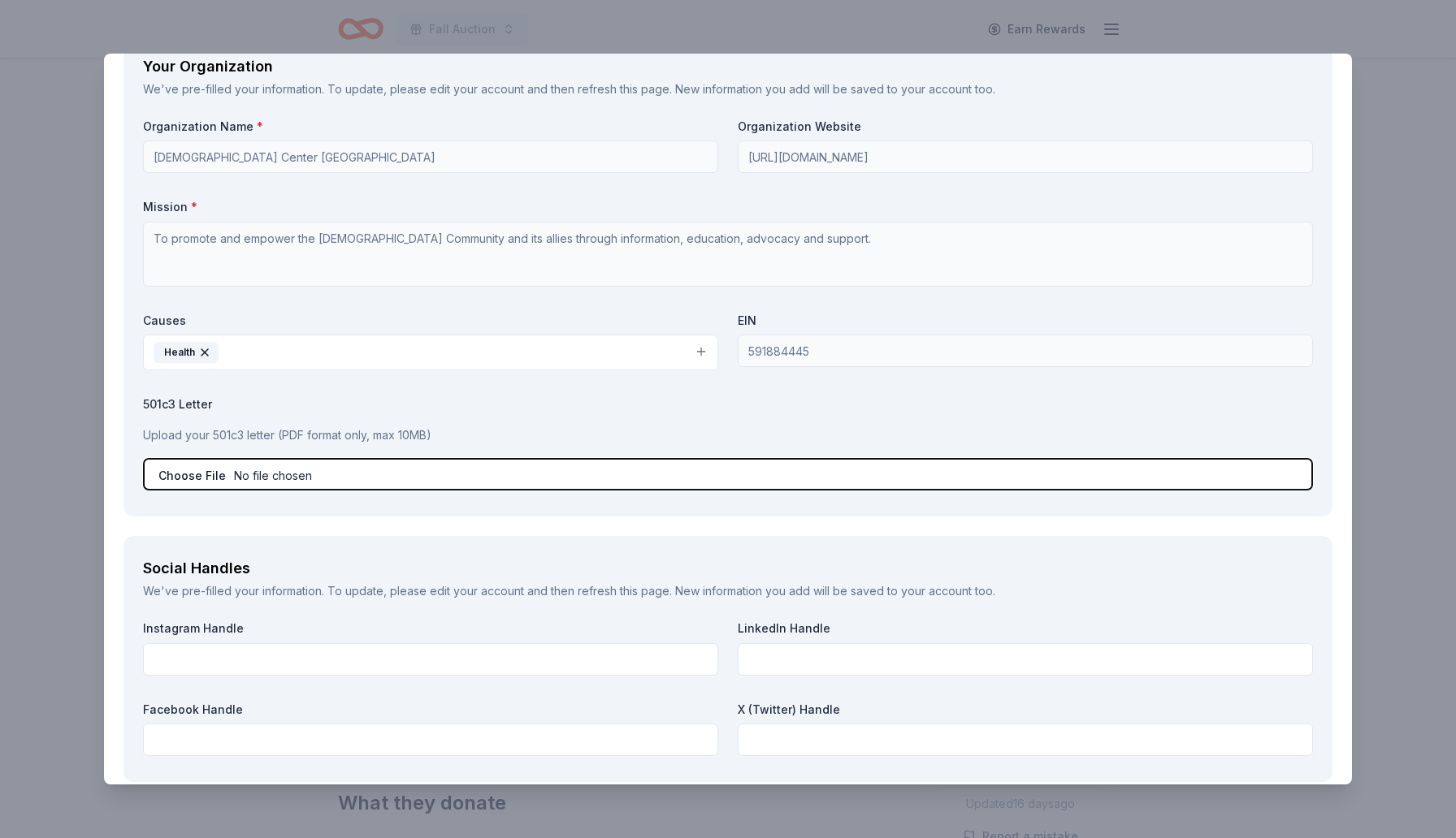
click at [185, 478] on input "file" at bounding box center [728, 474] width 1170 height 33
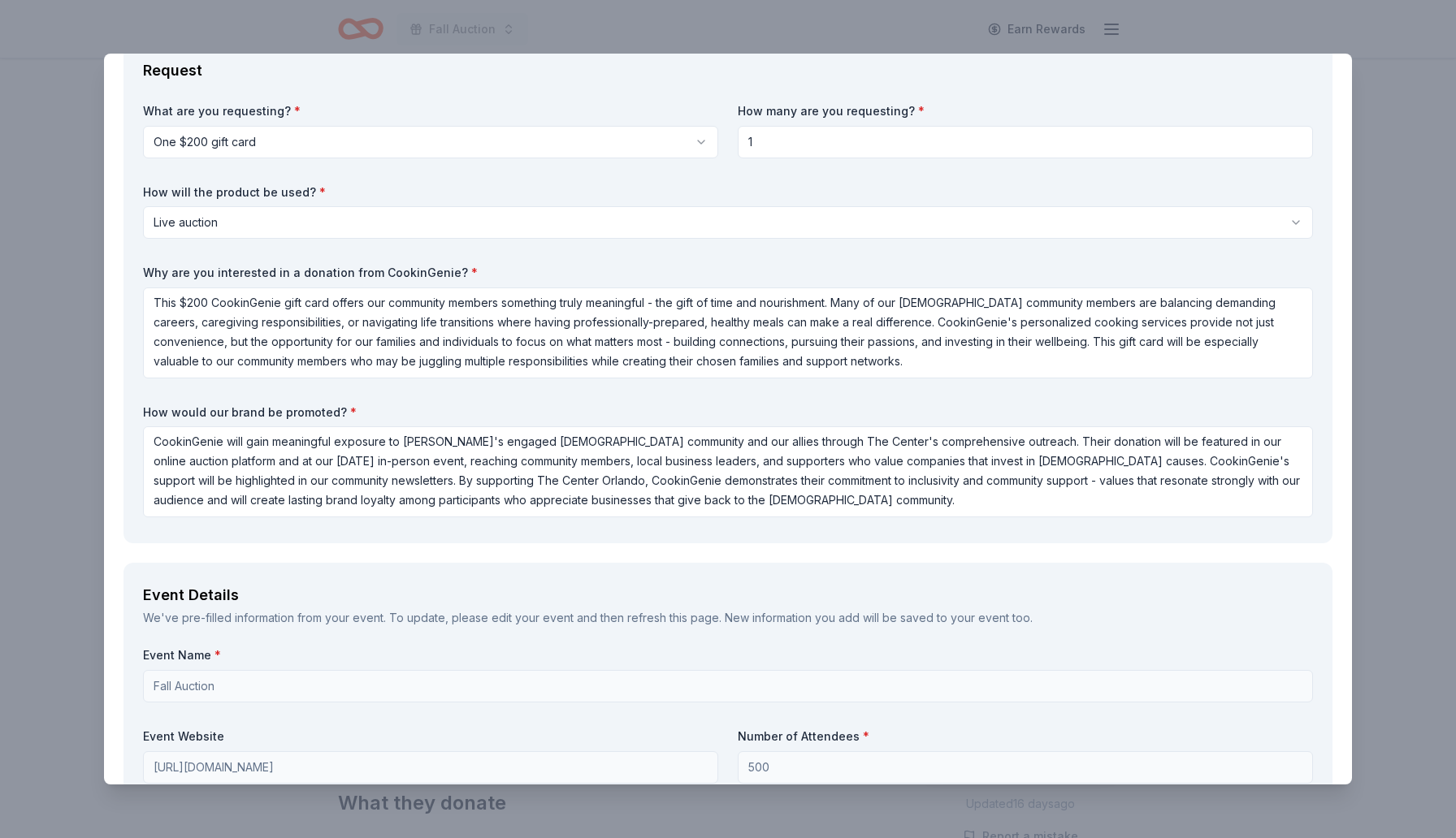
scroll to position [0, 0]
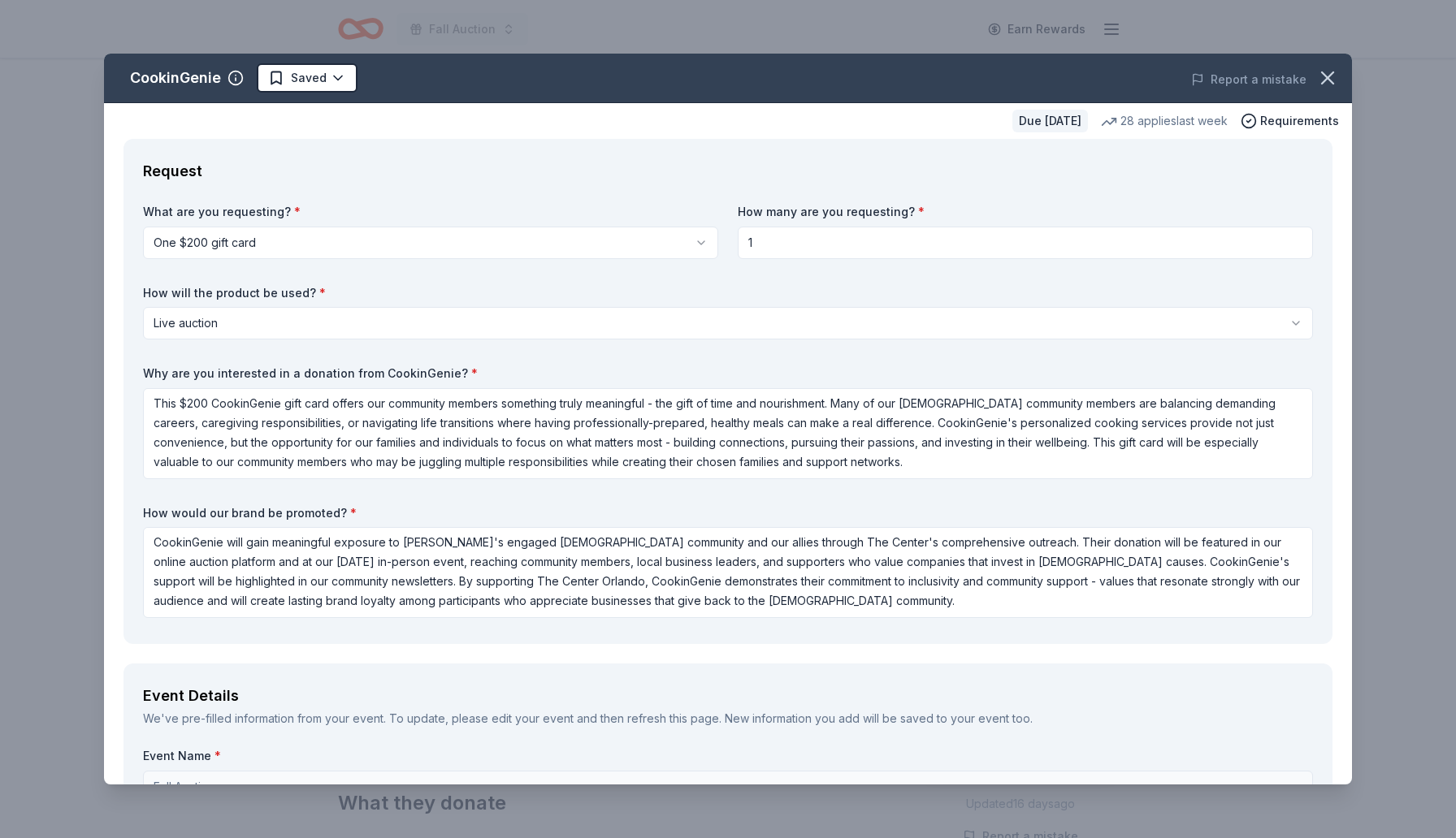
drag, startPoint x: 142, startPoint y: 368, endPoint x: 341, endPoint y: 420, distance: 205.7
click at [341, 420] on div "Why are you interested in a donation from CookinGenie? * This $200 CookinGenie …" at bounding box center [728, 422] width 1170 height 113
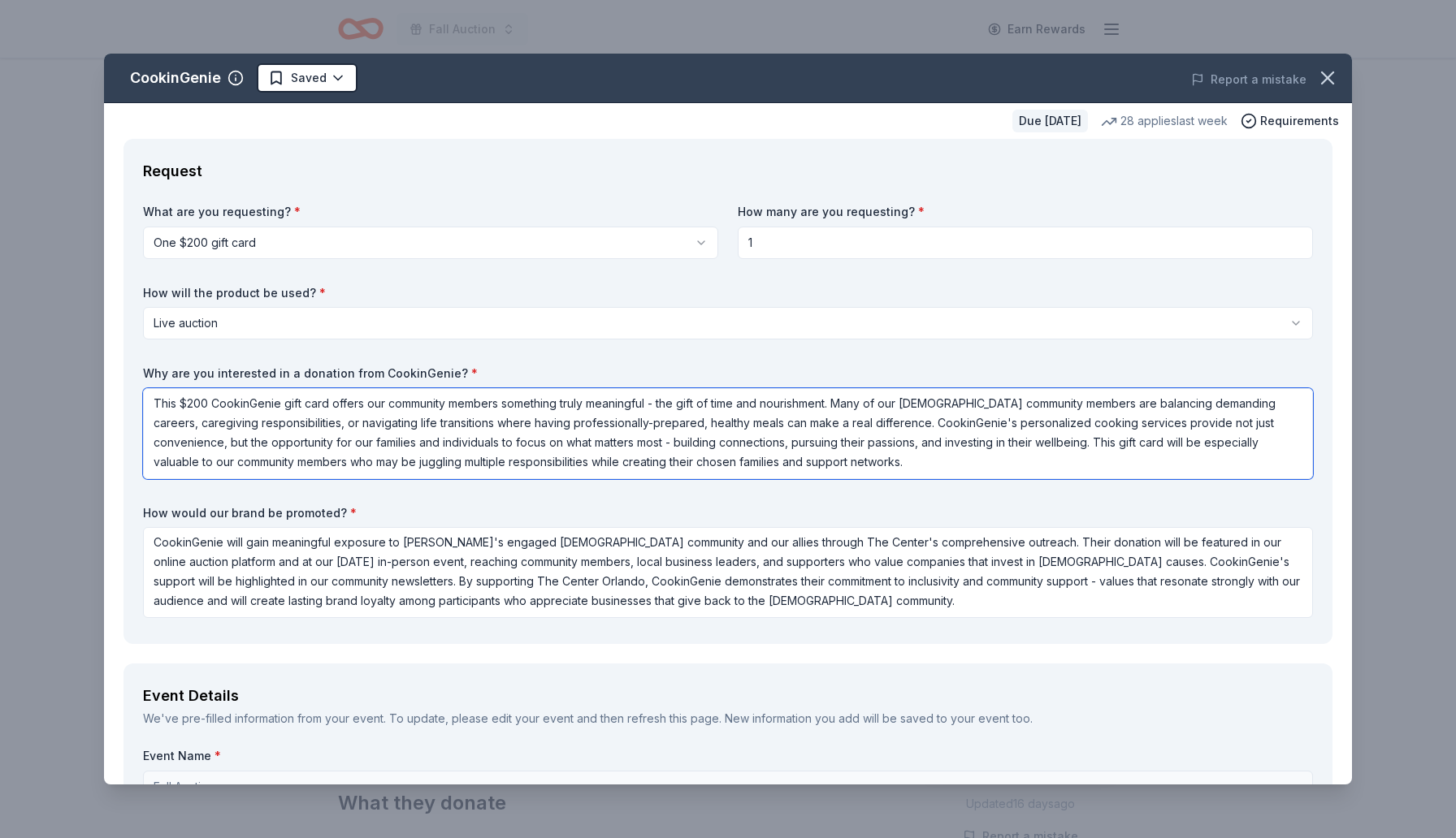
click at [270, 442] on textarea "This $200 CookinGenie gift card offers our community members something truly me…" at bounding box center [728, 434] width 1170 height 91
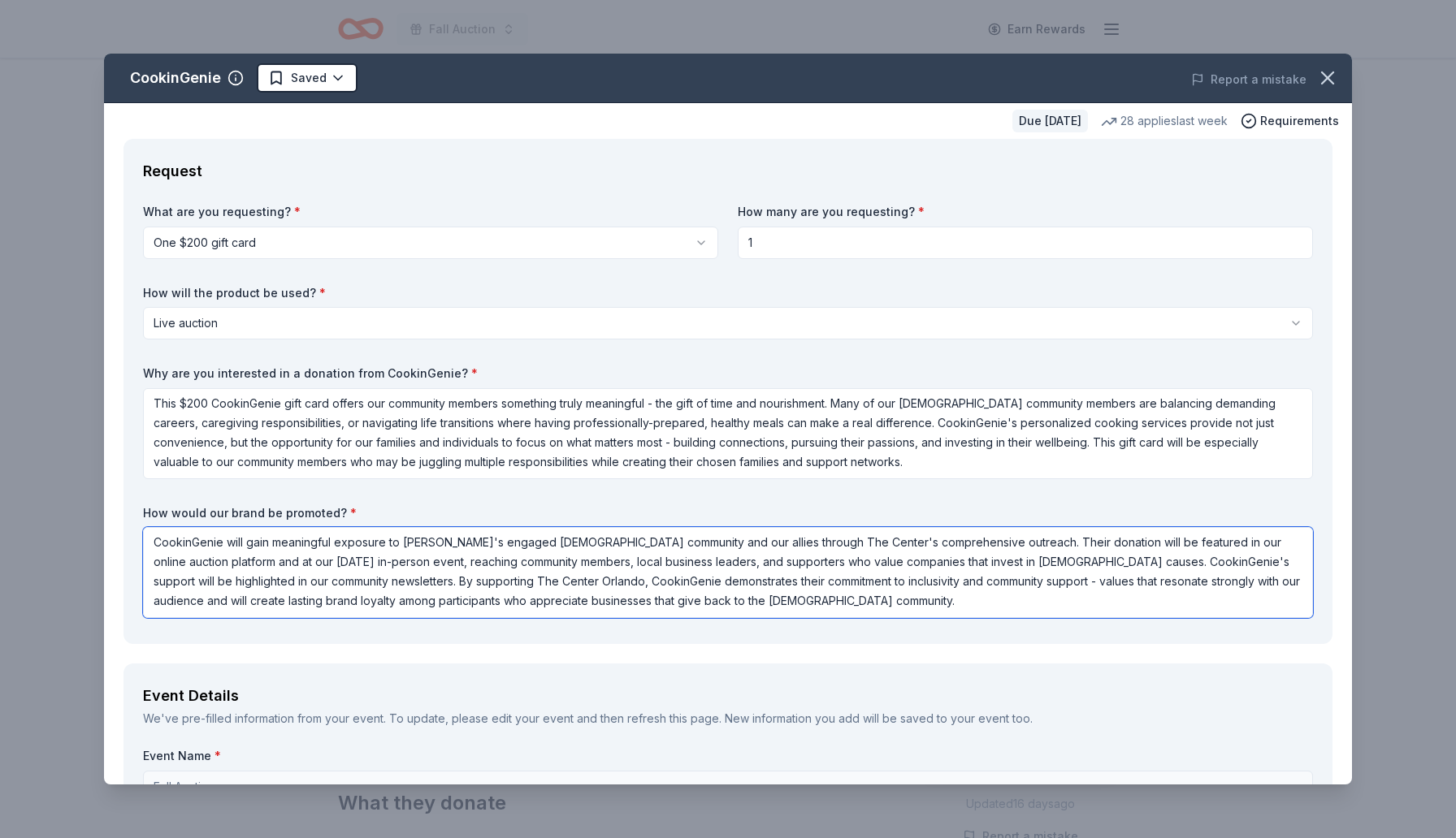
click at [645, 561] on textarea "CookinGenie will gain meaningful exposure to Orlando's engaged LGBTQ+ community…" at bounding box center [728, 572] width 1170 height 91
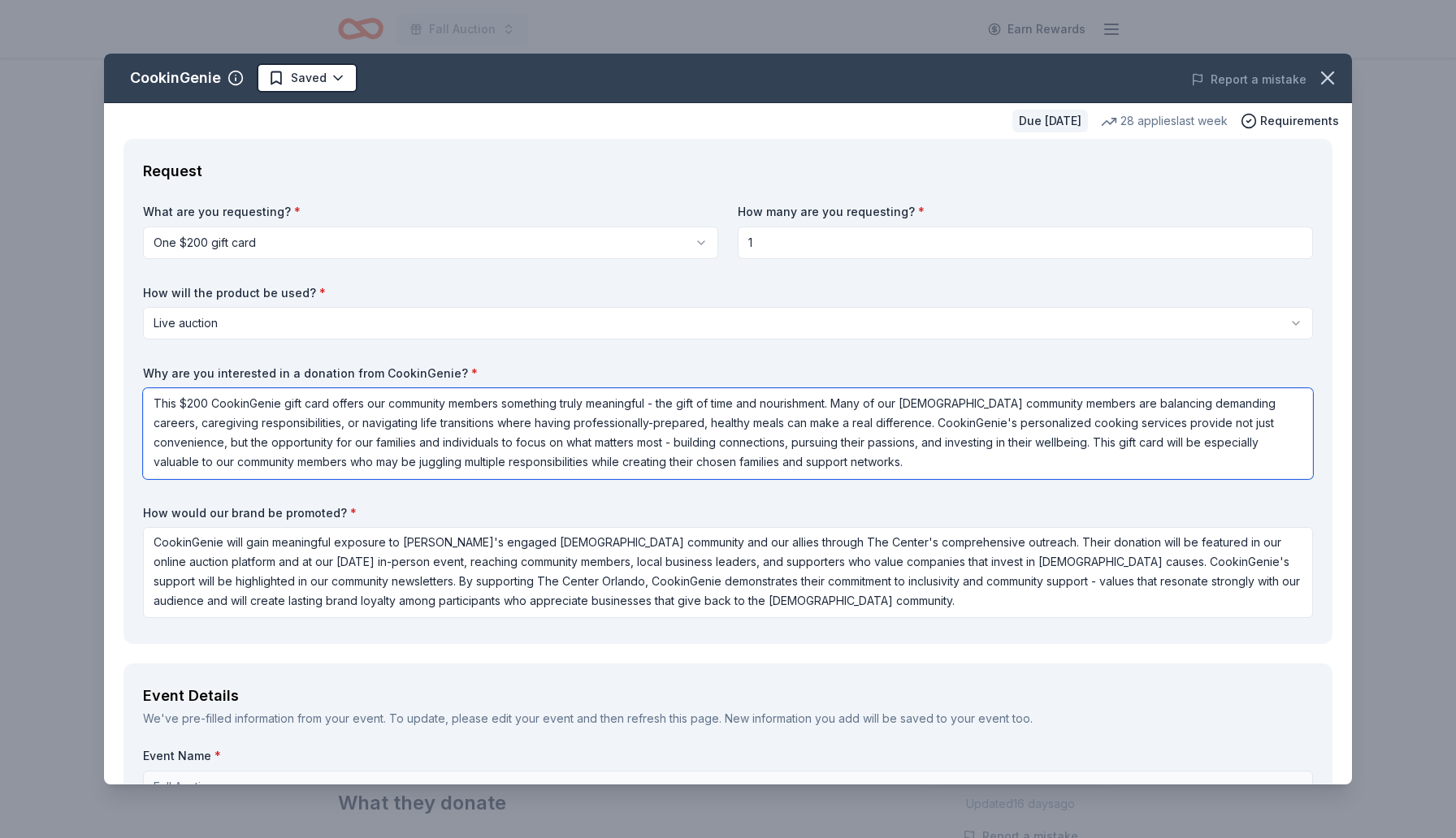
click at [502, 463] on textarea "This $200 CookinGenie gift card offers our community members something truly me…" at bounding box center [728, 434] width 1170 height 91
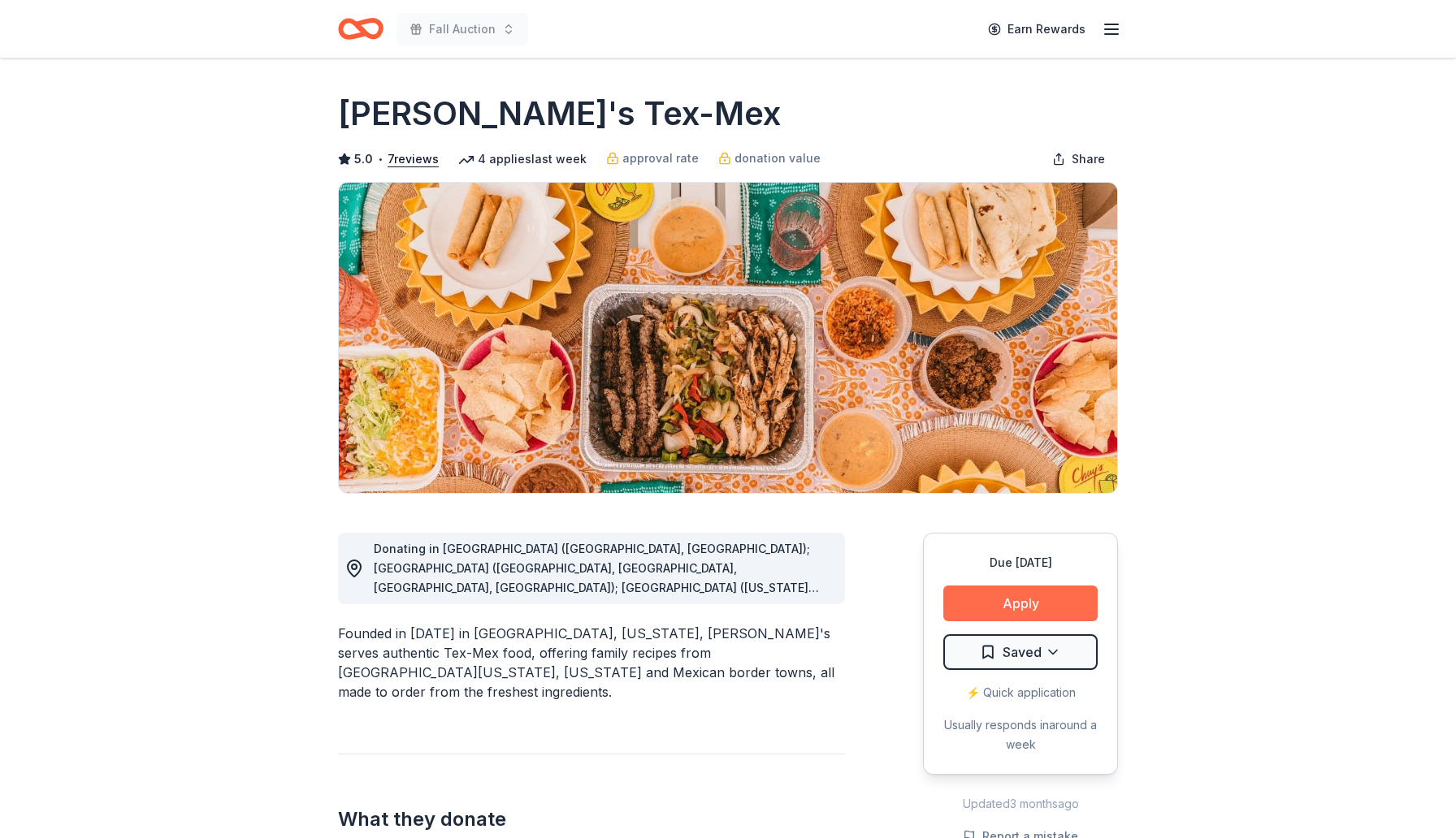
click at [1016, 607] on button "Apply" at bounding box center [1020, 603] width 154 height 35
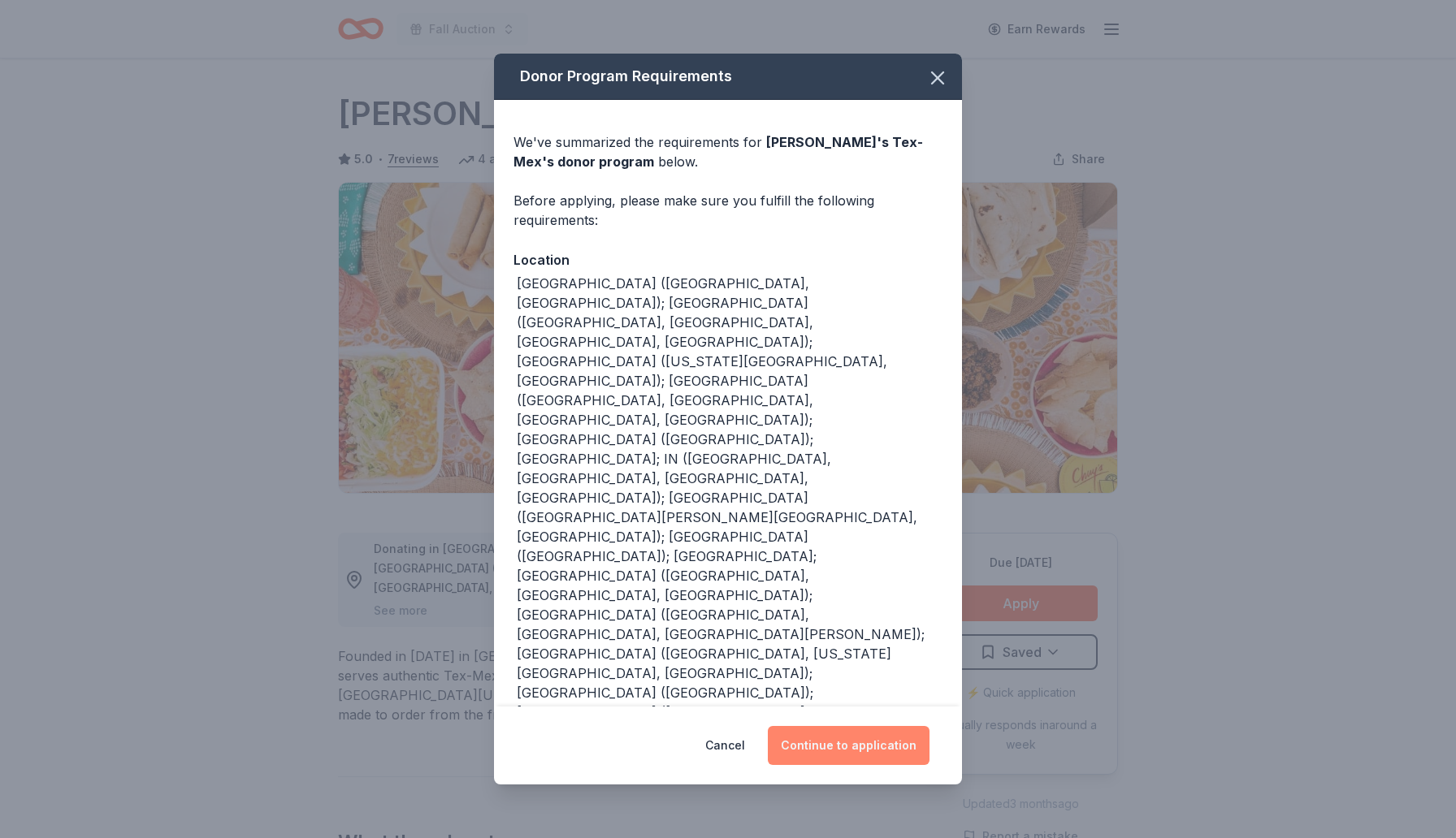
click at [859, 727] on button "Continue to application" at bounding box center [848, 746] width 162 height 39
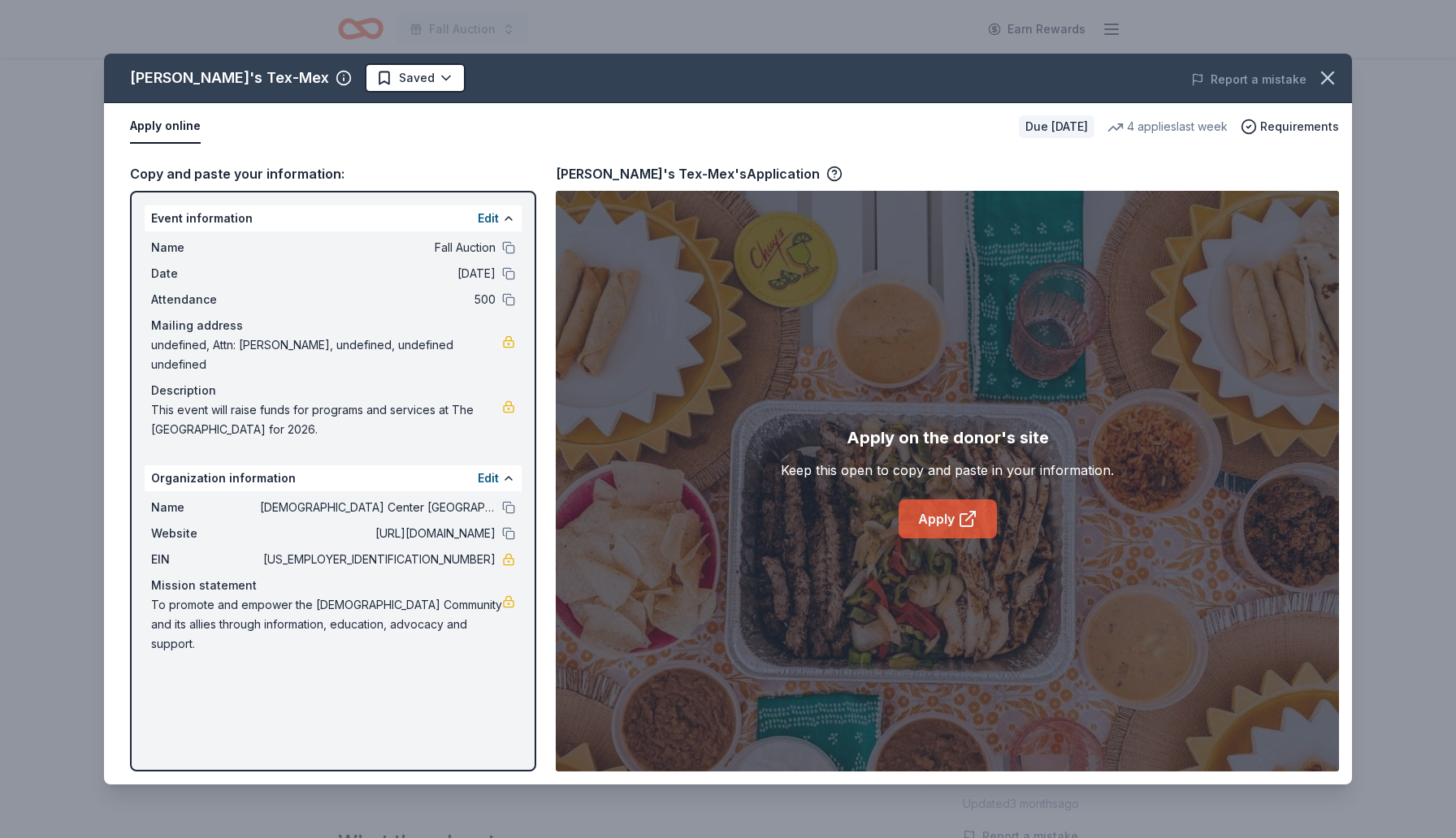
click at [952, 519] on link "Apply" at bounding box center [948, 519] width 98 height 39
click at [951, 524] on link "Apply" at bounding box center [948, 519] width 98 height 39
click at [366, 77] on html "Fall Auction Earn Rewards Due in 64 days Share Chuy's Tex-Mex 5.0 • 7 reviews 4…" at bounding box center [728, 419] width 1456 height 838
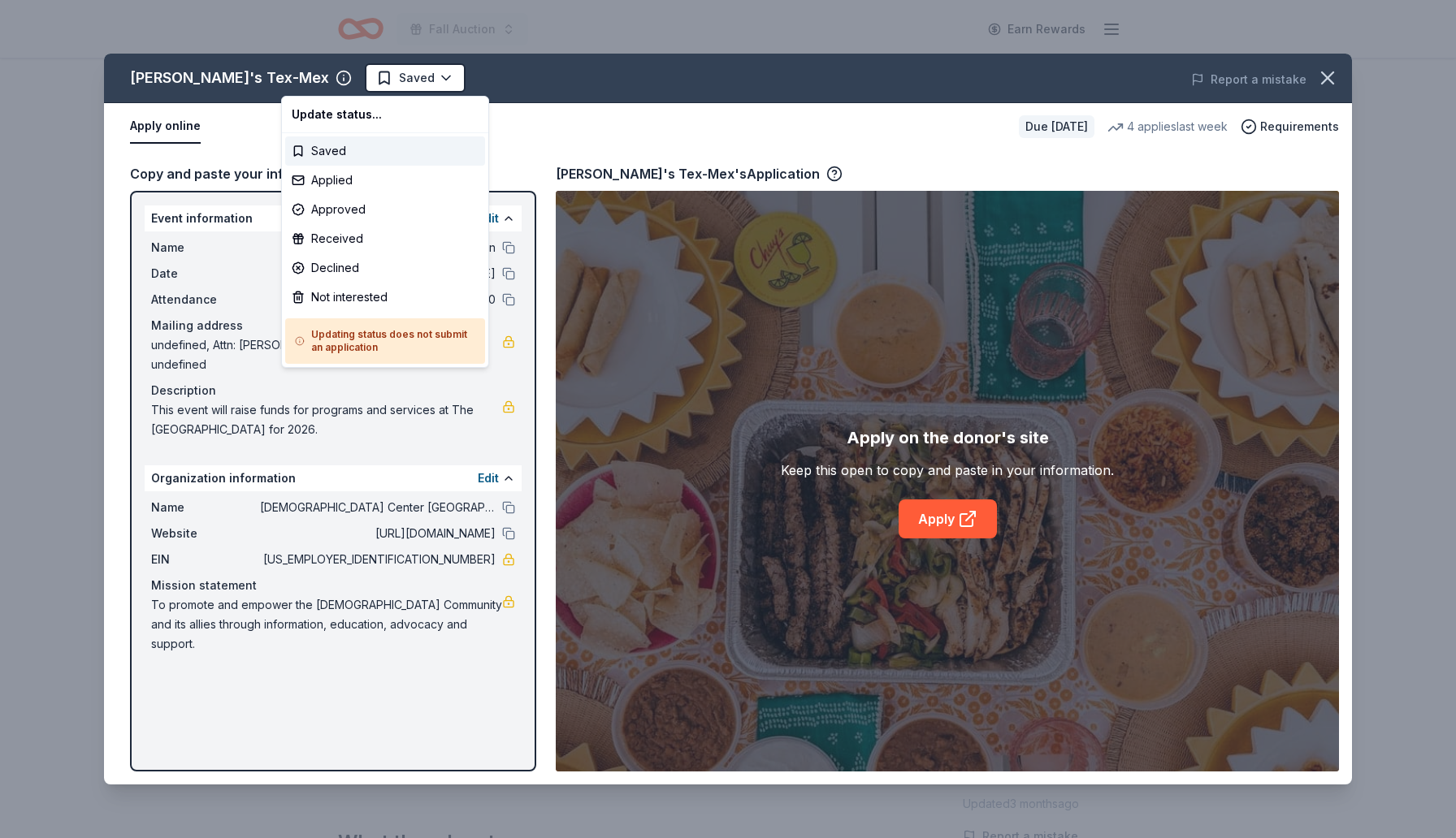
click at [462, 70] on html "Fall Auction Earn Rewards Due in 64 days Share Chuy's Tex-Mex 5.0 • 7 reviews 4…" at bounding box center [728, 419] width 1456 height 838
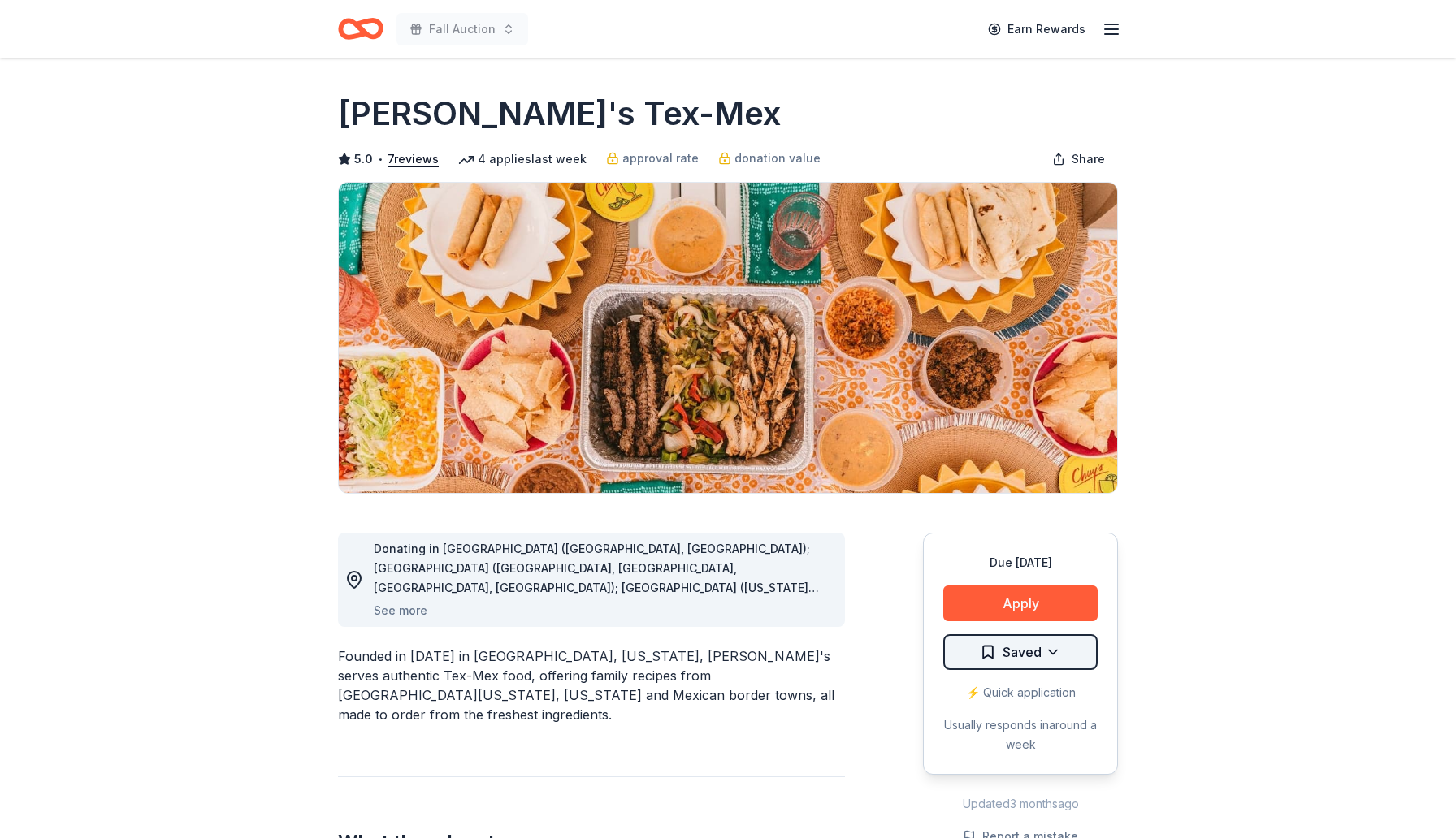
click at [1065, 650] on html "Fall Auction Earn Rewards Due in 64 days Share Chuy's Tex-Mex 5.0 • 7 reviews 4…" at bounding box center [728, 419] width 1456 height 838
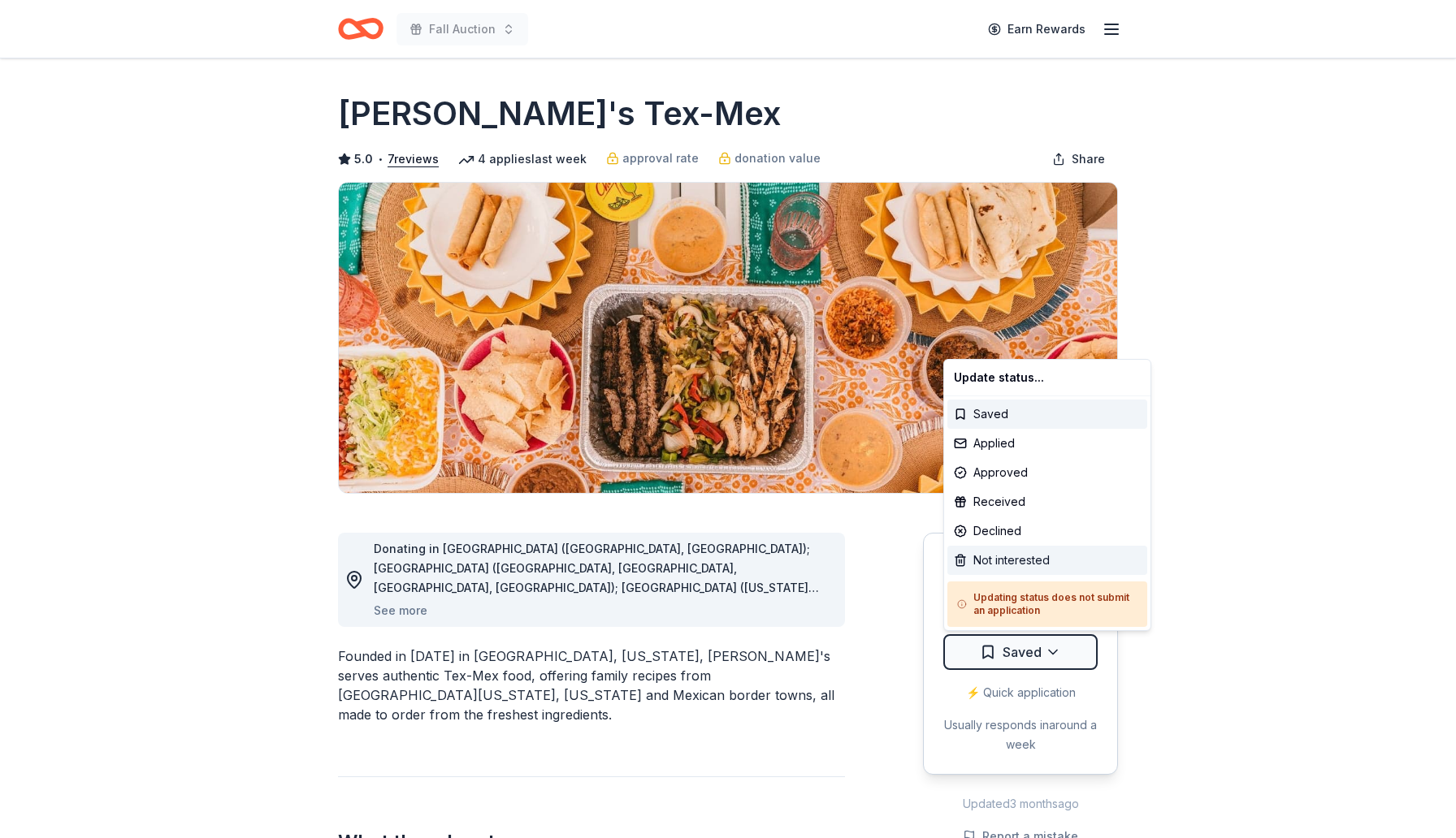
click at [1012, 560] on div "Not interested" at bounding box center [1046, 559] width 200 height 29
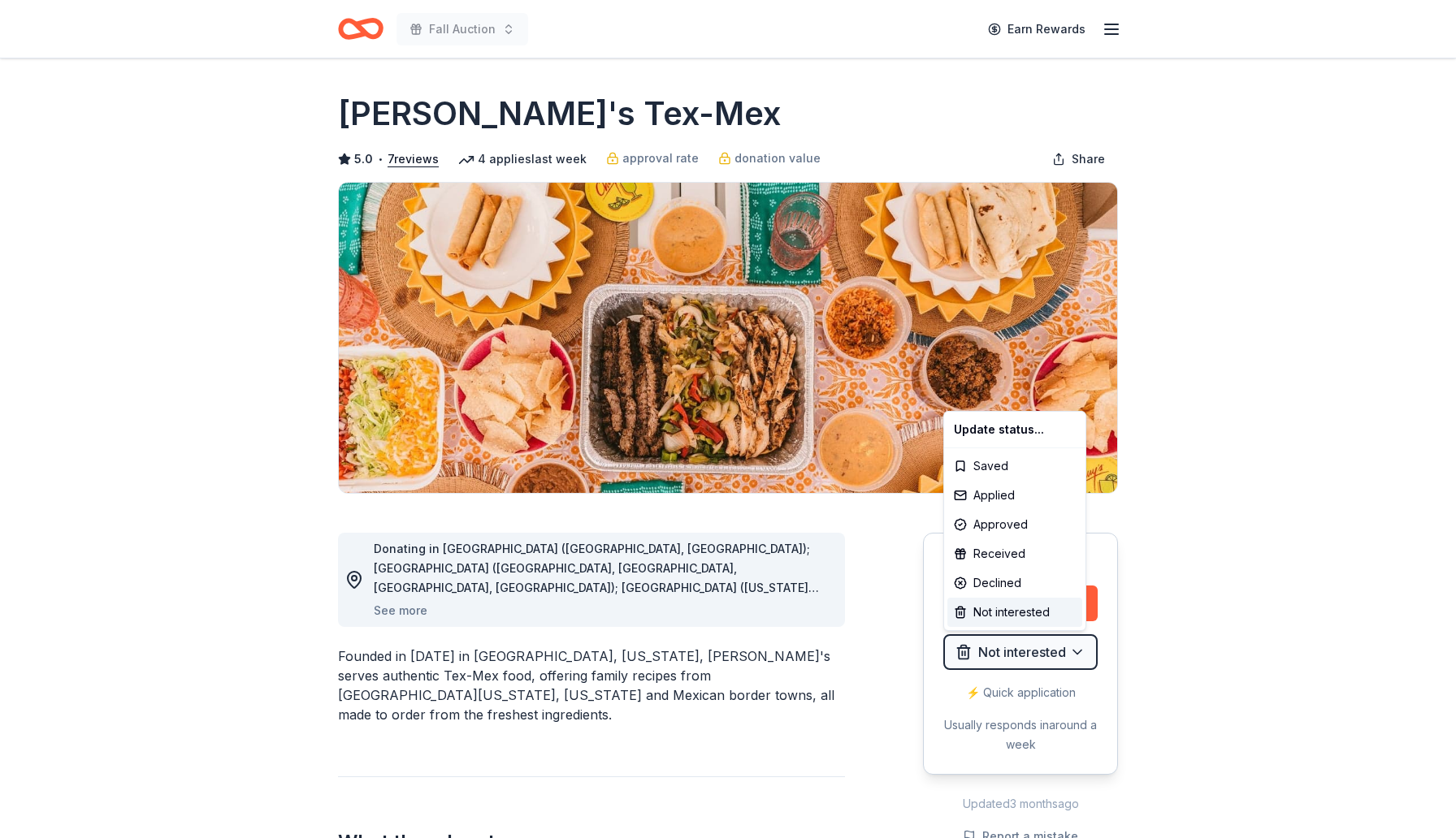
click at [1240, 635] on html "Fall Auction Earn Rewards Due in 64 days Share Chuy's Tex-Mex 5.0 • 7 reviews 4…" at bounding box center [728, 419] width 1456 height 838
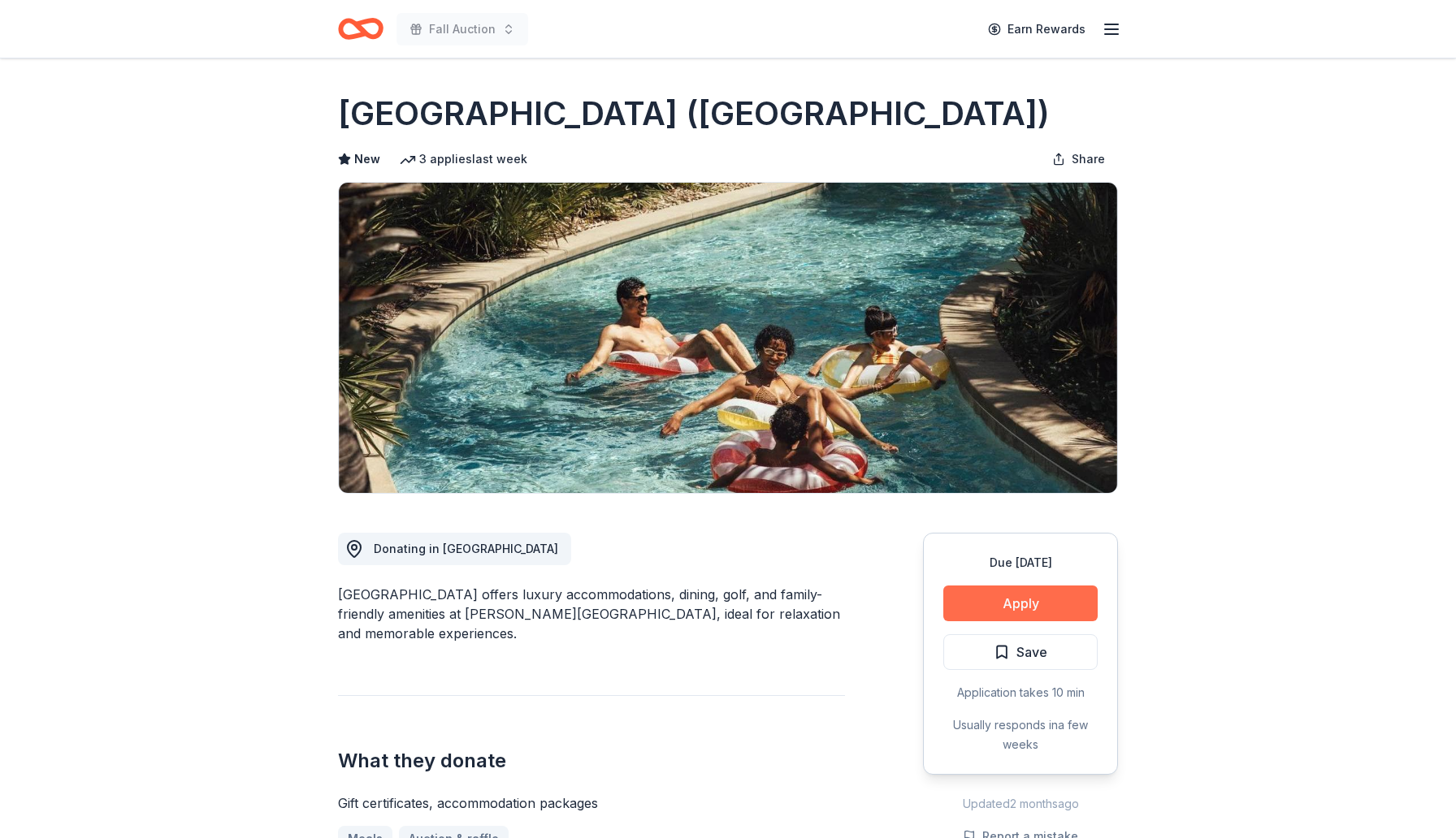
click at [1030, 601] on button "Apply" at bounding box center [1020, 603] width 154 height 35
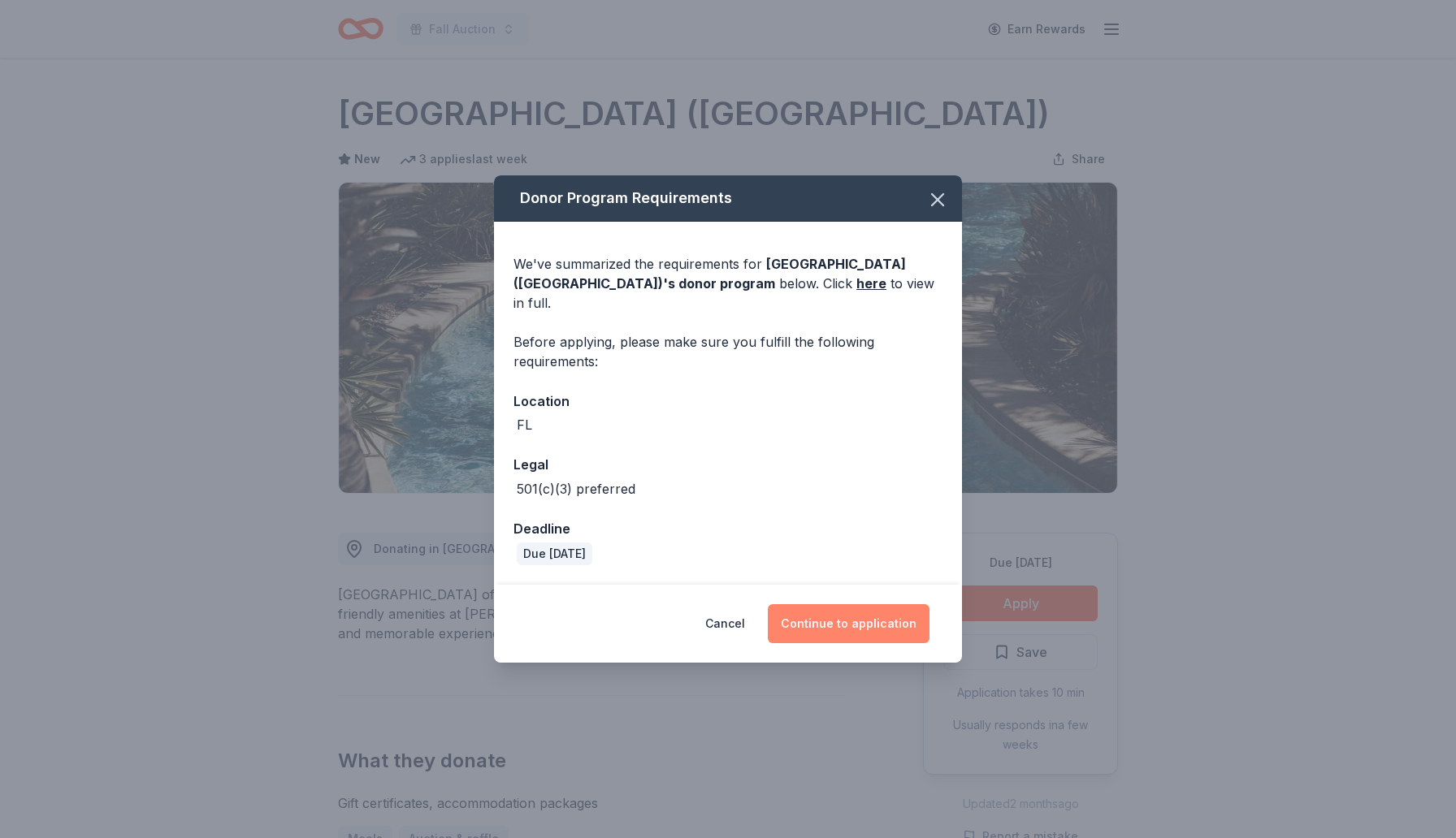
click at [868, 625] on button "Continue to application" at bounding box center [848, 623] width 162 height 39
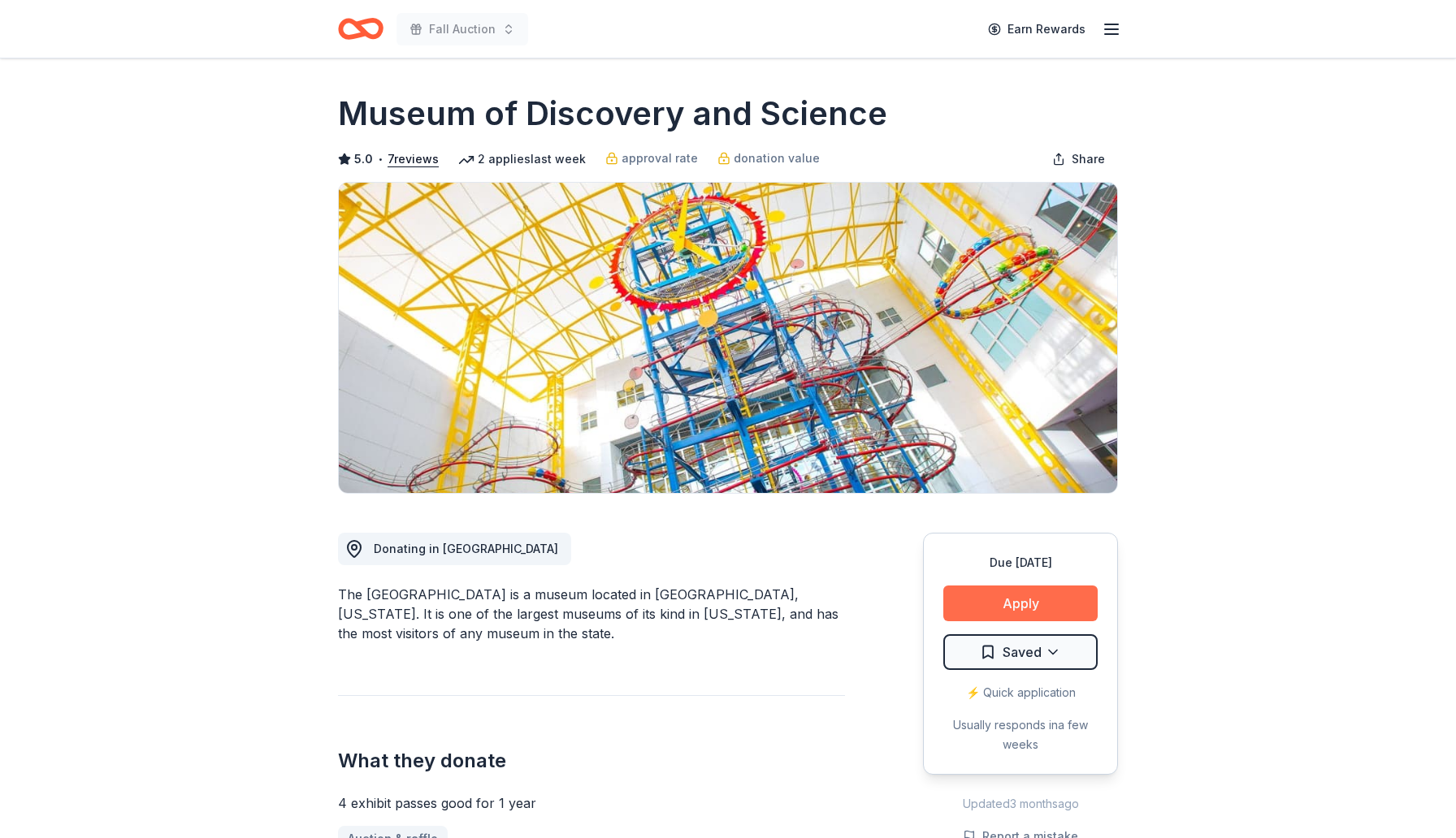
click at [991, 609] on button "Apply" at bounding box center [1020, 603] width 154 height 35
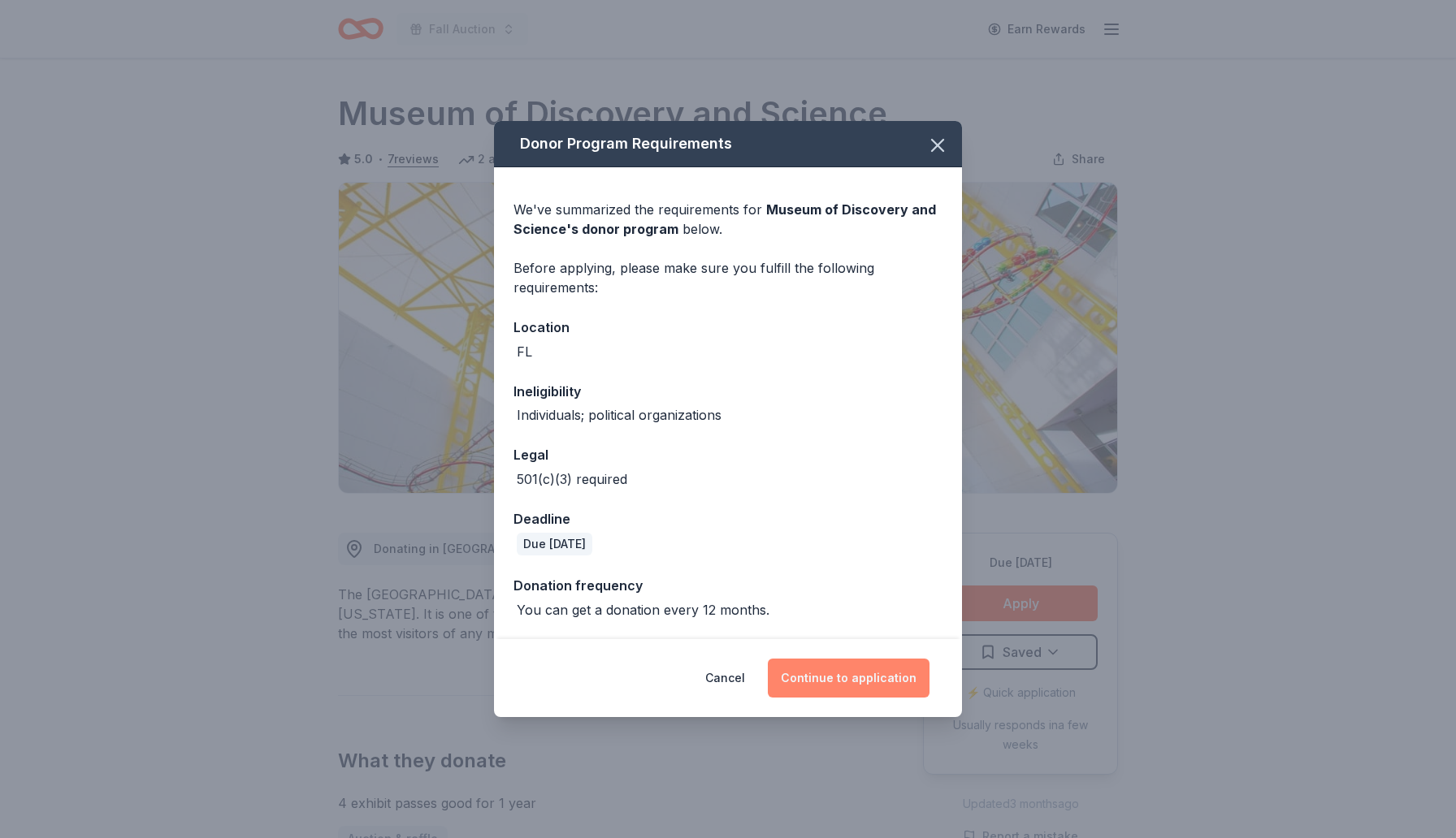
click at [867, 678] on button "Continue to application" at bounding box center [848, 678] width 162 height 39
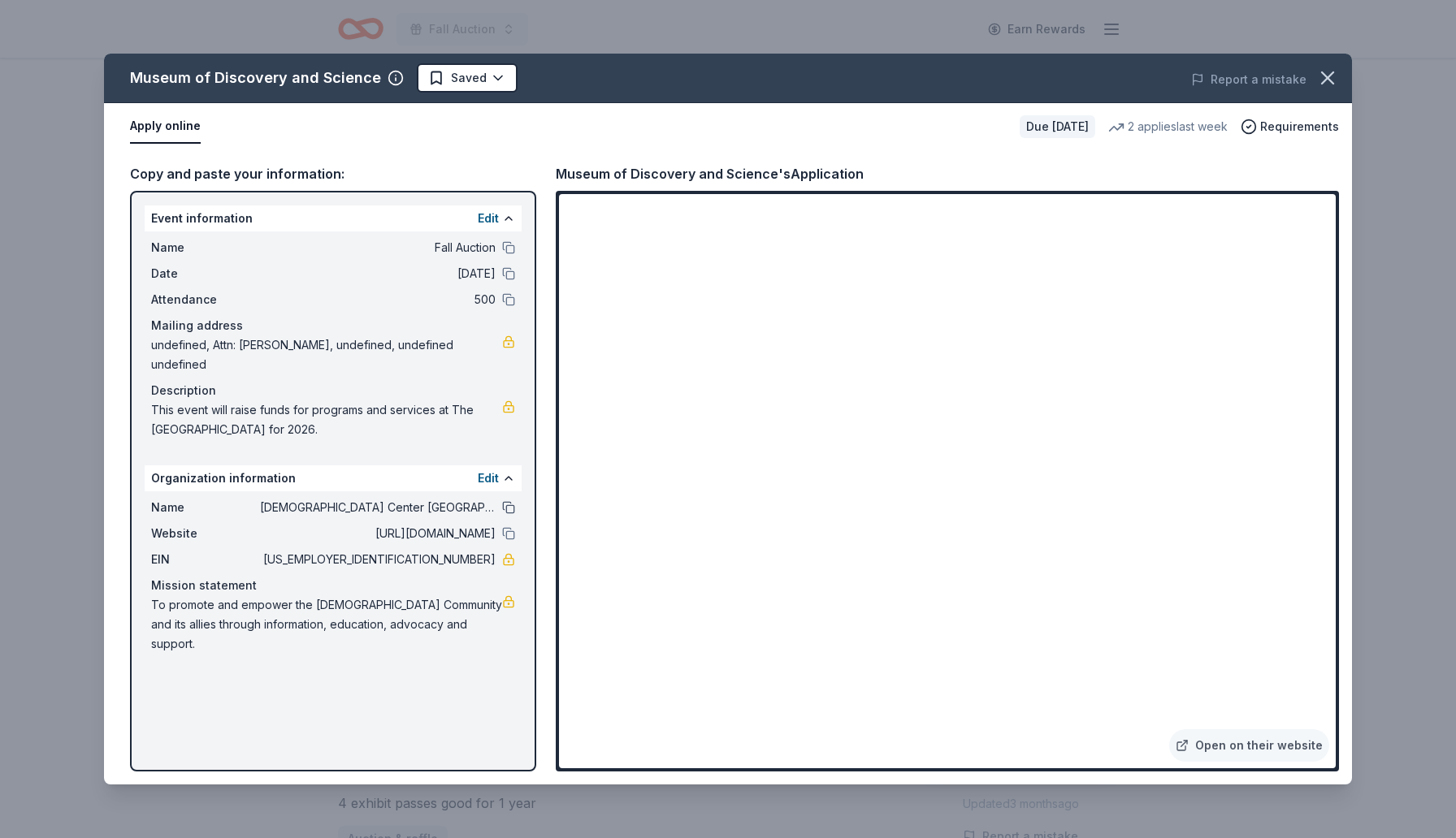
click at [505, 506] on button at bounding box center [508, 507] width 13 height 13
